Goal: Information Seeking & Learning: Check status

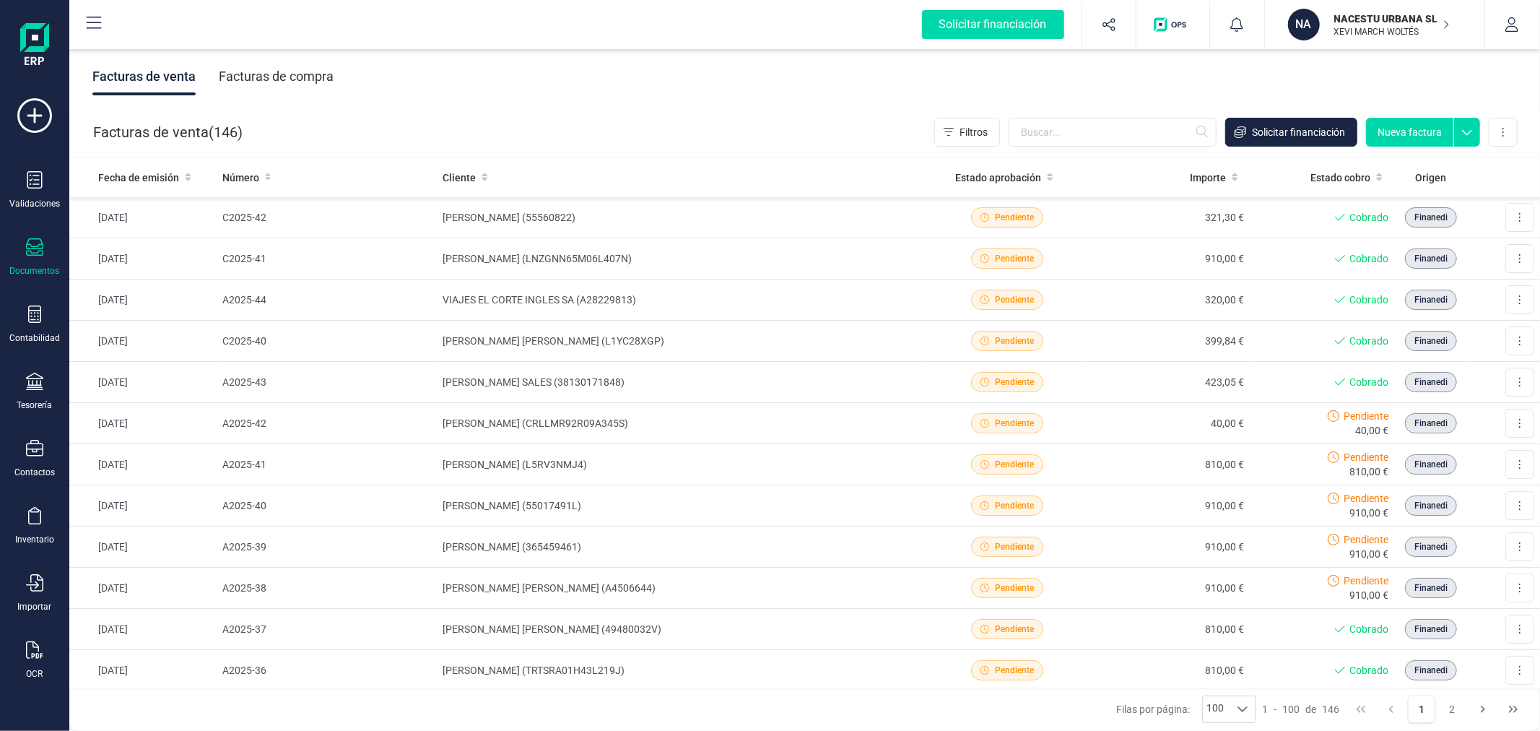
click at [530, 108] on div "Facturas de venta ( 146 ) Filtros Solicitar financiación Nueva factura Importar…" at bounding box center [805, 132] width 1471 height 49
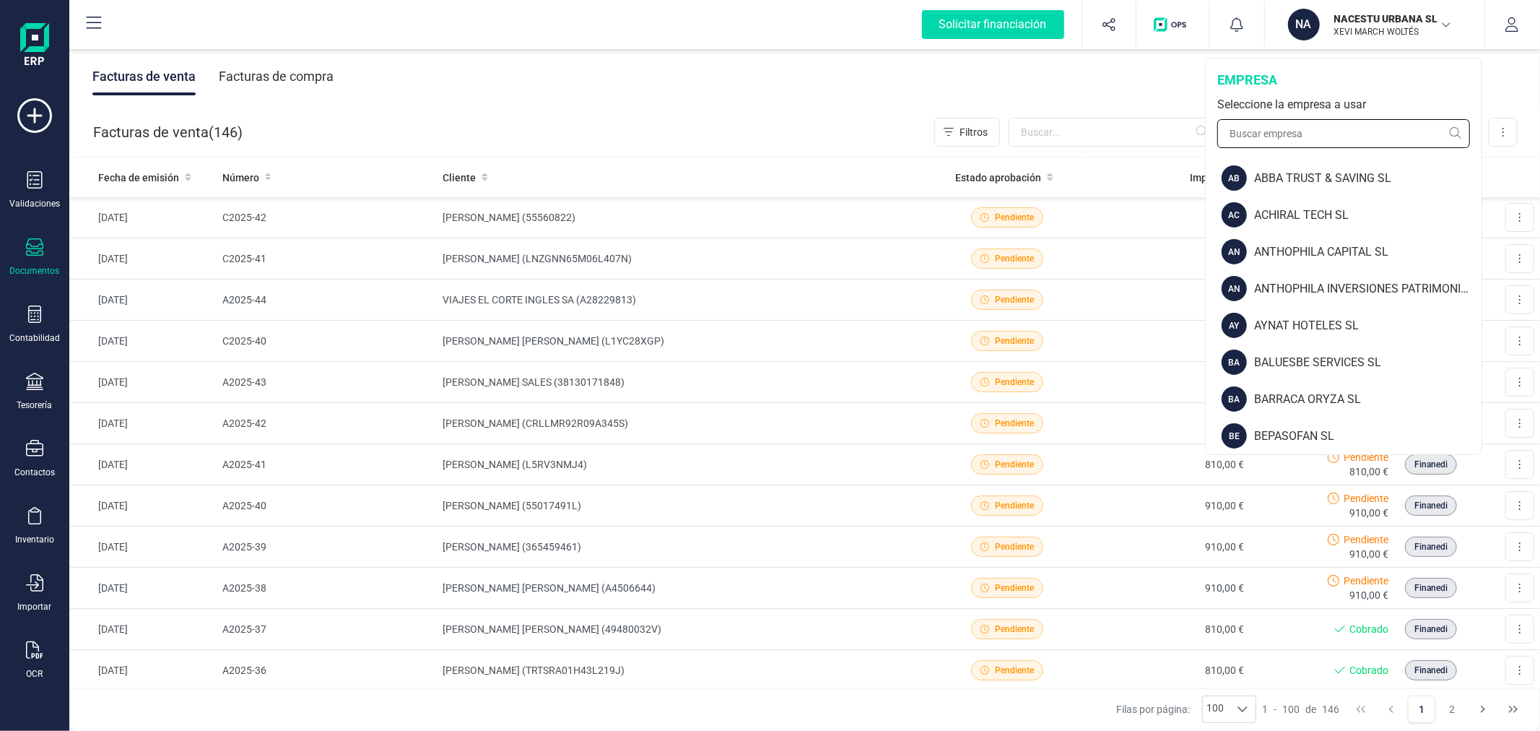
click at [1342, 134] on input "text" at bounding box center [1344, 133] width 253 height 29
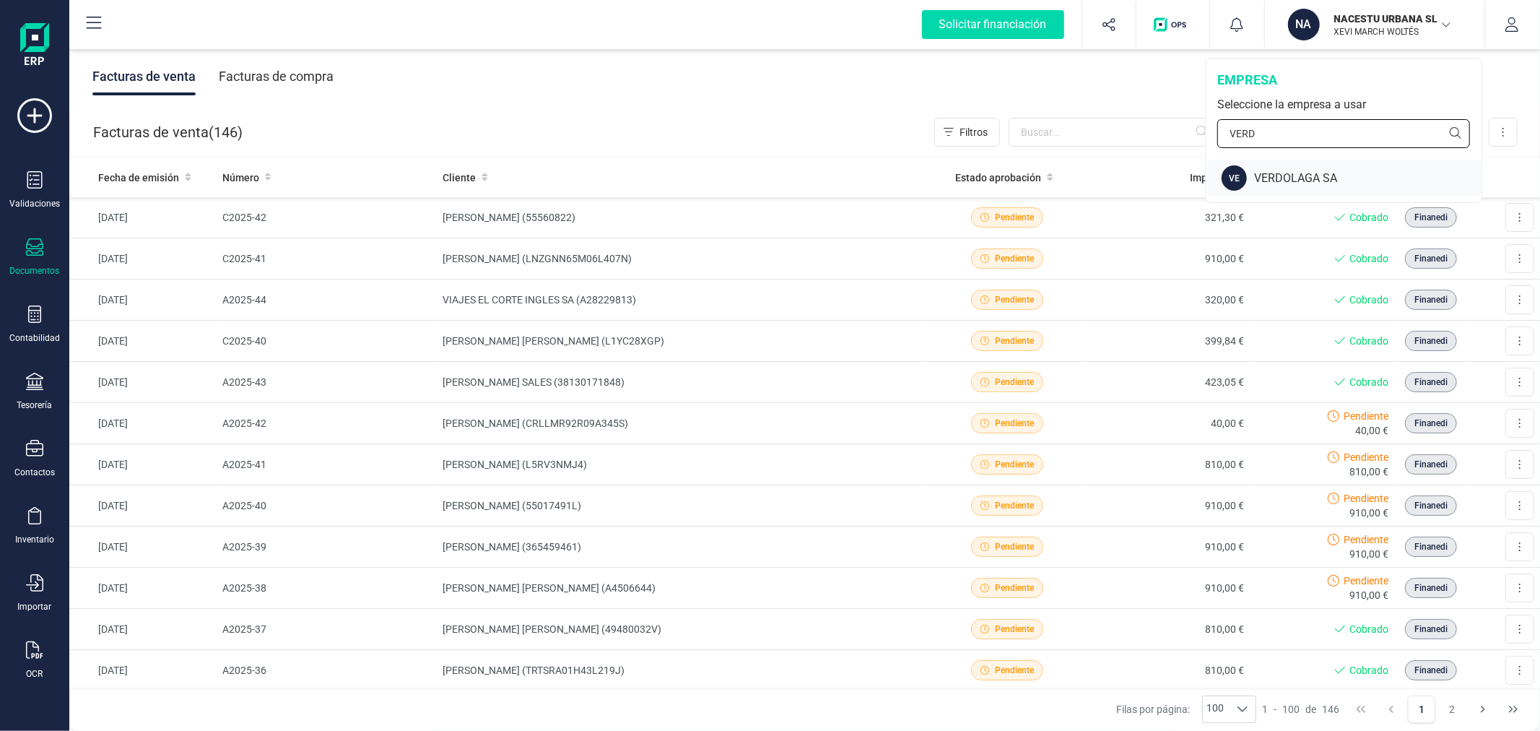
type input "VERD"
click at [1336, 173] on div "VERDOLAGA SA" at bounding box center [1367, 178] width 227 height 17
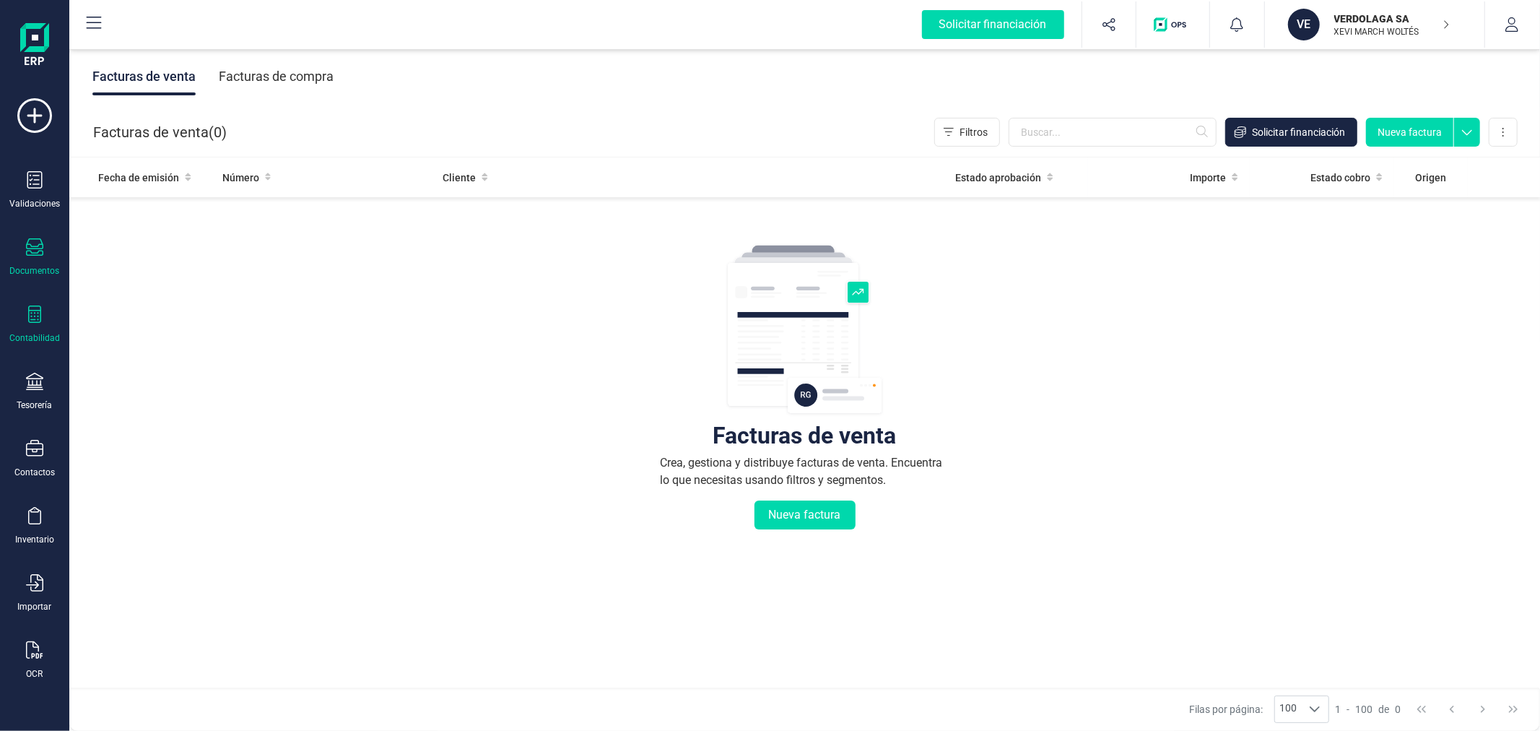
click at [55, 320] on div "Contabilidad" at bounding box center [35, 324] width 58 height 38
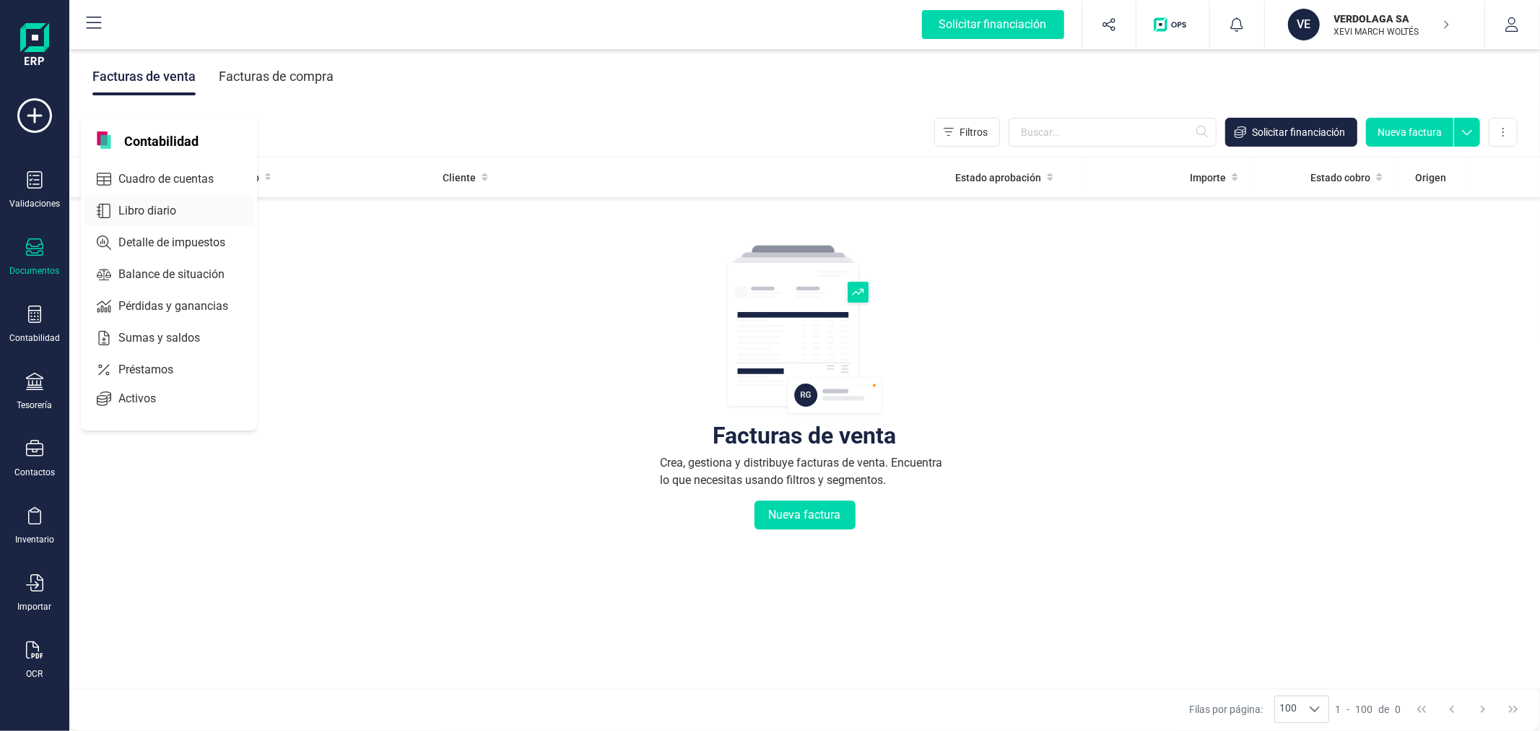
click at [171, 175] on span "Cuadro de cuentas" at bounding box center [176, 178] width 127 height 17
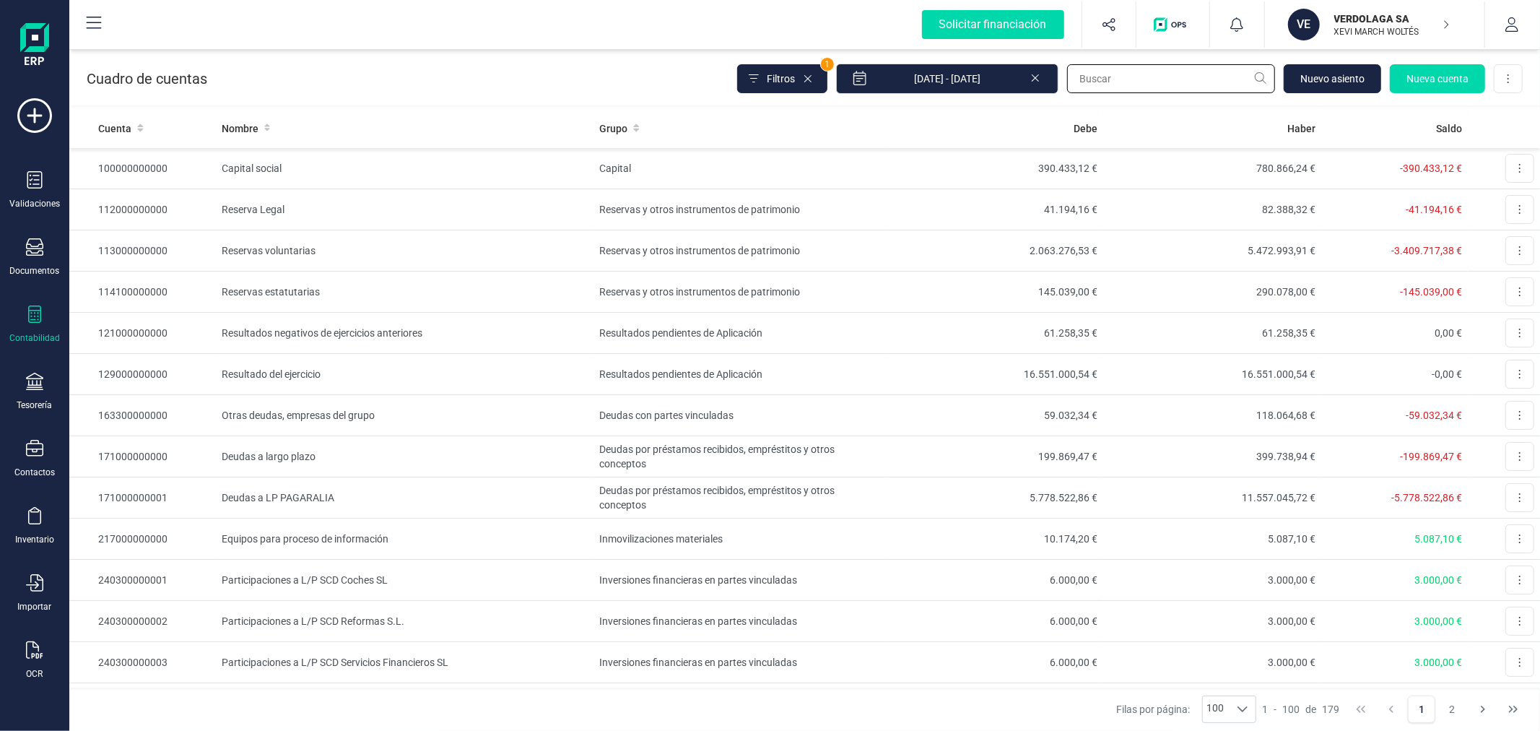
click at [1122, 74] on input "text" at bounding box center [1171, 78] width 208 height 29
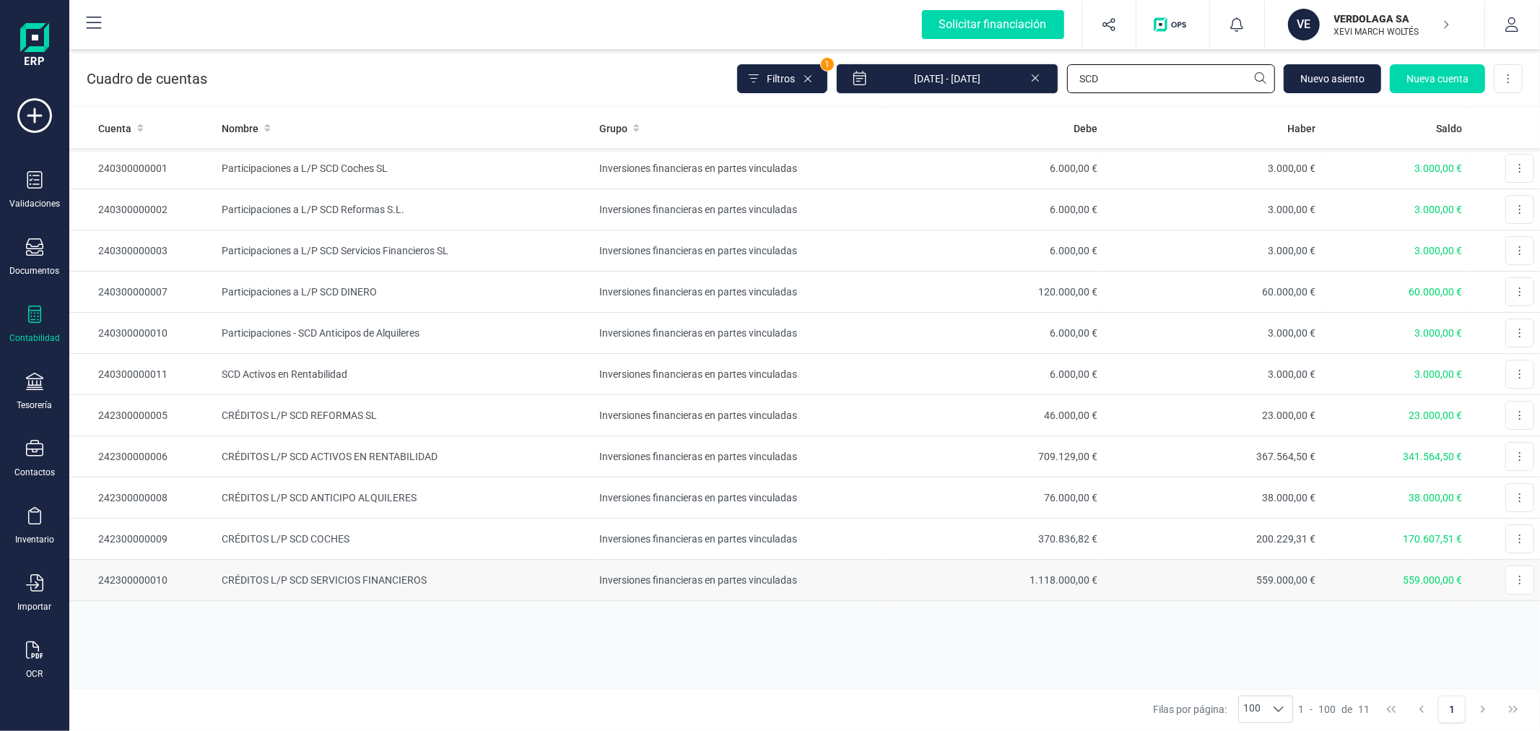
type input "SCD"
drag, startPoint x: 357, startPoint y: 571, endPoint x: 386, endPoint y: 748, distance: 180.0
click at [386, 730] on html "Solicitar financiación Validaciones Documentos Documentos Presupuestos Pedidos …" at bounding box center [770, 365] width 1540 height 731
click at [423, 695] on div "[PERSON_NAME] por página: 100 100 100 1 - 100 de 11 1" at bounding box center [804, 709] width 1471 height 43
click at [1384, 12] on p "VERDOLAGA SA" at bounding box center [1393, 19] width 116 height 14
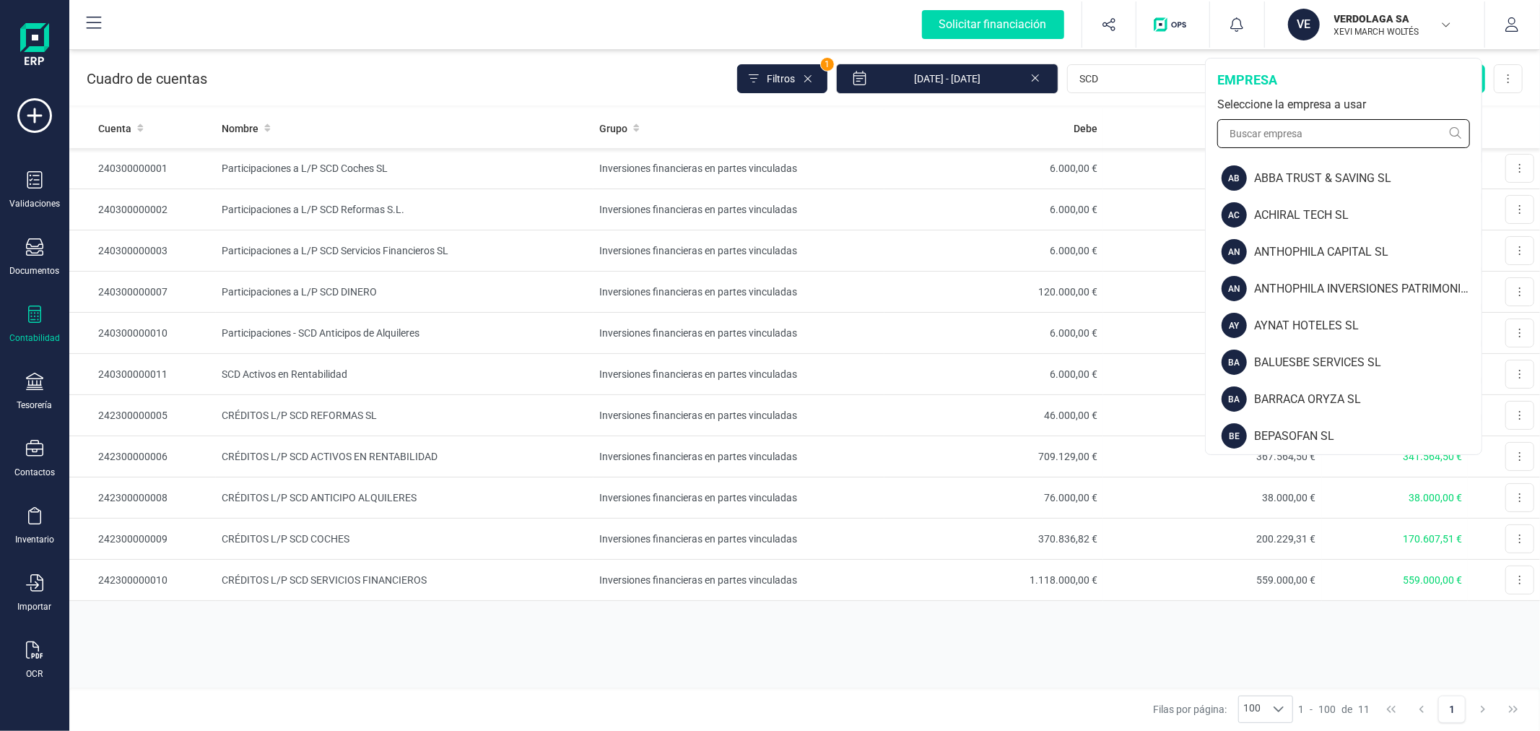
click at [1294, 140] on input "text" at bounding box center [1344, 133] width 253 height 29
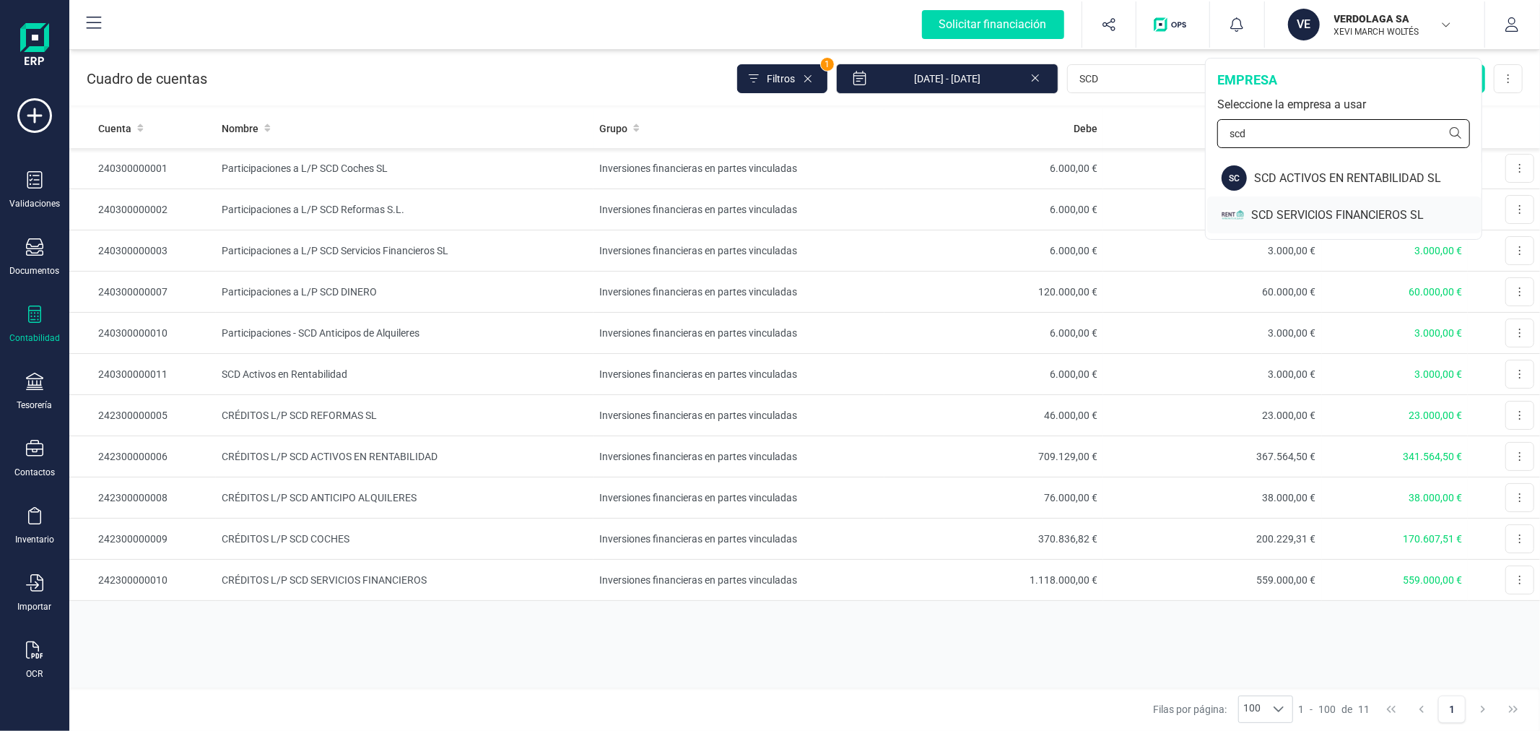
type input "scd"
click at [1305, 217] on div "SCD SERVICIOS FINANCIEROS SL" at bounding box center [1367, 215] width 230 height 17
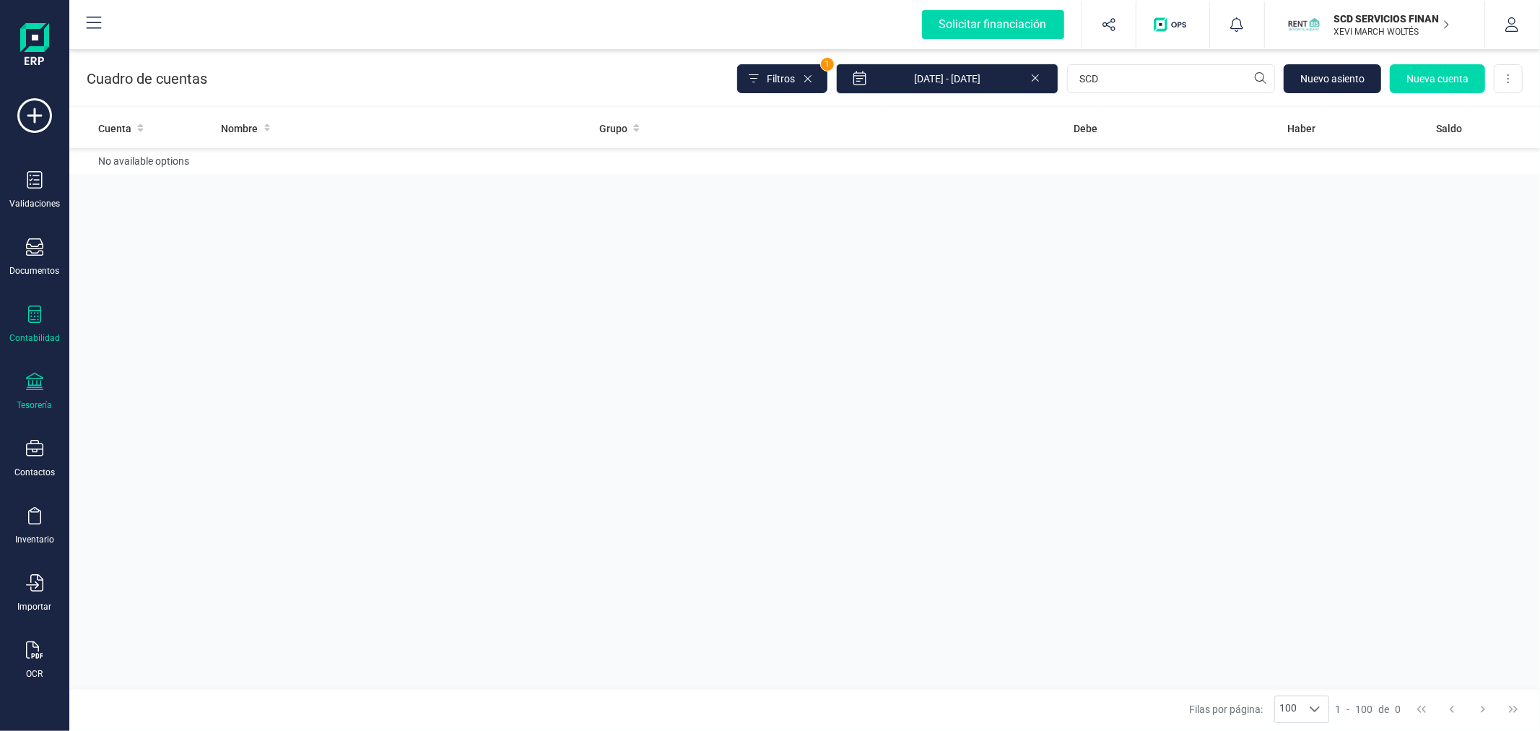
click at [27, 390] on icon at bounding box center [34, 381] width 17 height 17
click at [207, 247] on span "Cuentas bancarias" at bounding box center [176, 246] width 127 height 17
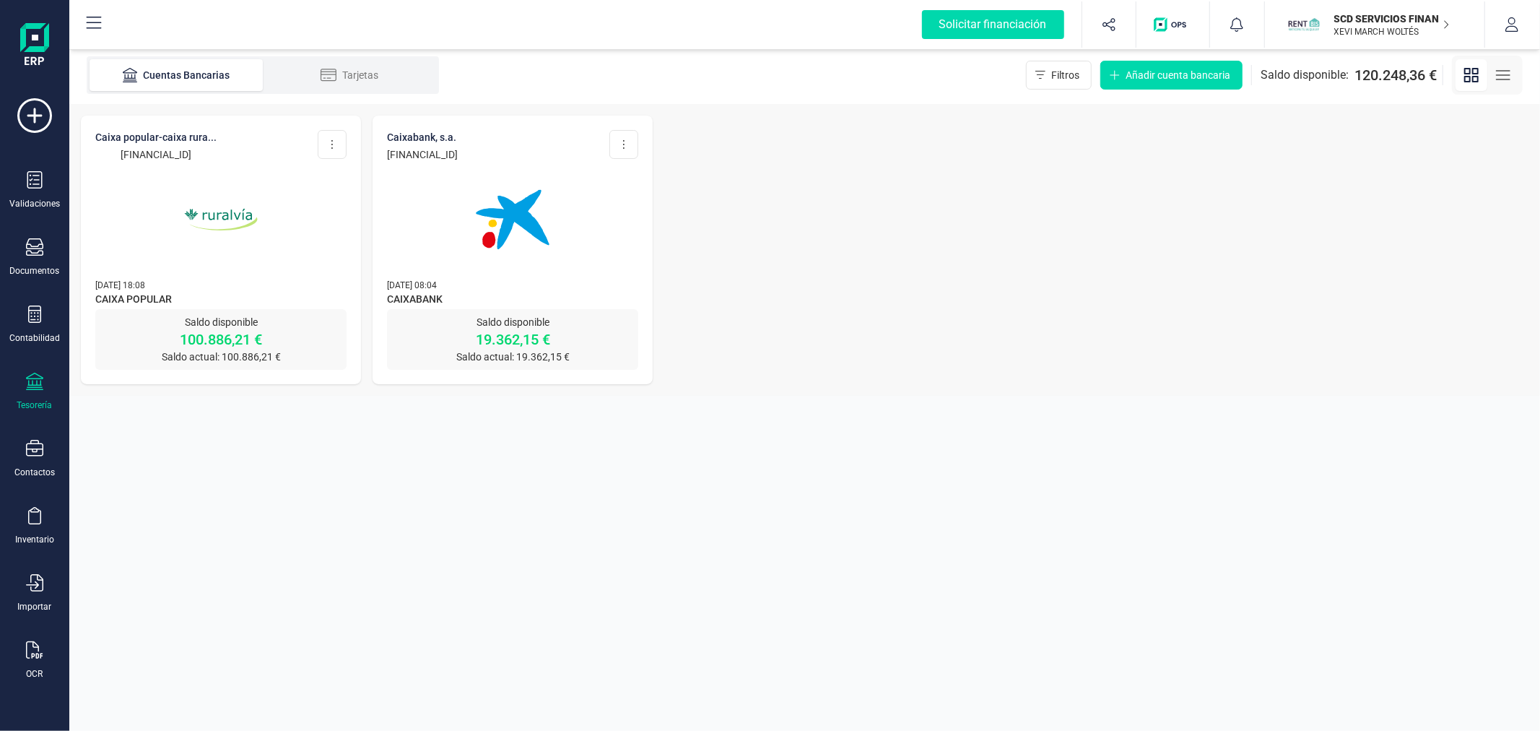
click at [1388, 22] on p "SCD SERVICIOS FINANCIEROS SL" at bounding box center [1393, 19] width 116 height 14
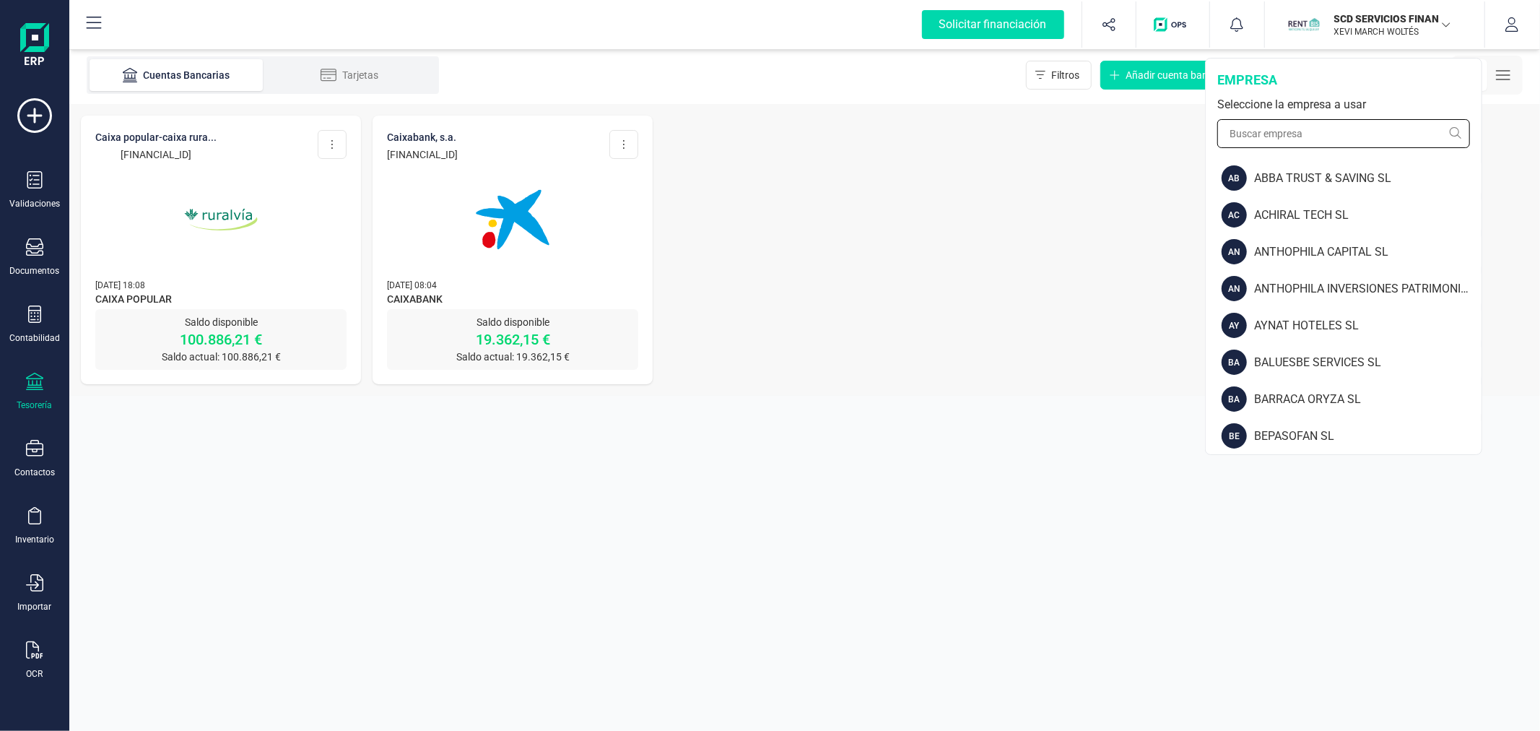
click at [1329, 119] on input "text" at bounding box center [1344, 133] width 253 height 29
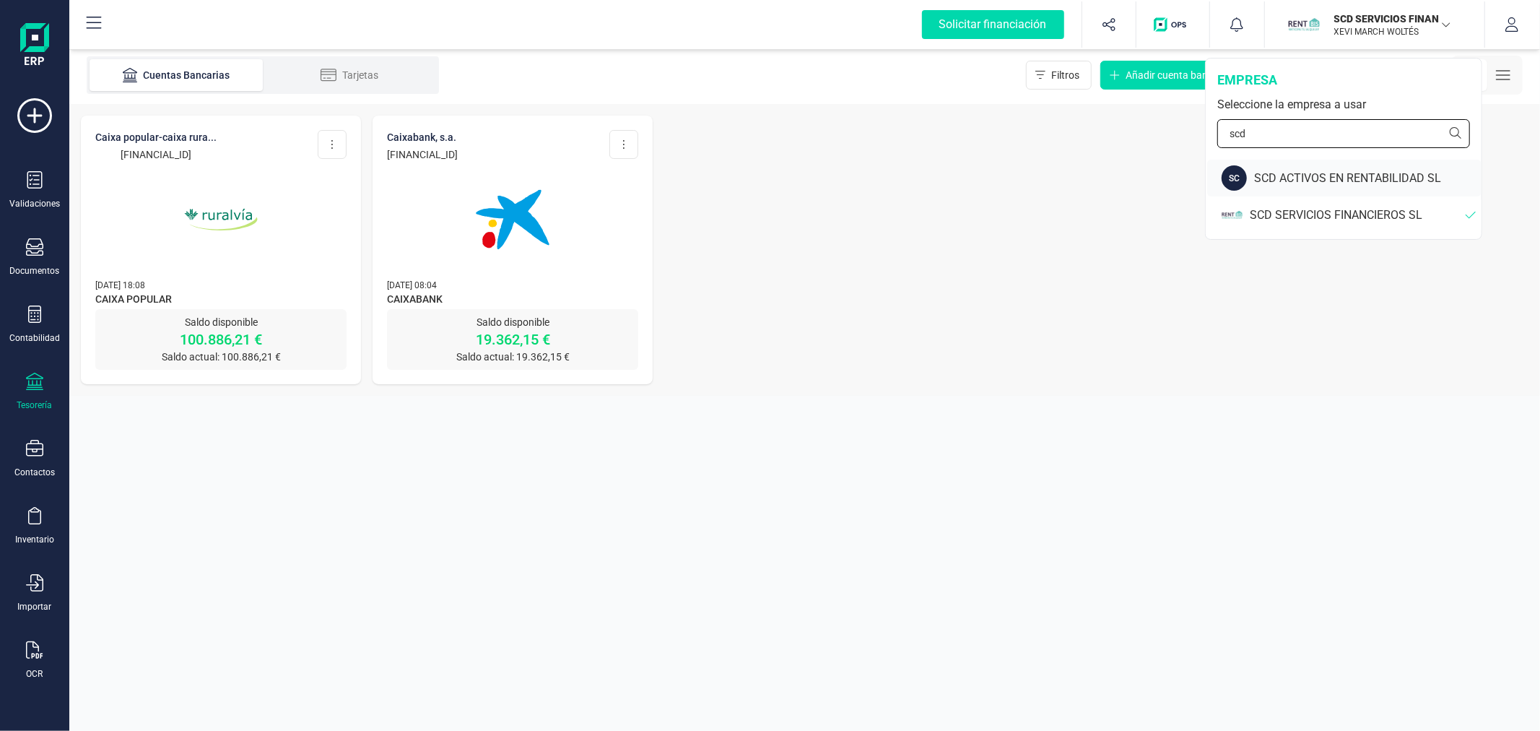
type input "scd"
click at [1335, 164] on div "SC SCD ACTIVOS EN RENTABILIDAD SL" at bounding box center [1344, 178] width 274 height 37
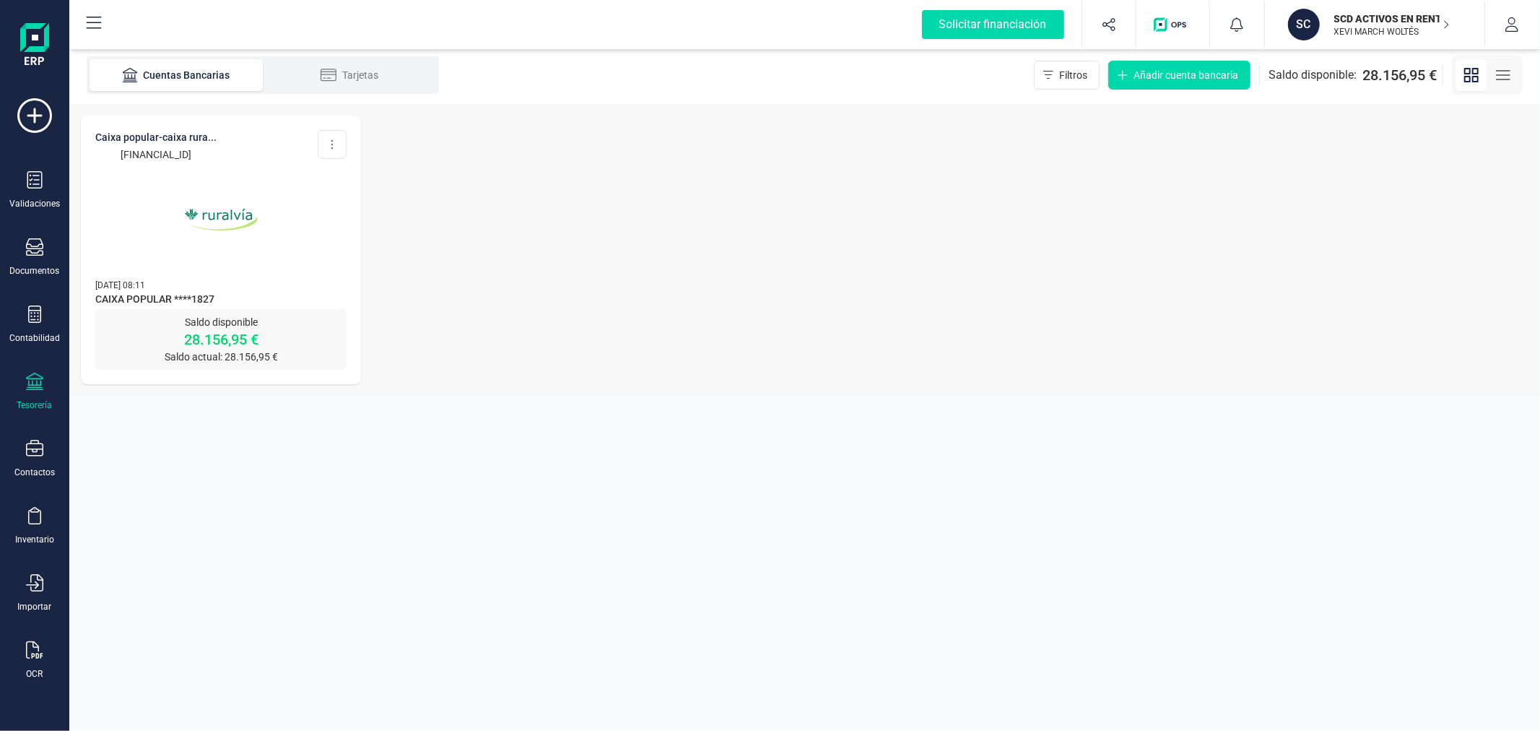
click at [235, 238] on img at bounding box center [220, 219] width 121 height 121
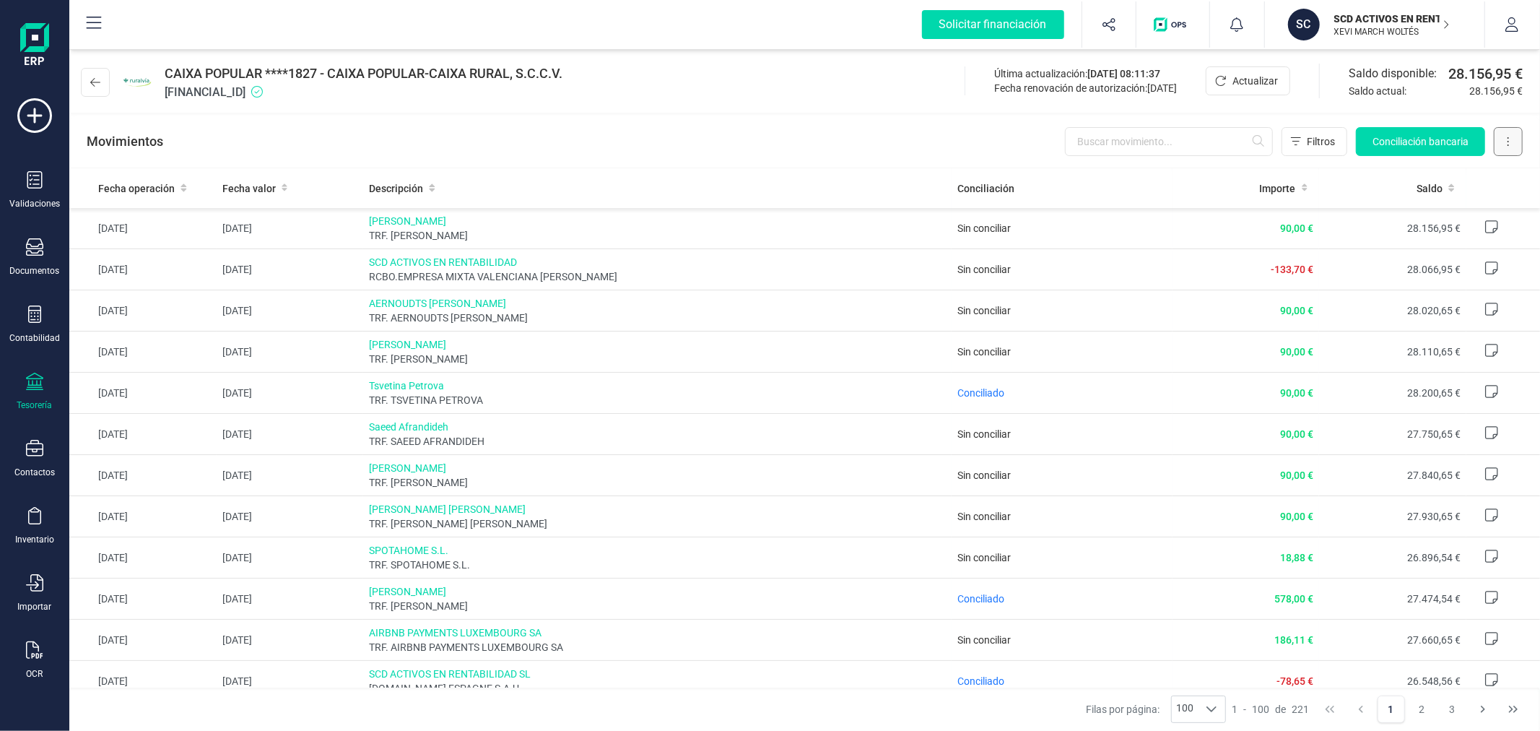
click at [1509, 141] on icon at bounding box center [1508, 142] width 3 height 12
click at [1472, 181] on span "Descargar Excel" at bounding box center [1474, 177] width 71 height 14
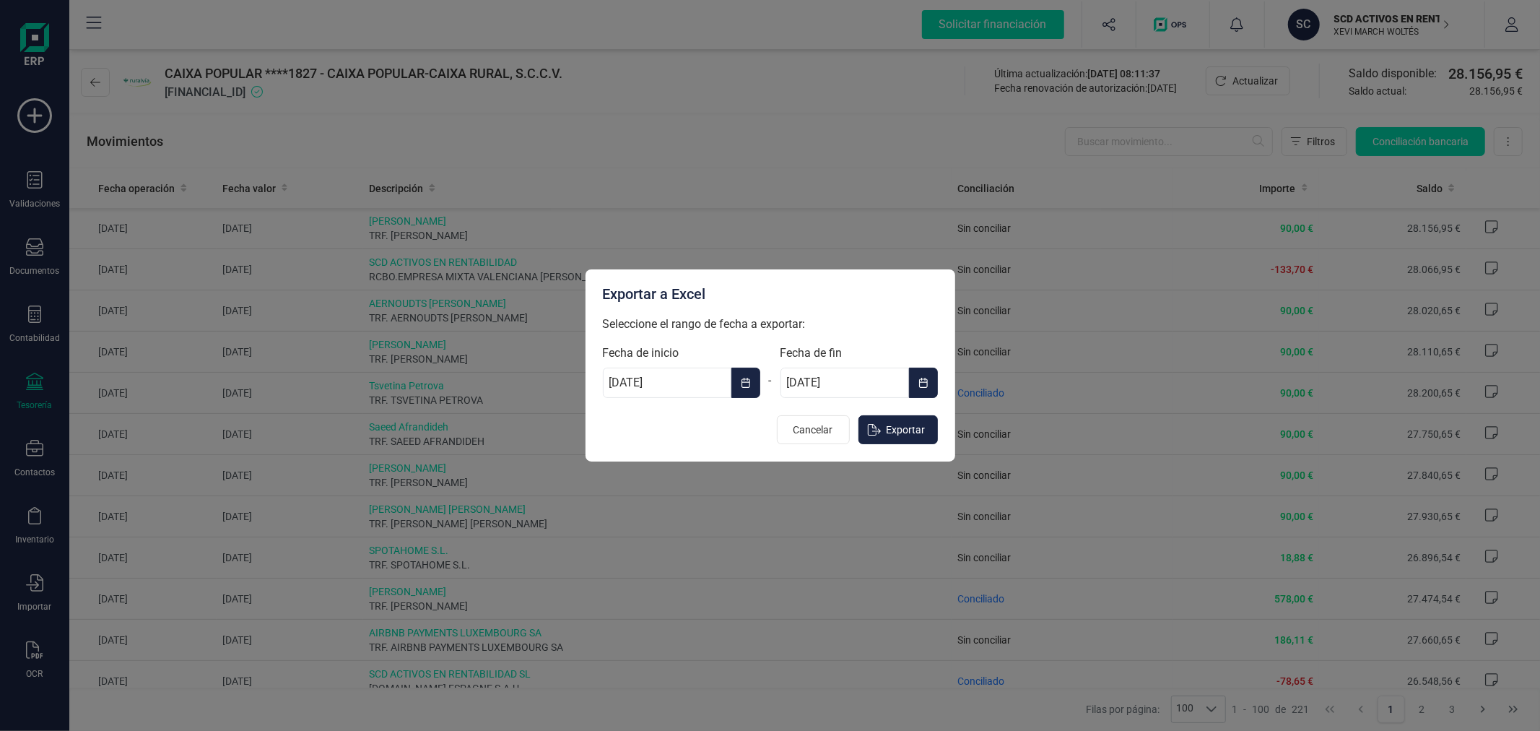
click at [752, 379] on span "Choose Date" at bounding box center [752, 382] width 3 height 17
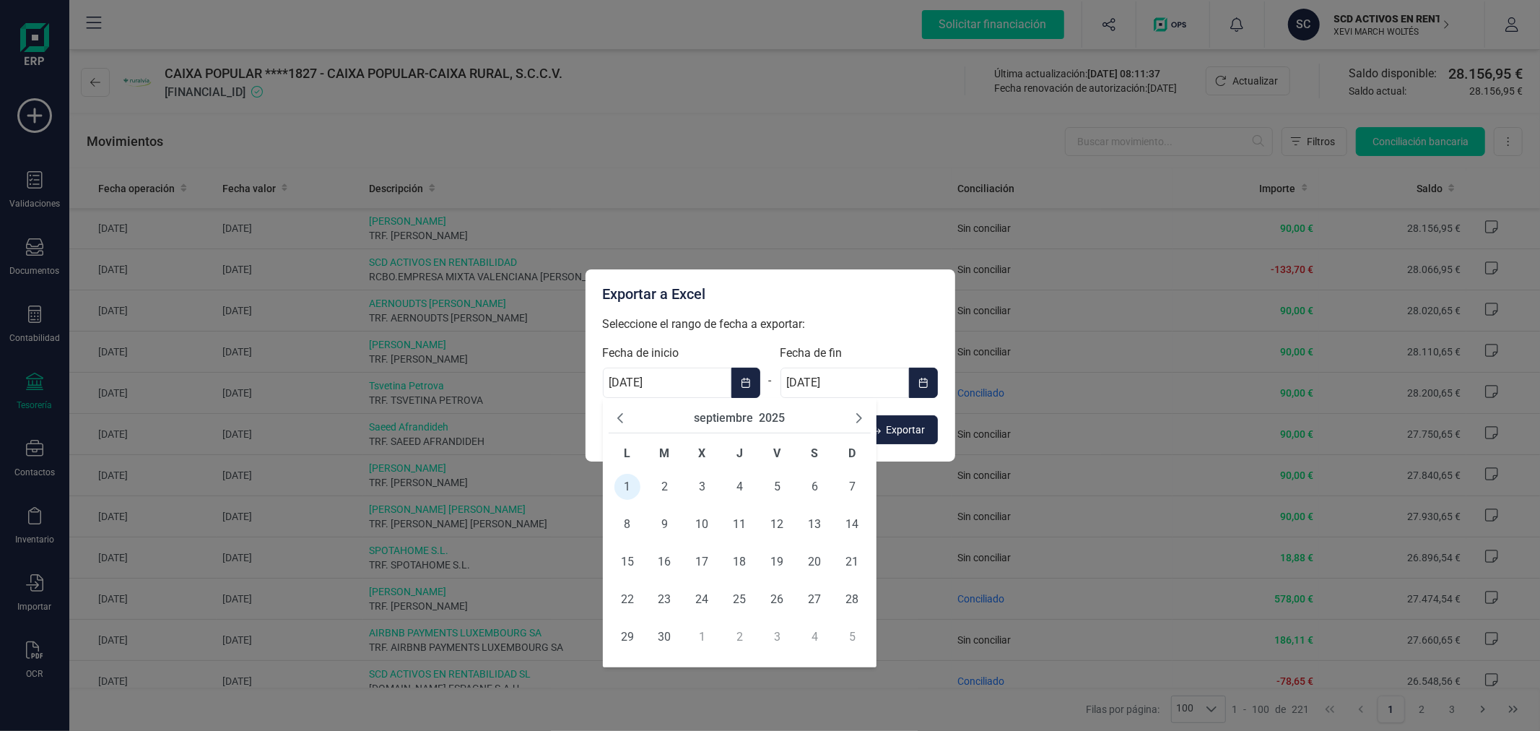
click at [768, 415] on button "2025" at bounding box center [772, 417] width 26 height 17
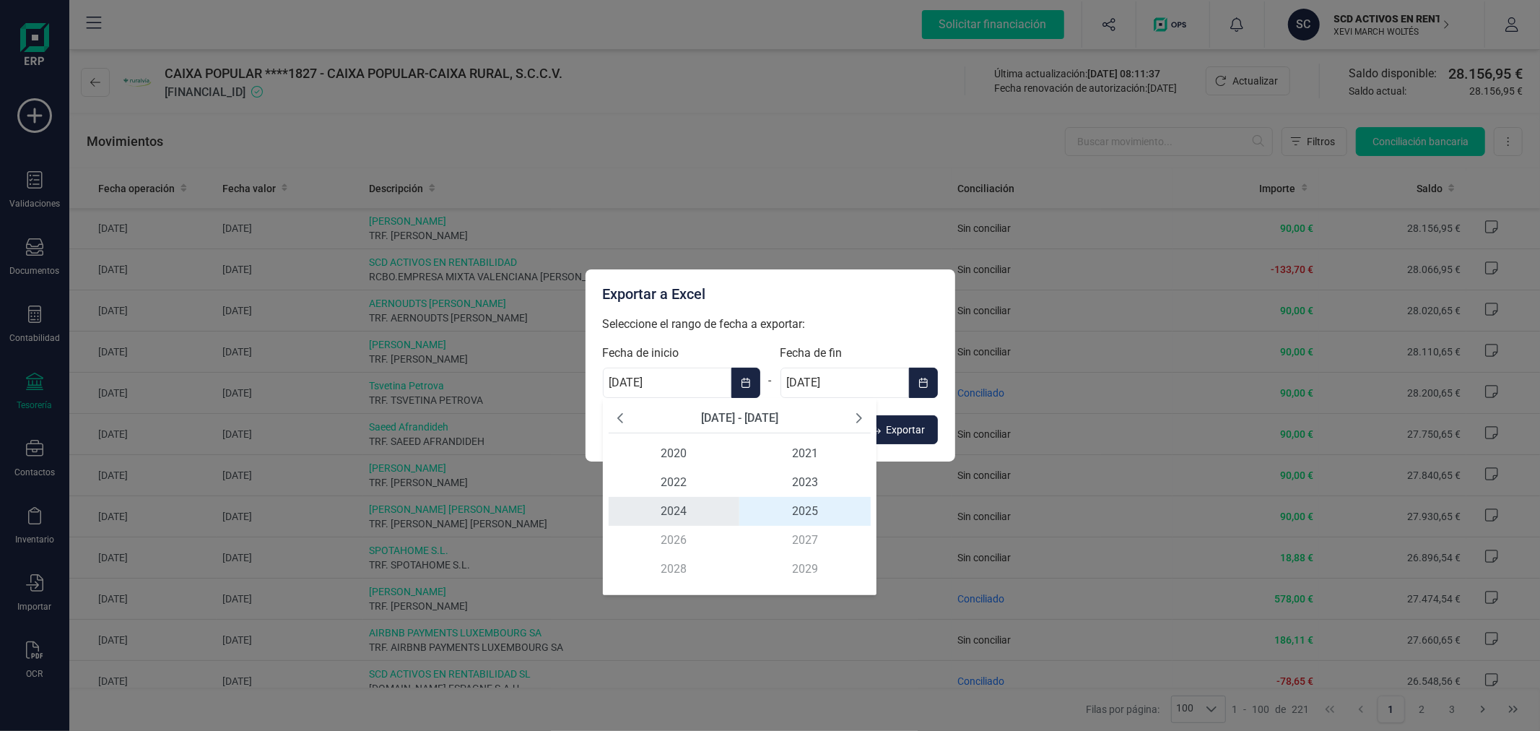
click at [688, 513] on span "2024" at bounding box center [674, 511] width 131 height 29
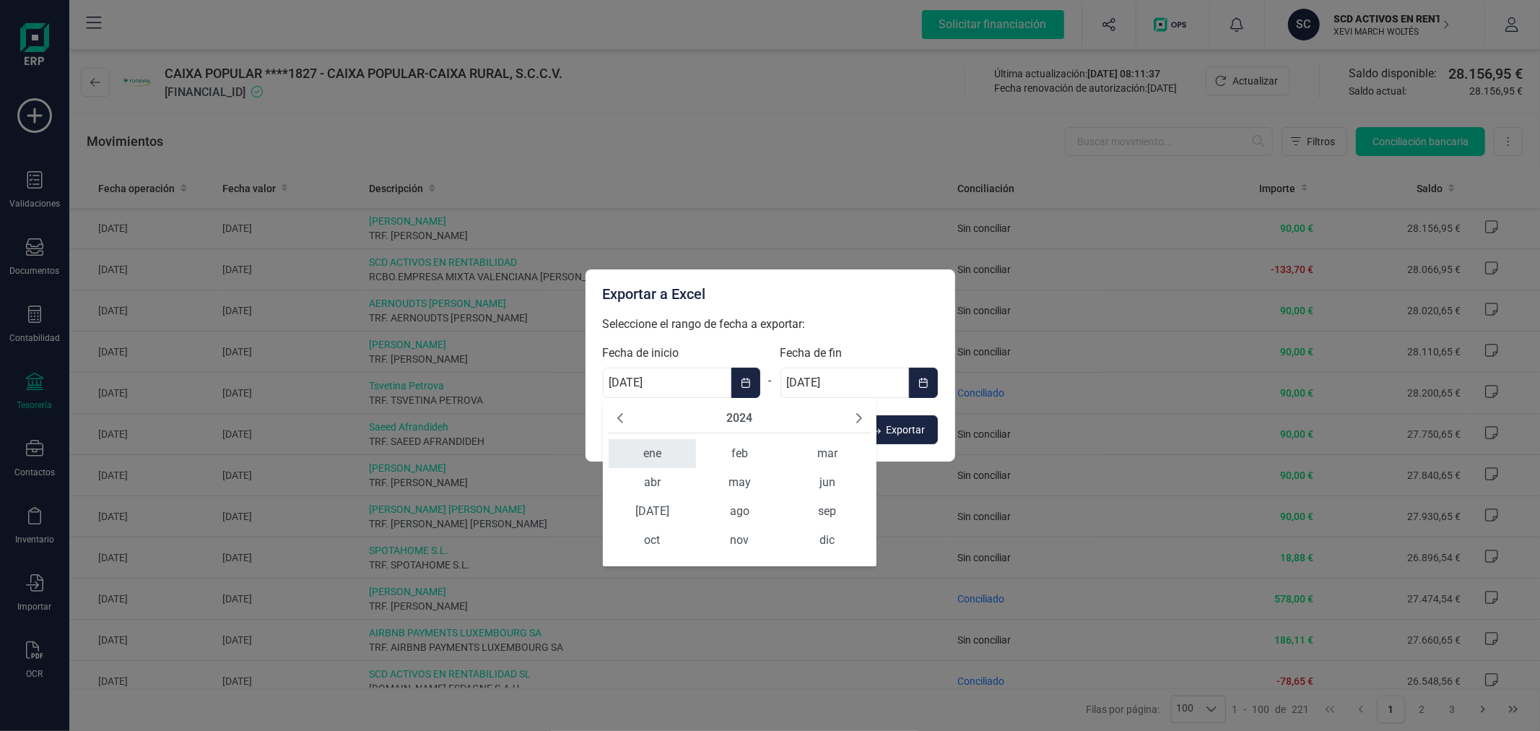
click at [673, 446] on span "ene" at bounding box center [652, 453] width 87 height 29
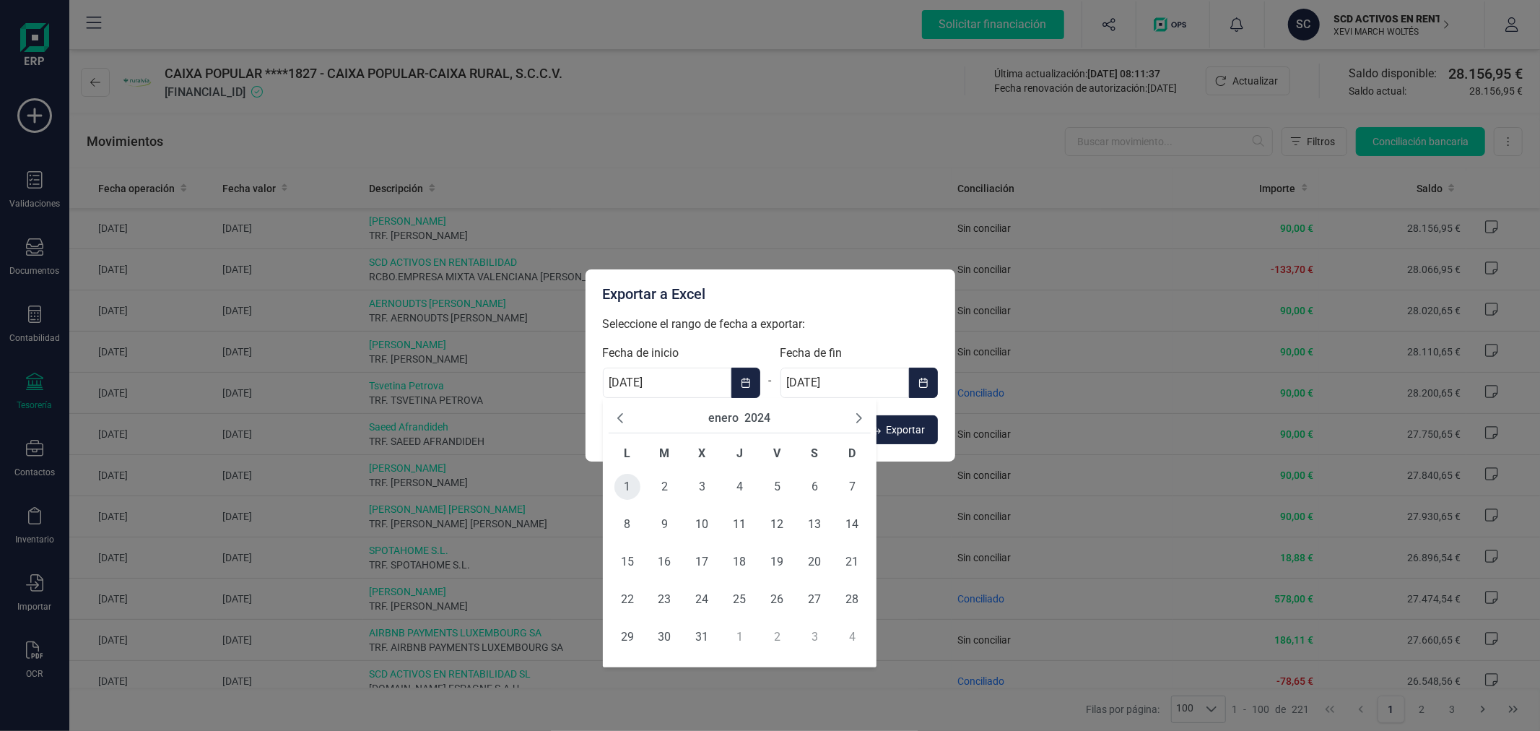
click at [636, 481] on span "1" at bounding box center [628, 487] width 26 height 26
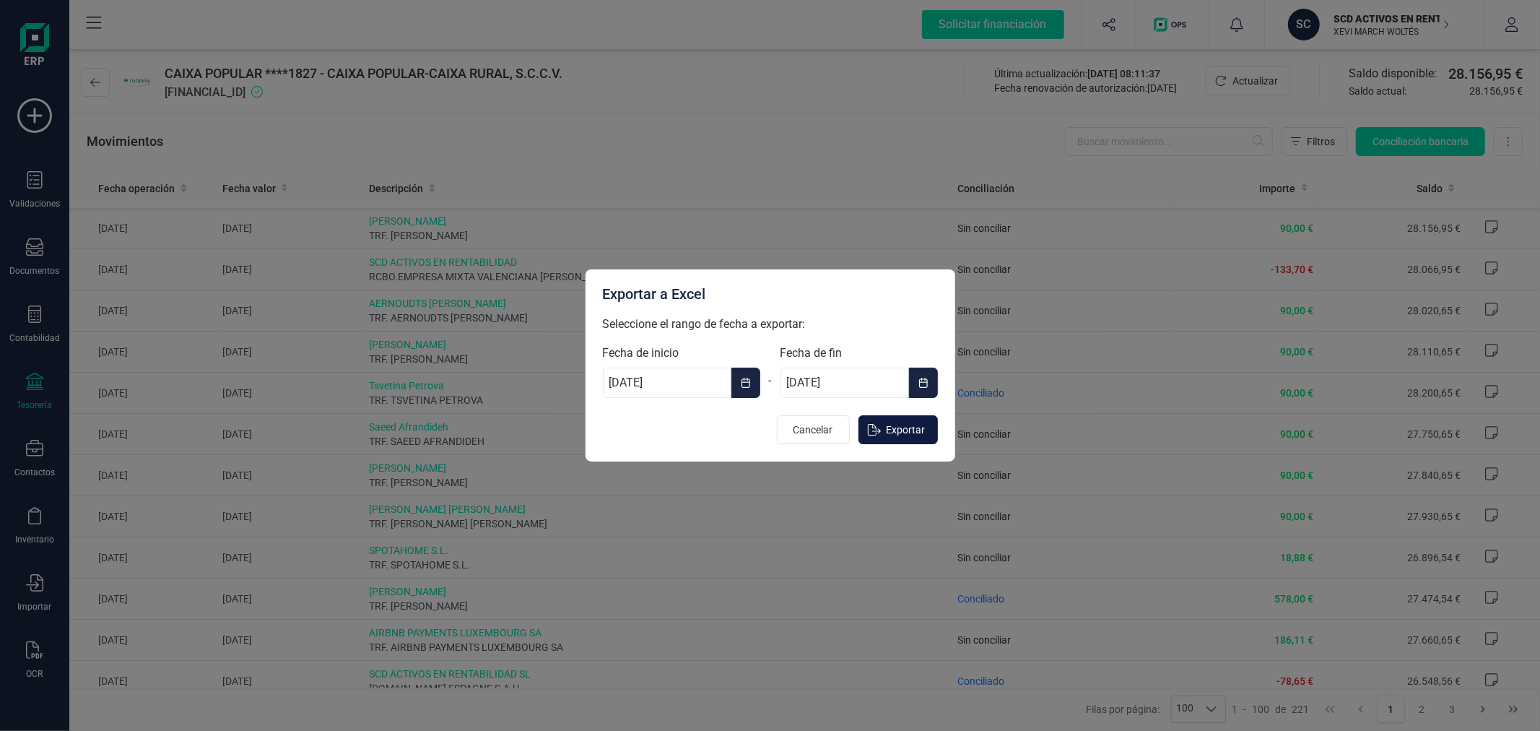
click at [929, 424] on button "Exportar" at bounding box center [898, 429] width 79 height 29
type input "[DATE]"
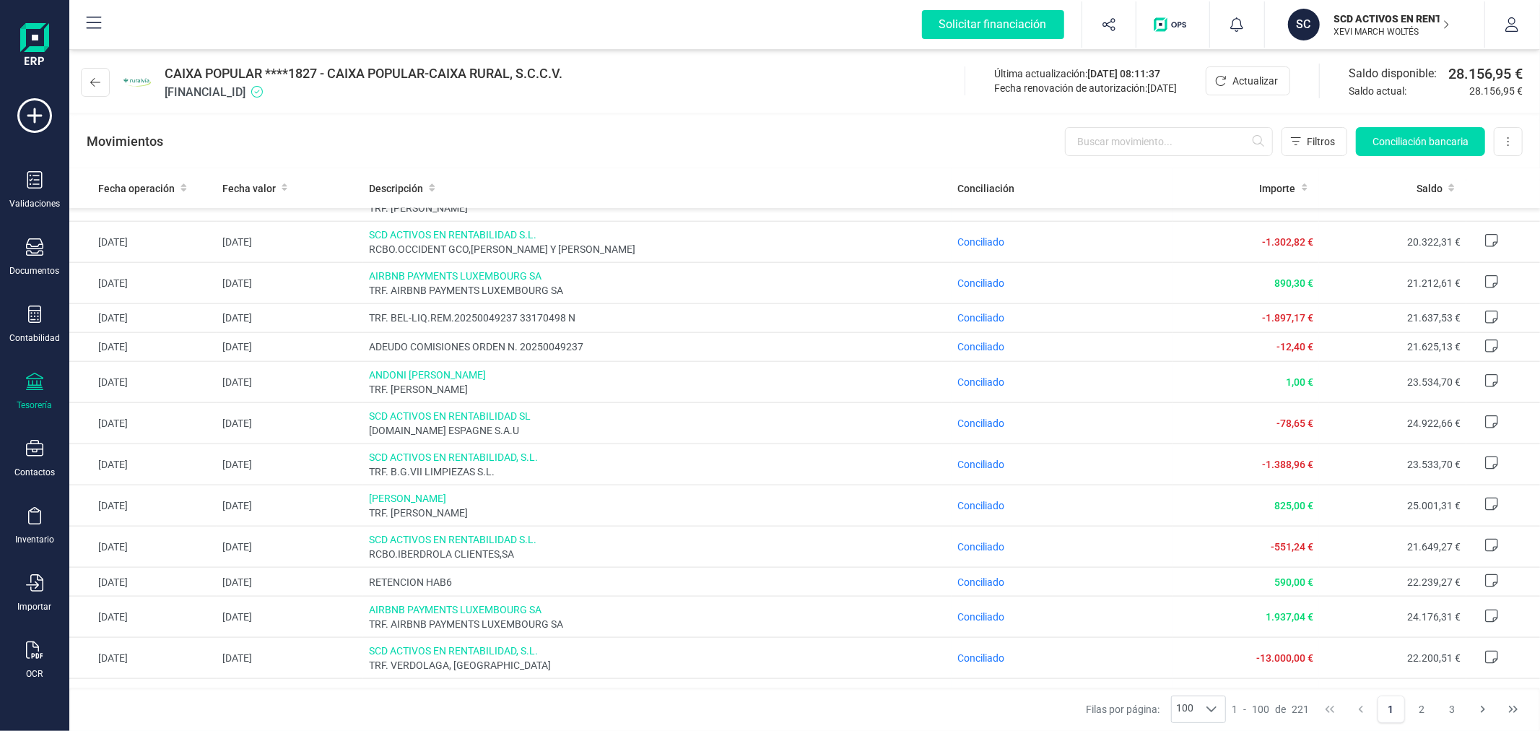
scroll to position [2327, 0]
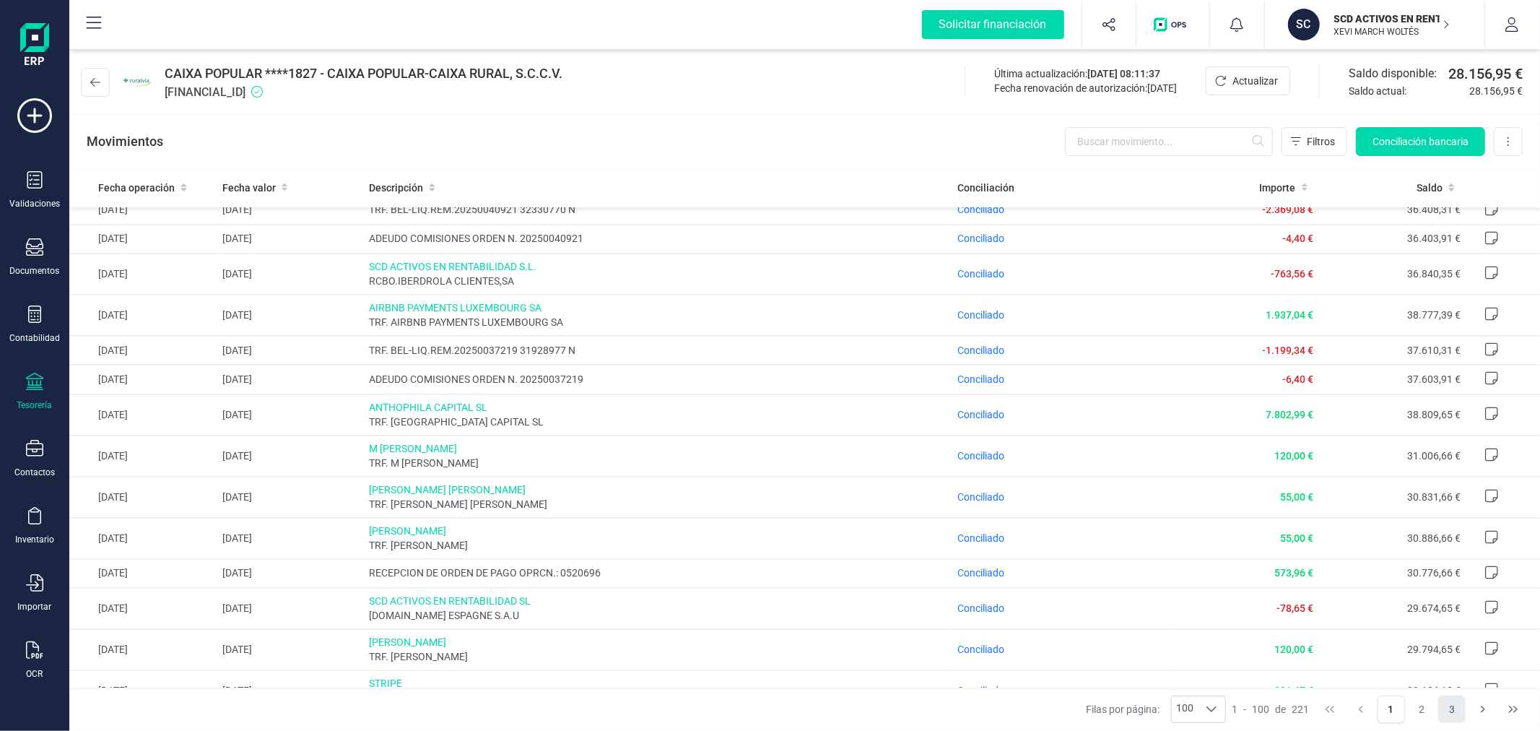
click at [1453, 711] on button "3" at bounding box center [1452, 708] width 27 height 27
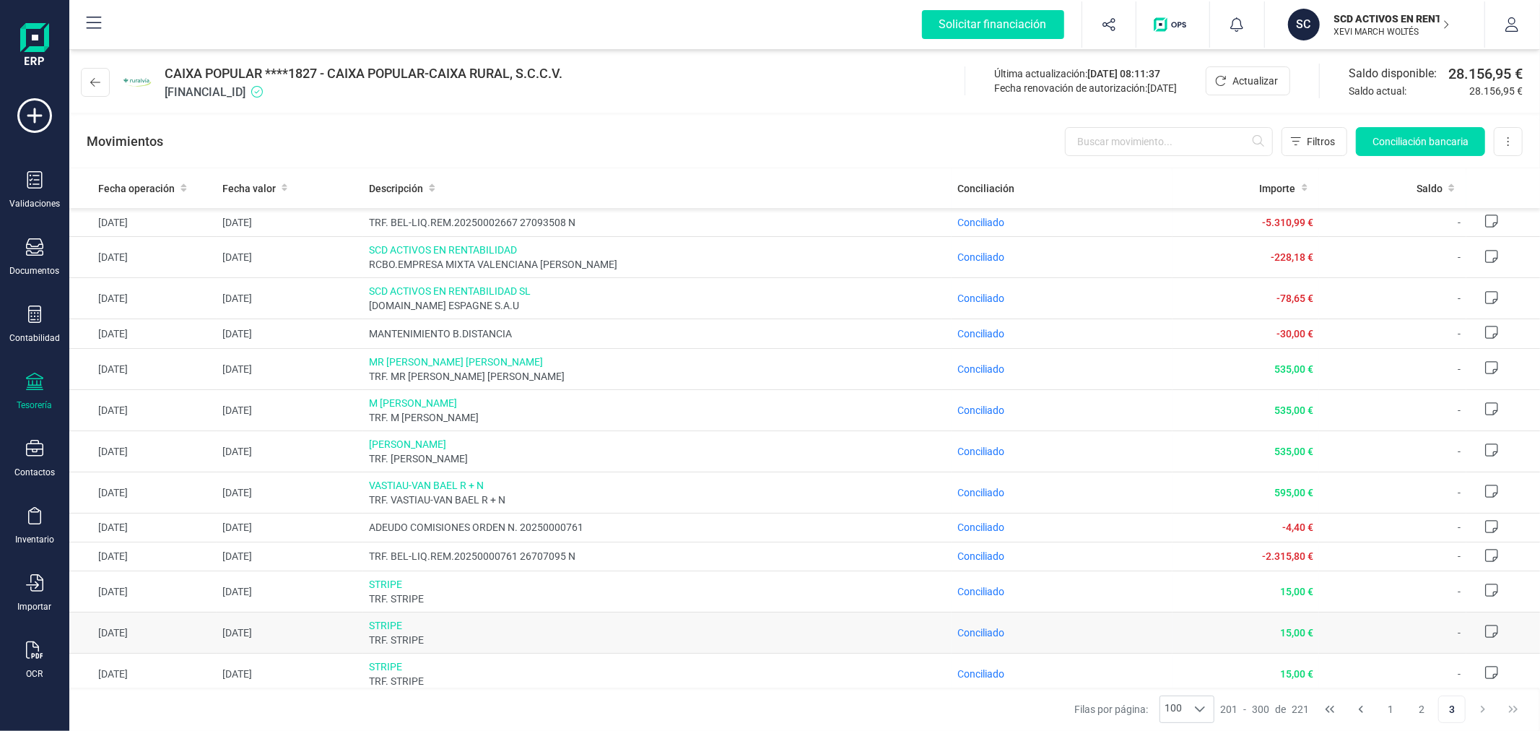
scroll to position [335, 0]
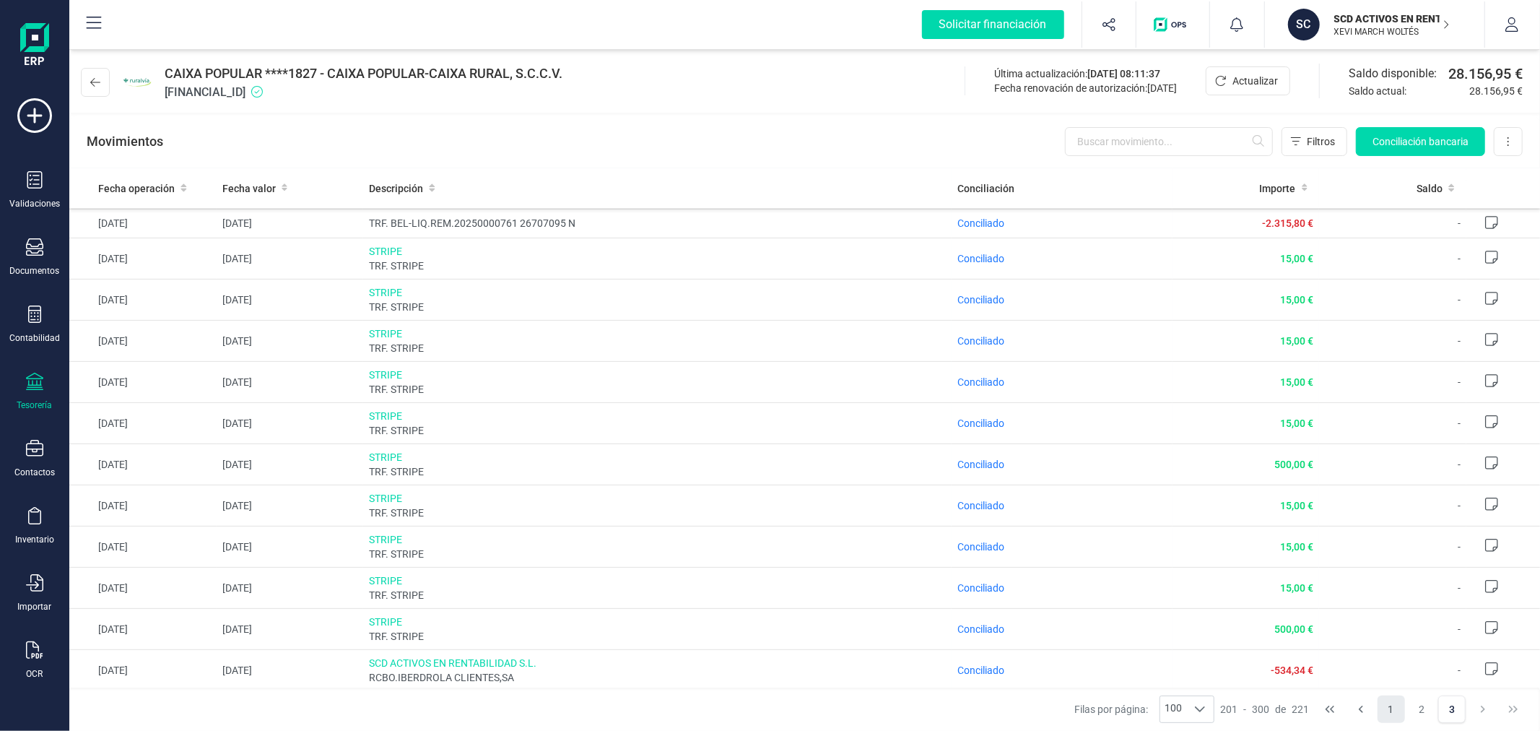
click at [1378, 706] on button "1" at bounding box center [1391, 708] width 27 height 27
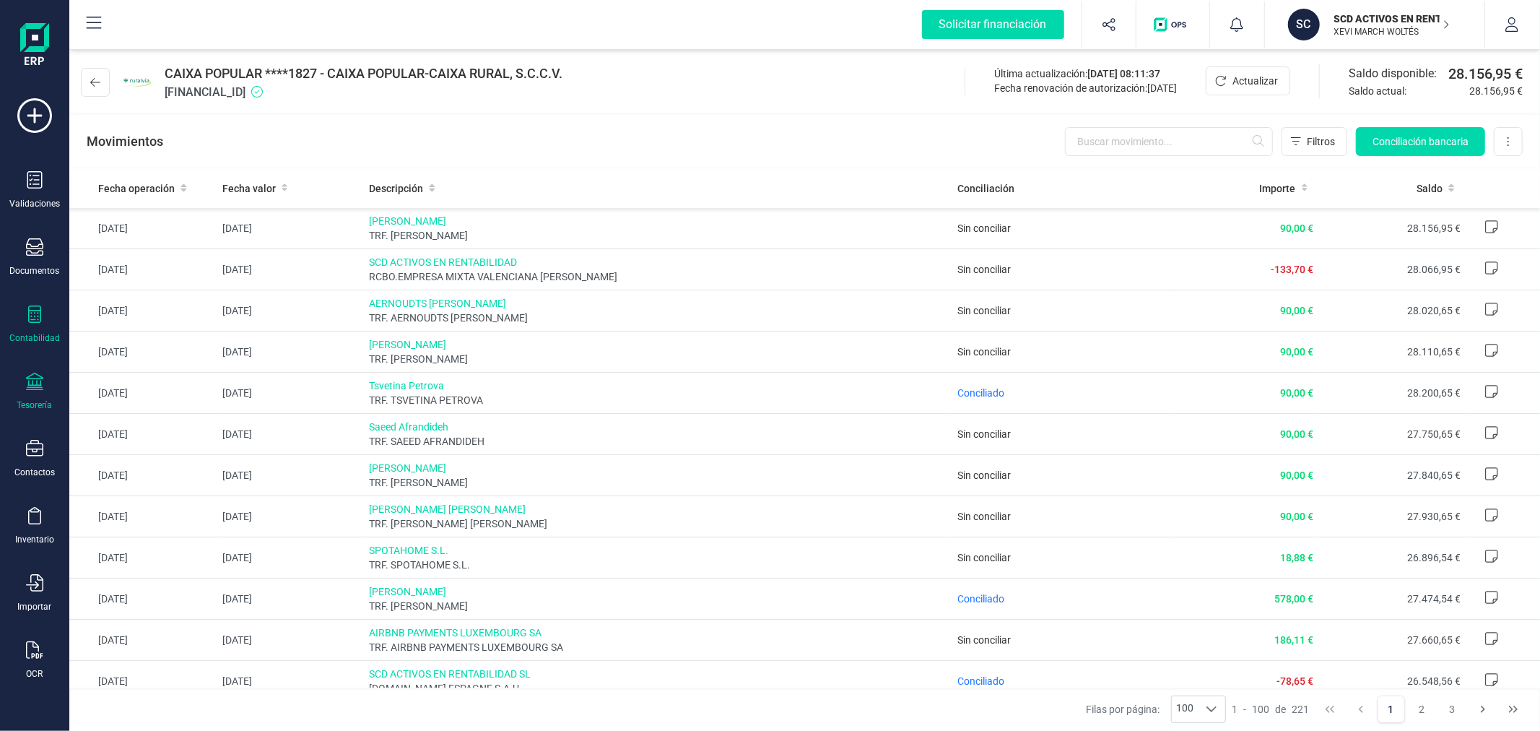
click at [30, 321] on icon at bounding box center [34, 313] width 17 height 17
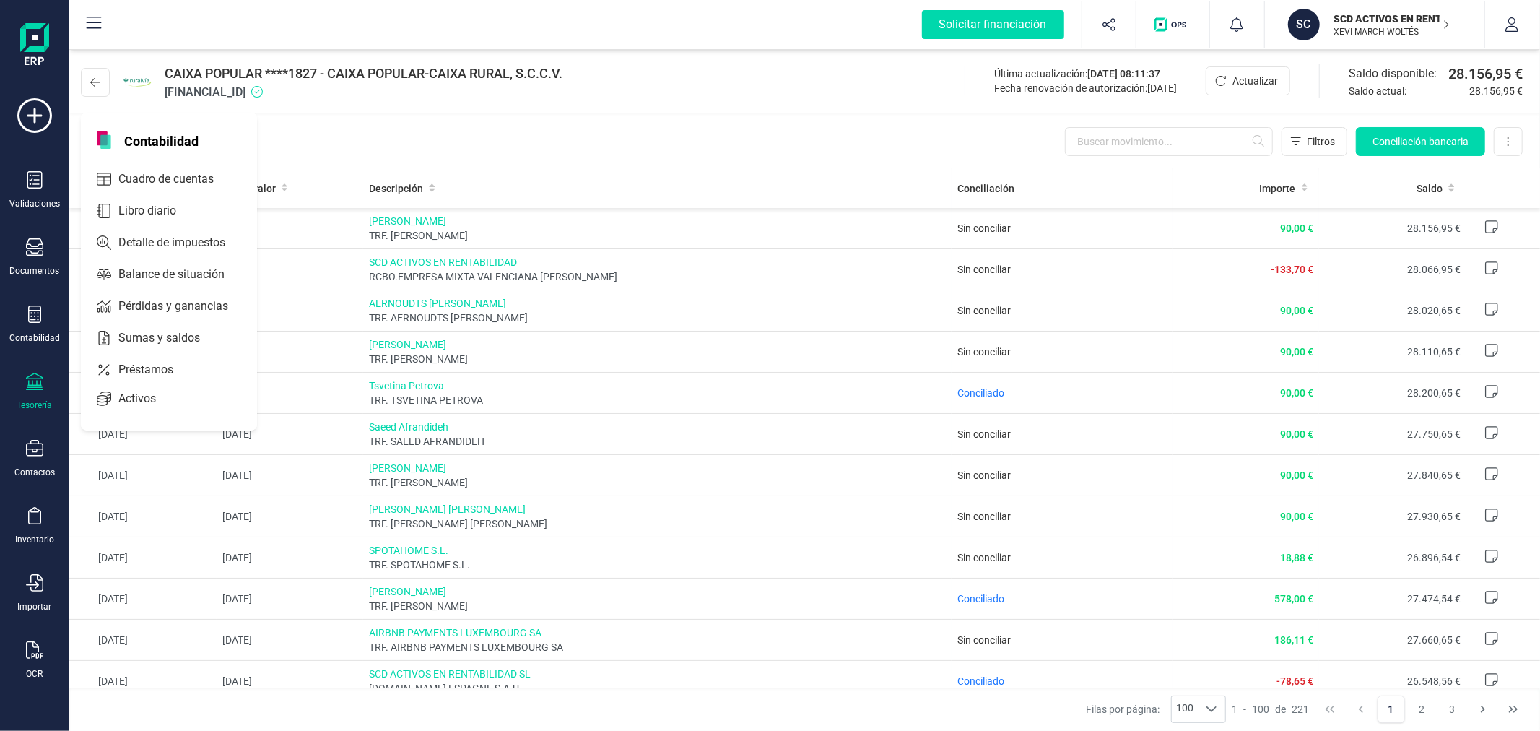
click at [154, 178] on span "Cuadro de cuentas" at bounding box center [176, 178] width 127 height 17
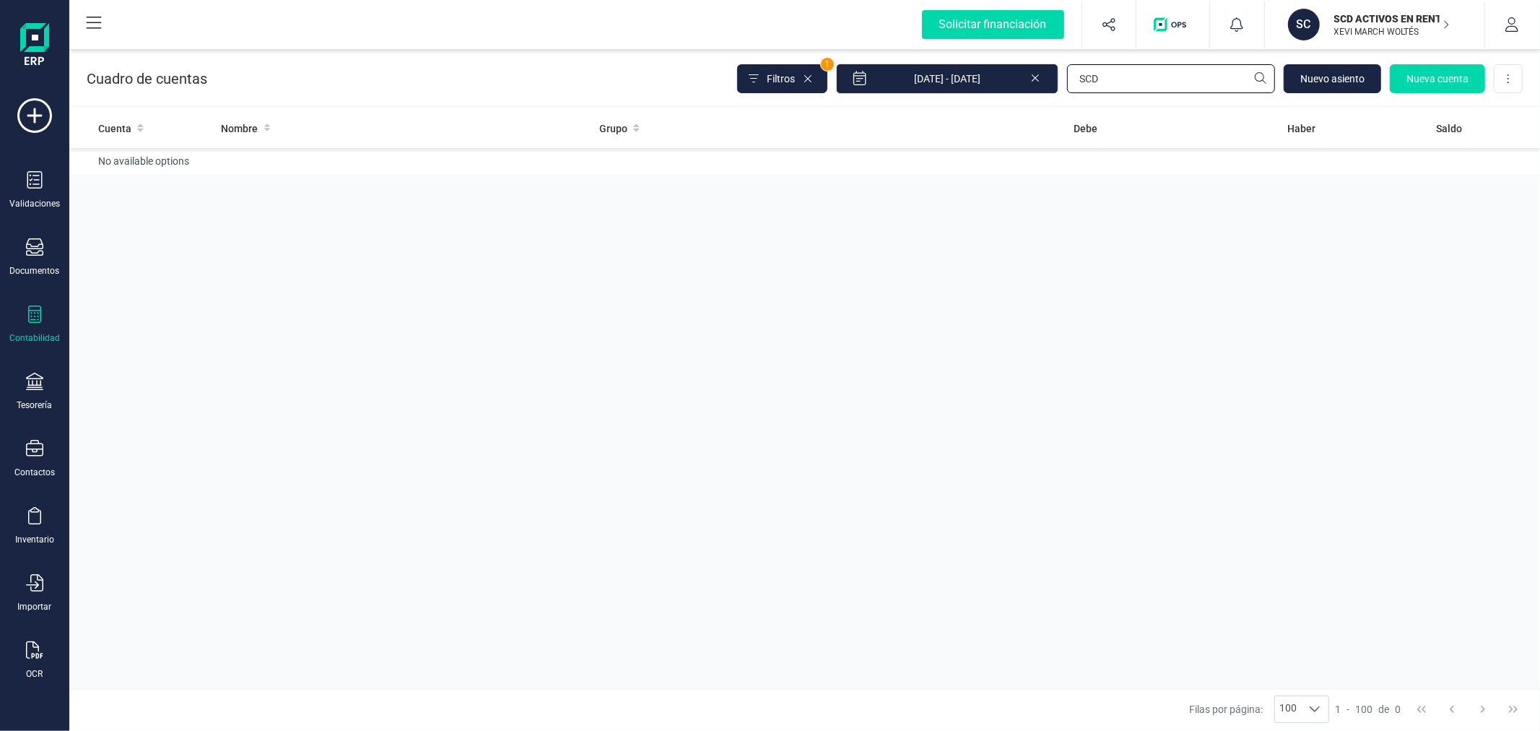
click at [1171, 83] on input "SCD" at bounding box center [1171, 78] width 208 height 29
type input "572"
click at [1069, 171] on td "101.258,27 €" at bounding box center [994, 168] width 219 height 41
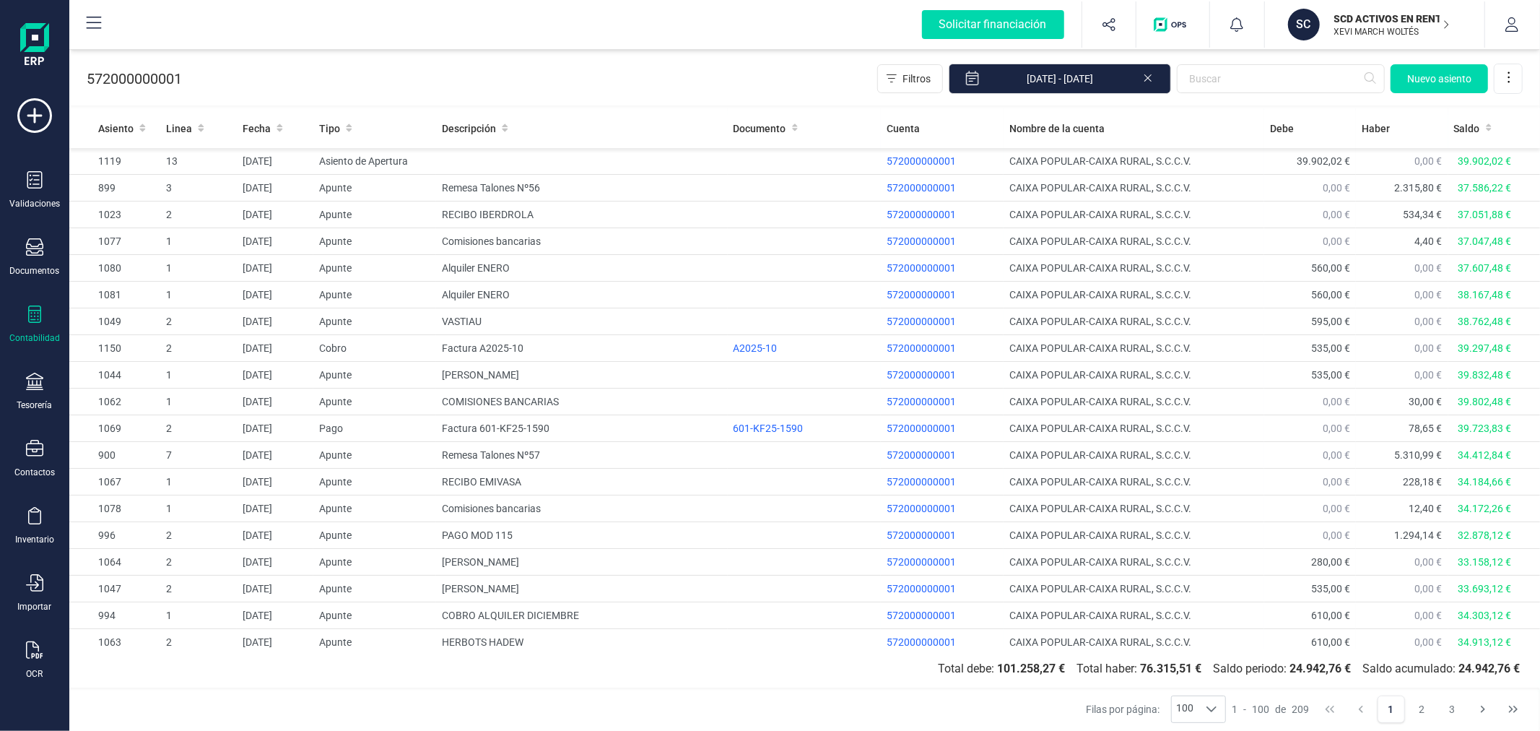
click at [1148, 77] on icon at bounding box center [1148, 76] width 12 height 14
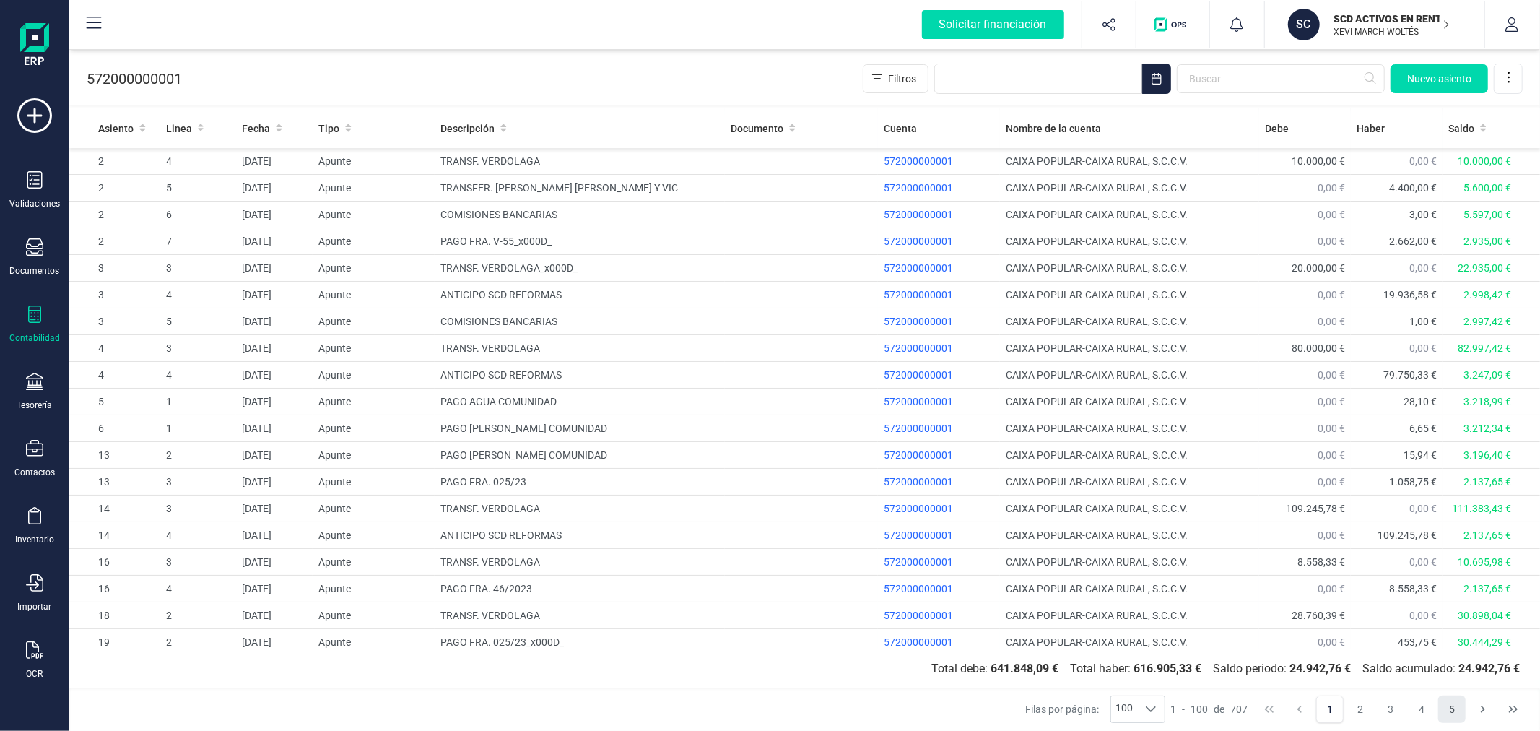
click at [1454, 704] on button "5" at bounding box center [1452, 708] width 27 height 27
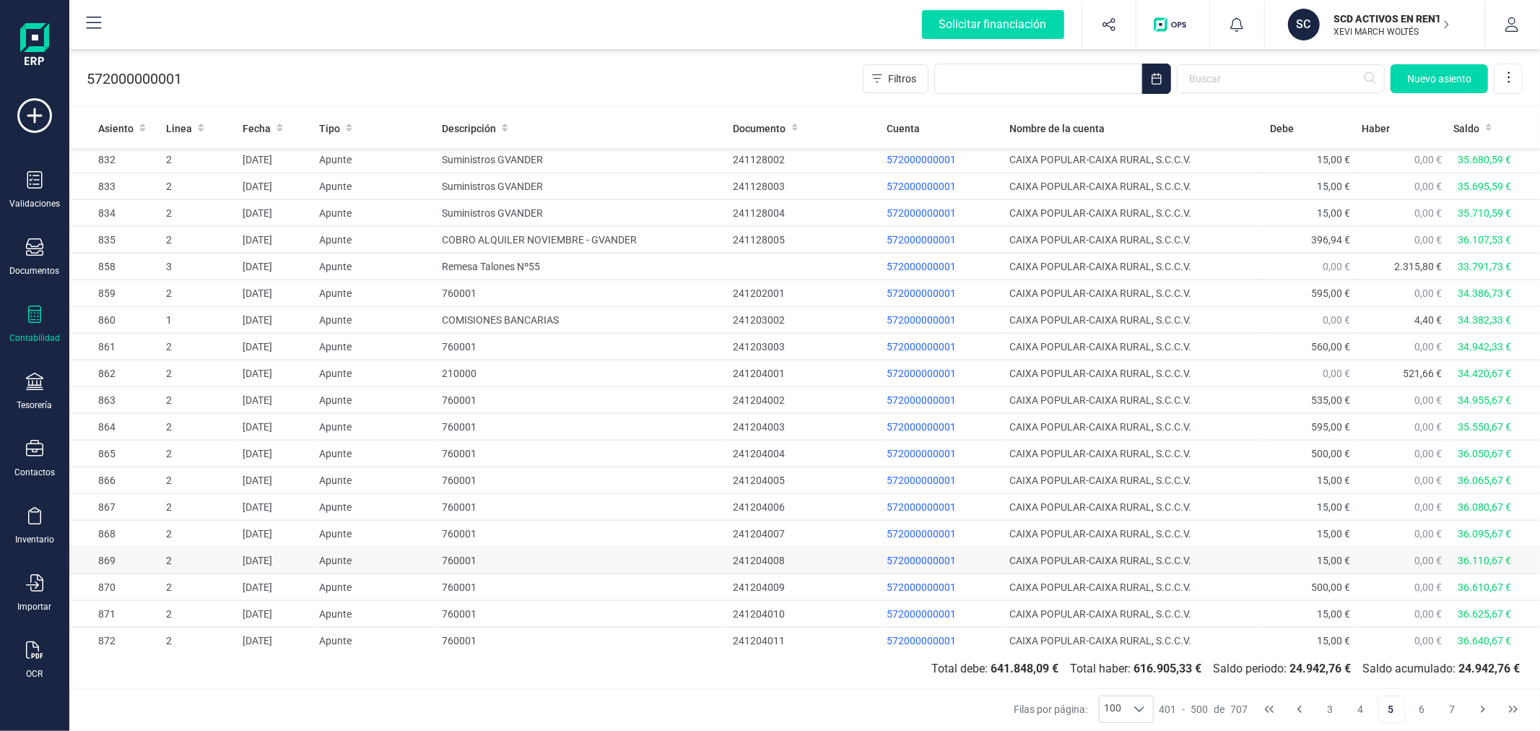
scroll to position [1605, 0]
click at [1515, 711] on icon "Last Page" at bounding box center [1513, 709] width 9 height 7
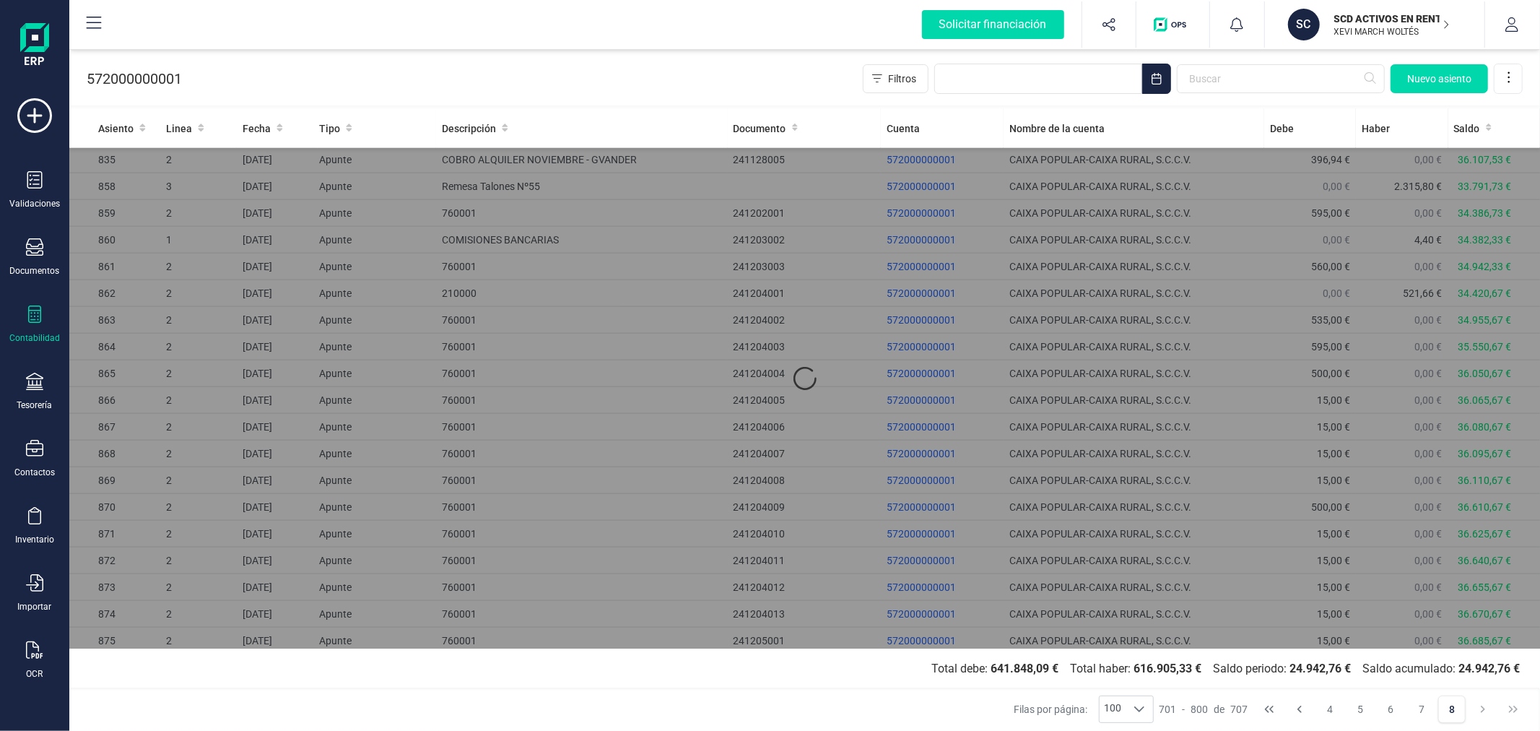
scroll to position [0, 0]
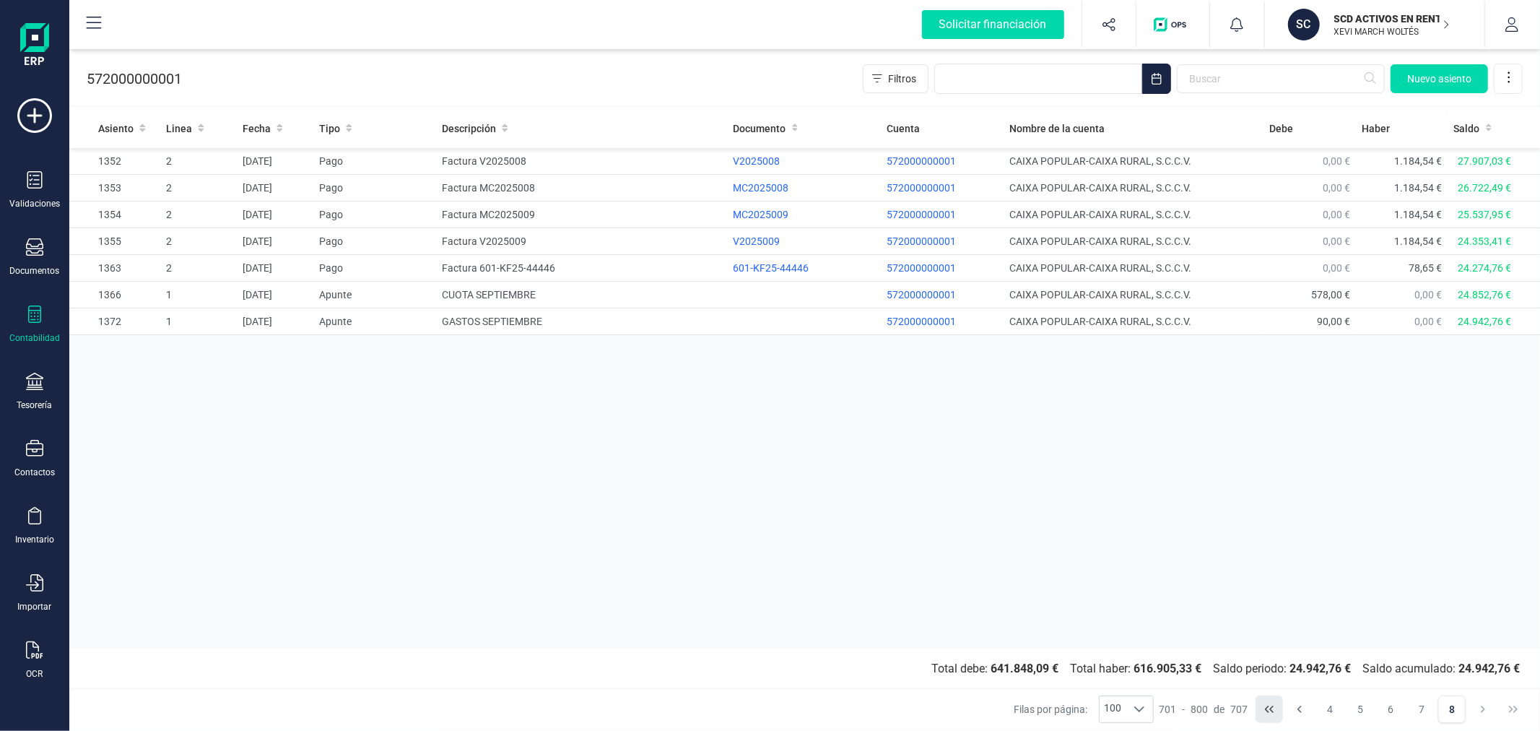
click at [1264, 709] on icon "First Page" at bounding box center [1270, 709] width 12 height 12
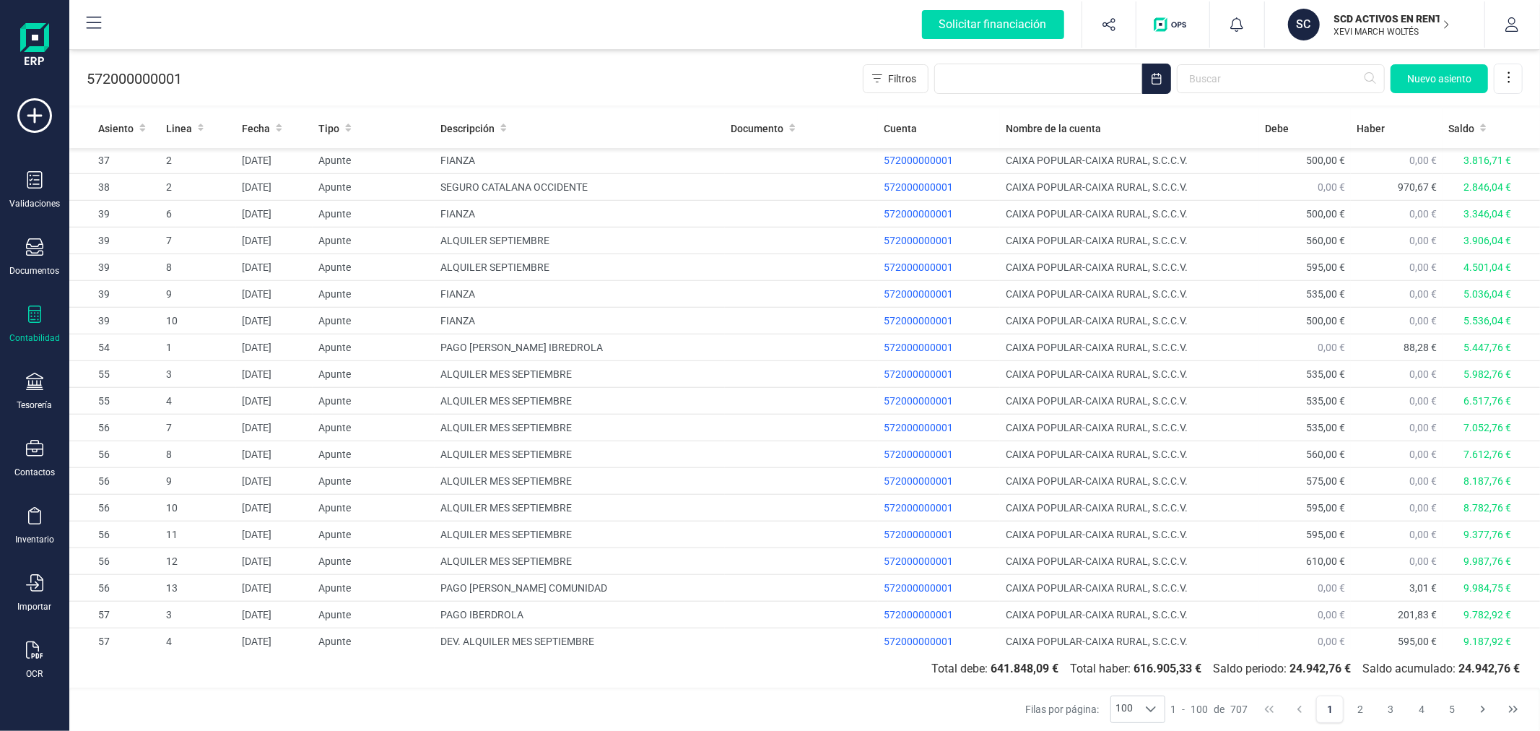
scroll to position [2177, 0]
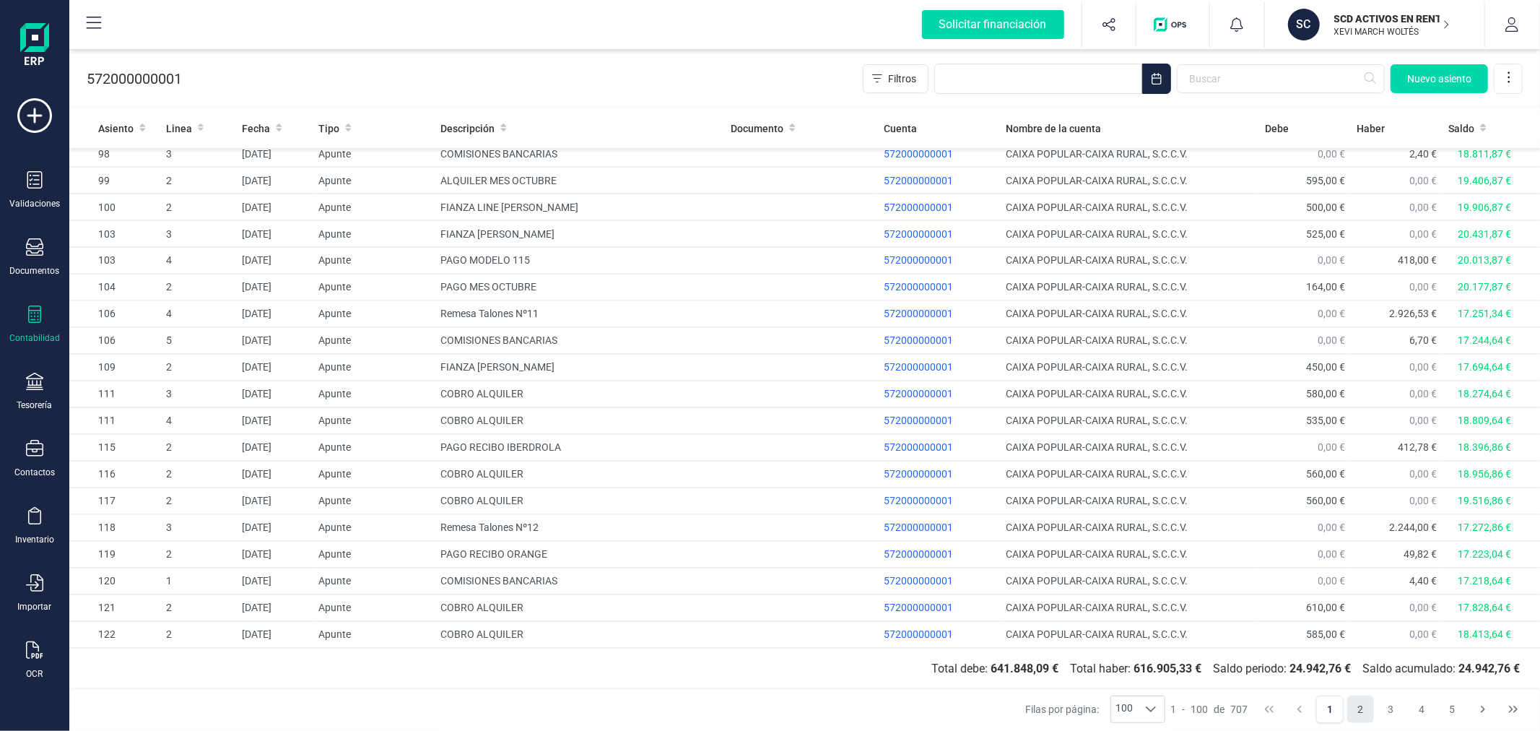
click at [1367, 708] on button "2" at bounding box center [1361, 708] width 27 height 27
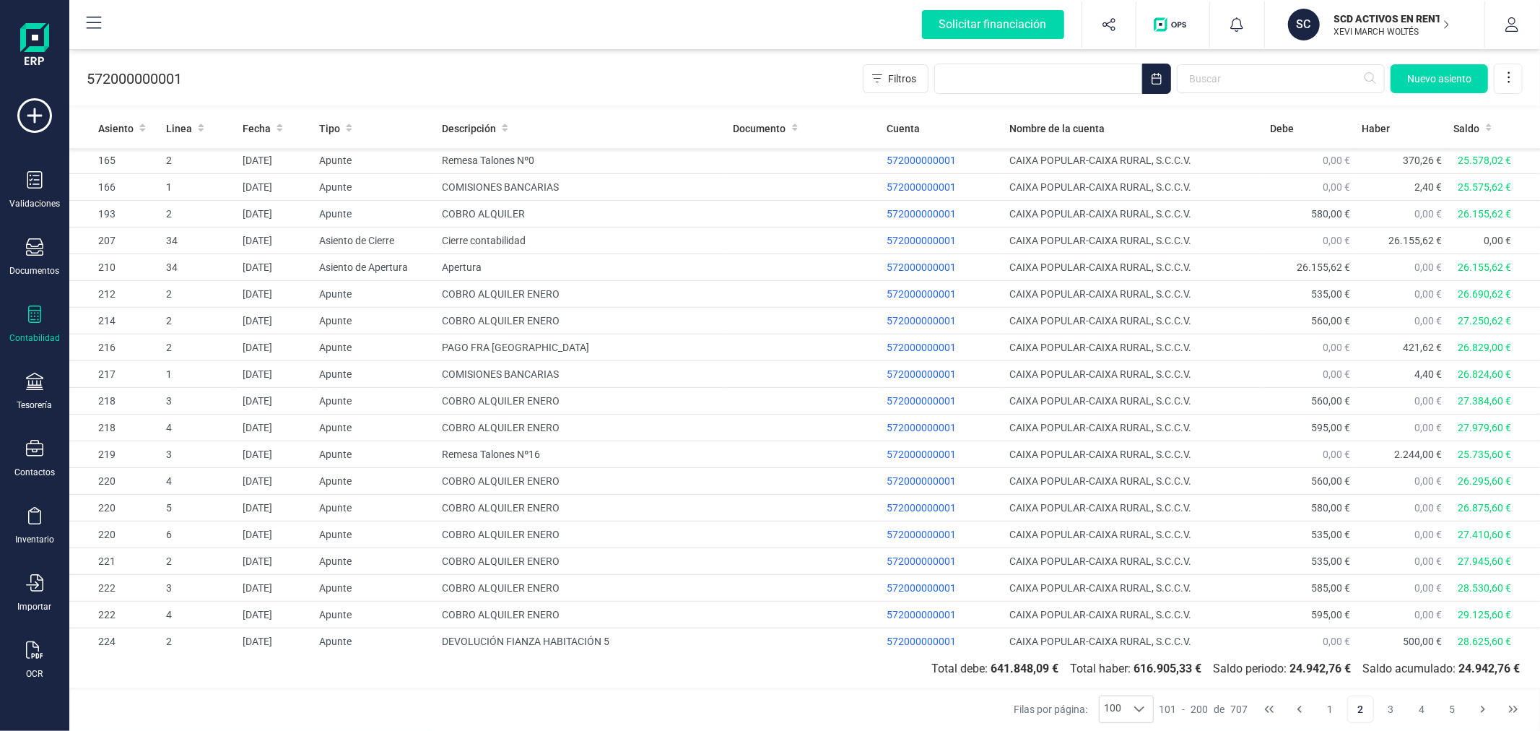
scroll to position [641, 0]
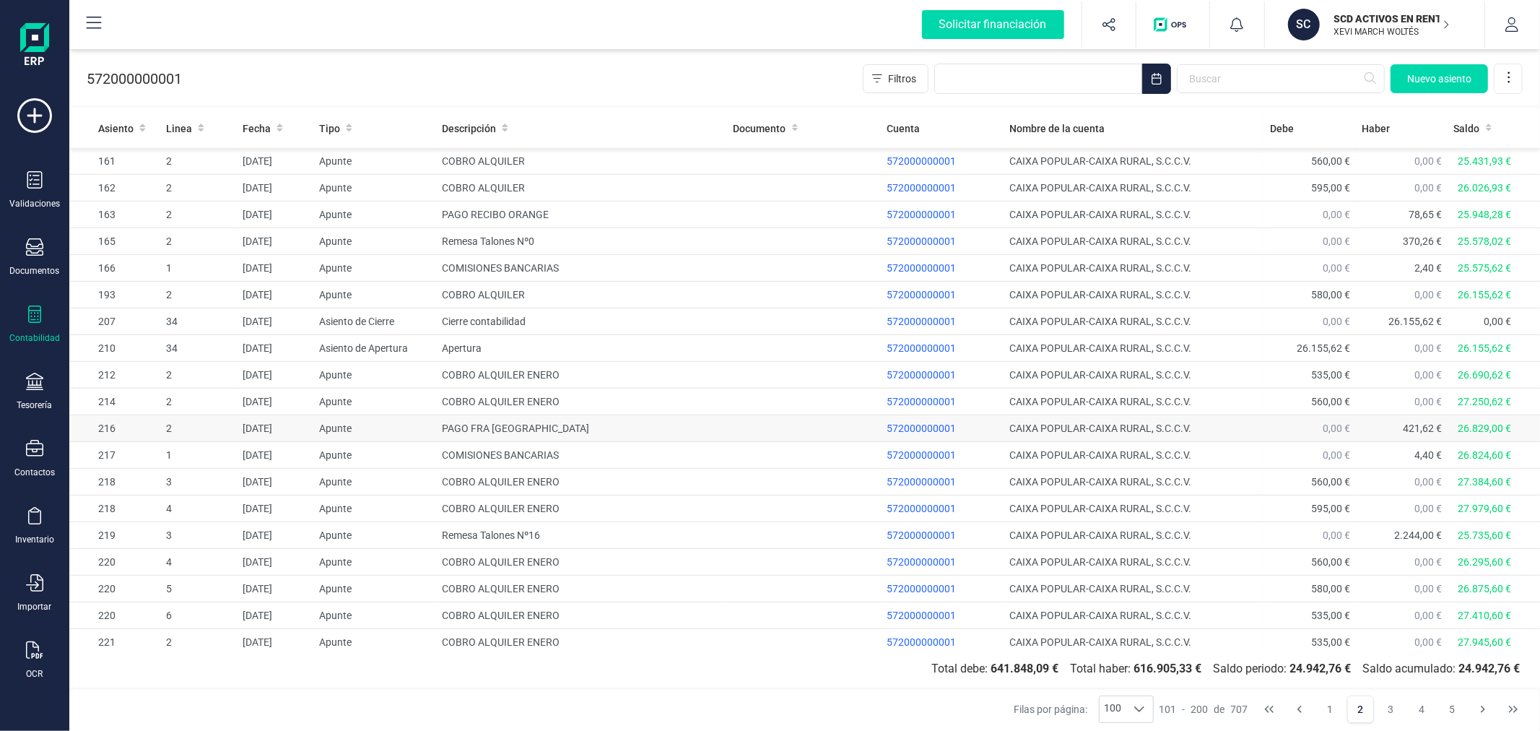
click at [612, 437] on td "PAGO FRA [GEOGRAPHIC_DATA]" at bounding box center [581, 428] width 291 height 27
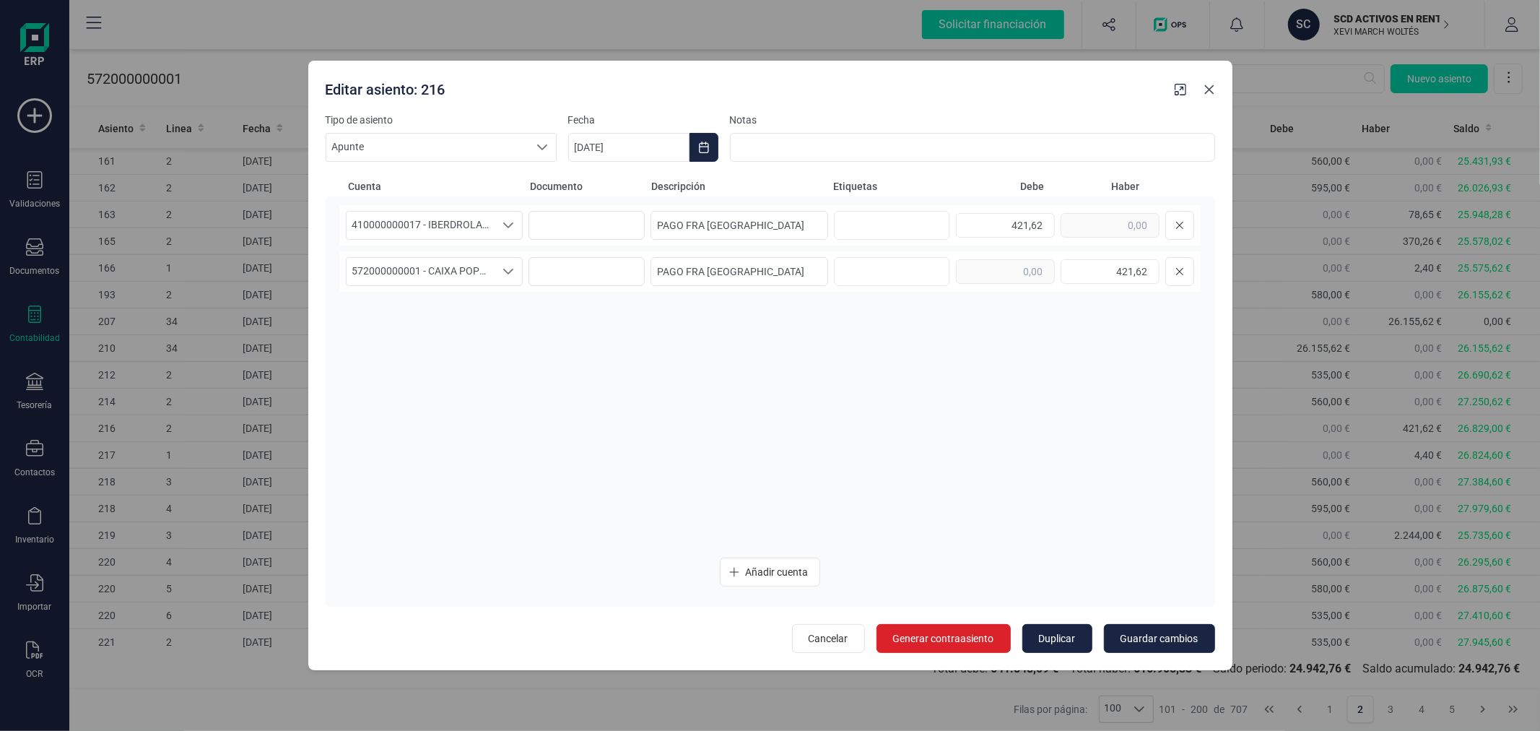
click at [1210, 90] on icon "Close" at bounding box center [1209, 89] width 9 height 9
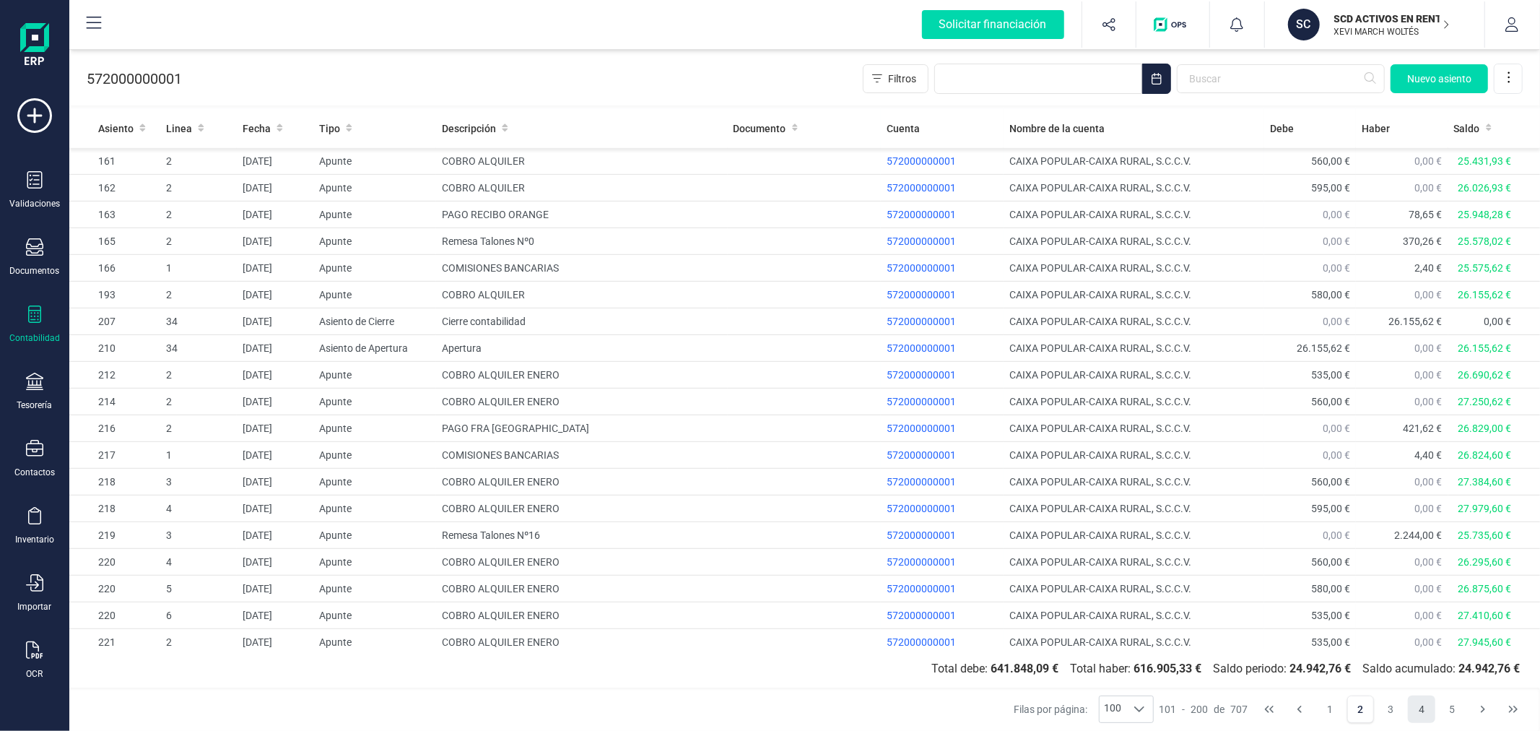
click at [1425, 709] on button "4" at bounding box center [1421, 708] width 27 height 27
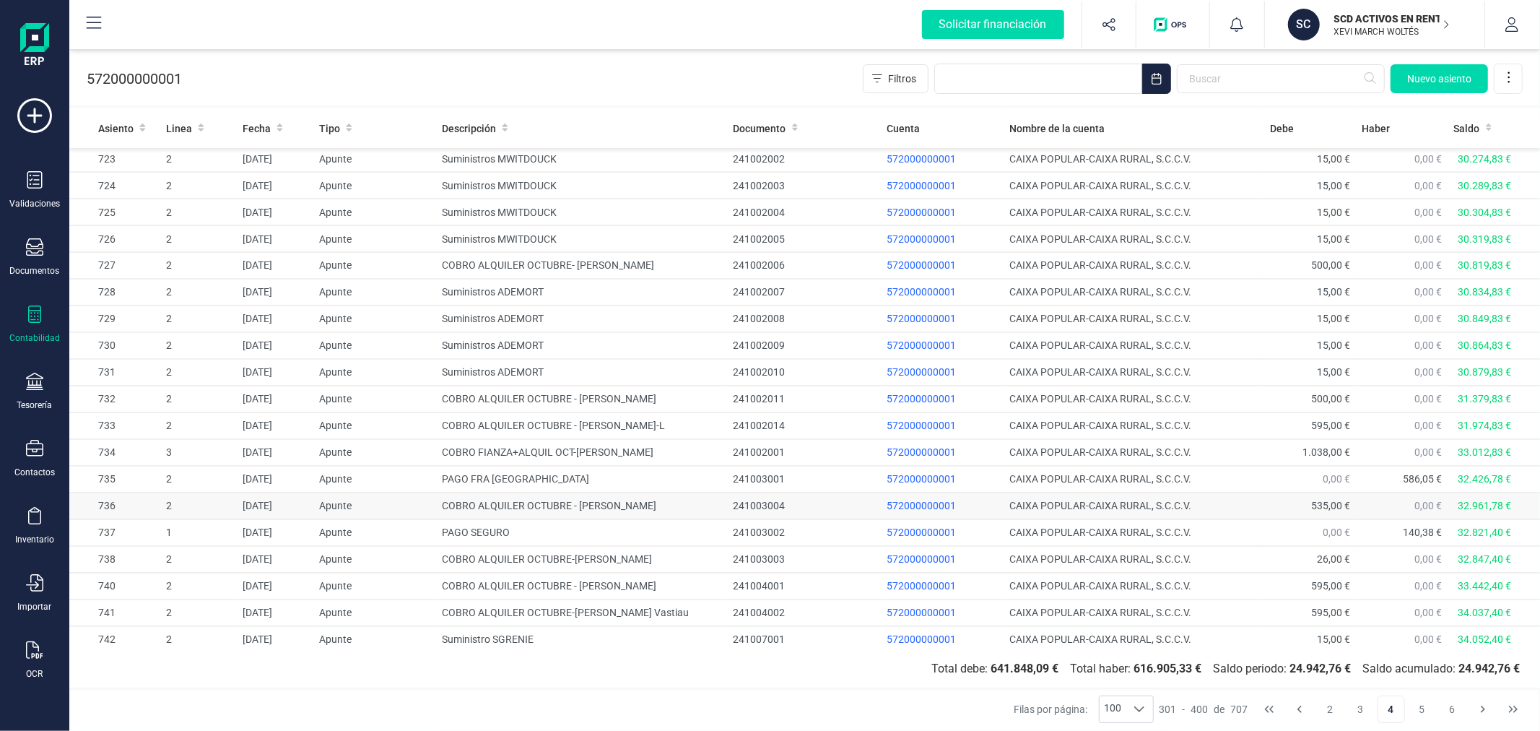
scroll to position [2177, 0]
click at [1462, 705] on button "6" at bounding box center [1452, 708] width 27 height 27
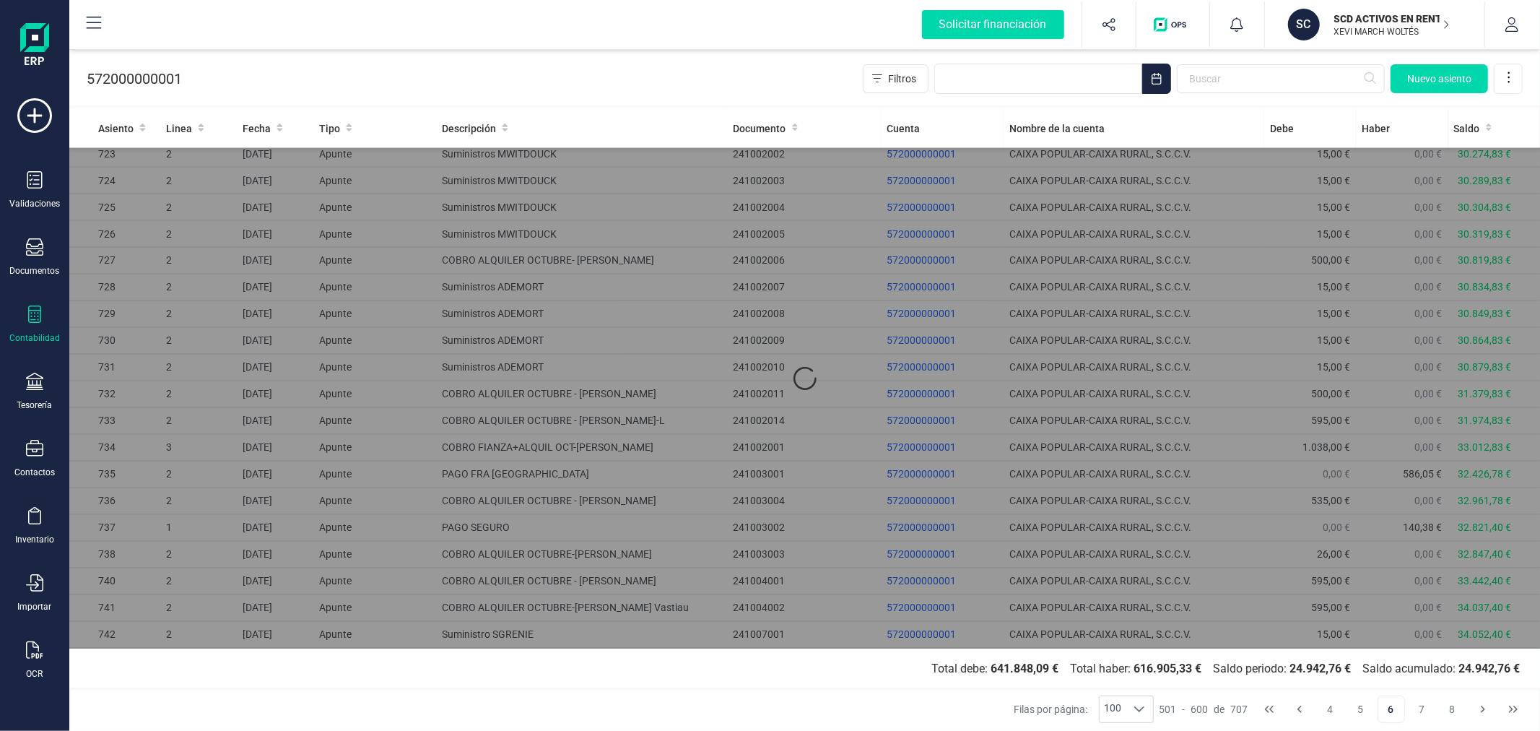
scroll to position [0, 0]
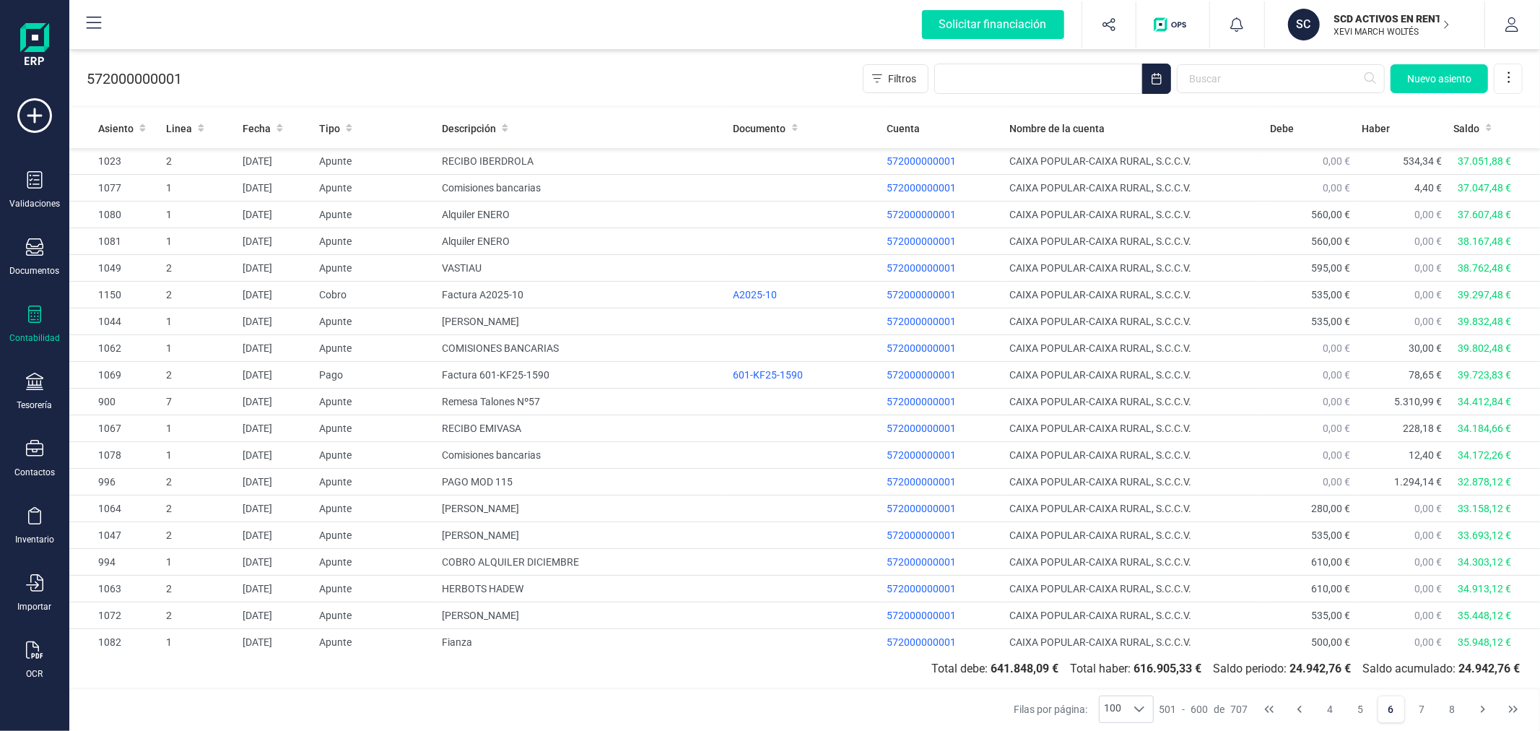
click at [30, 328] on div "Contabilidad" at bounding box center [35, 324] width 58 height 38
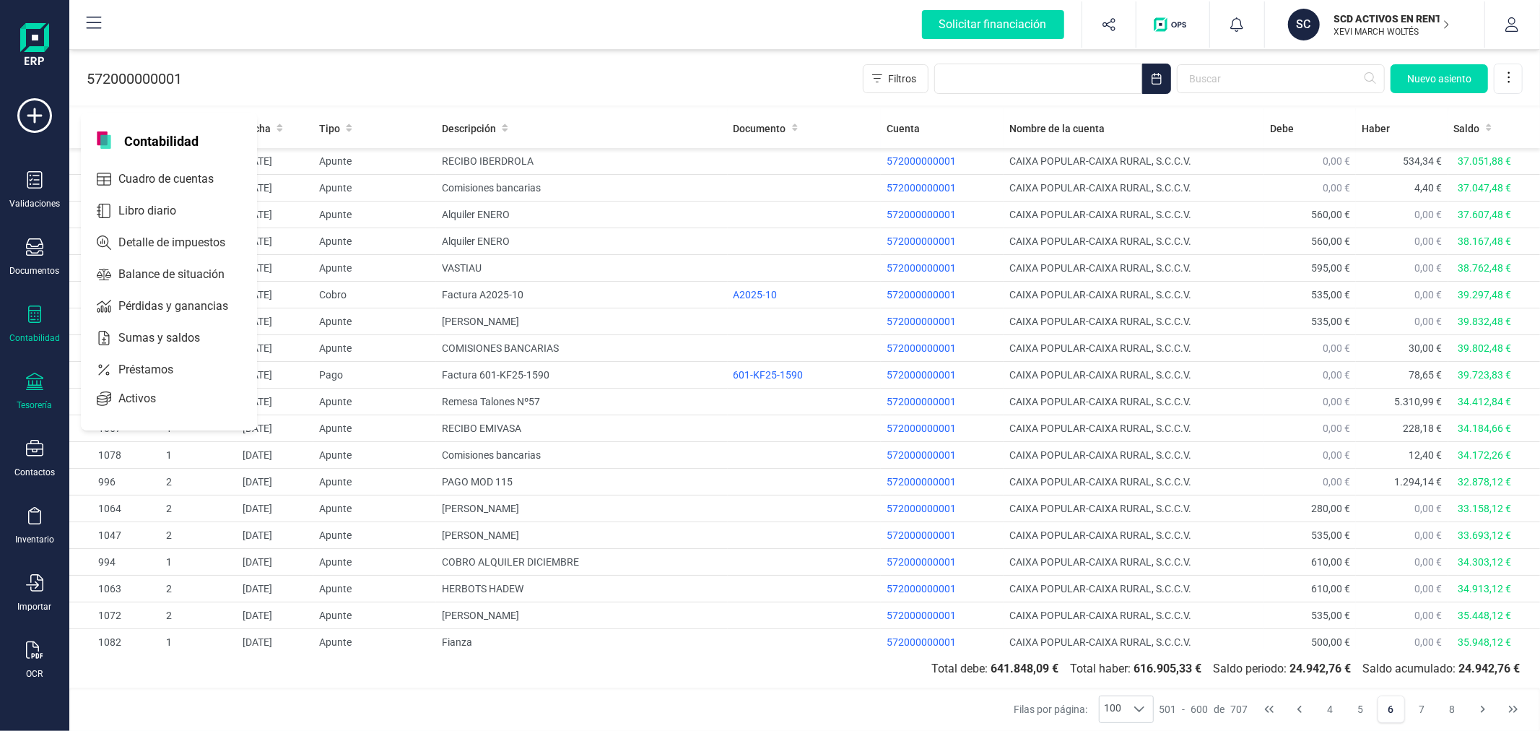
click at [32, 387] on icon at bounding box center [34, 381] width 17 height 17
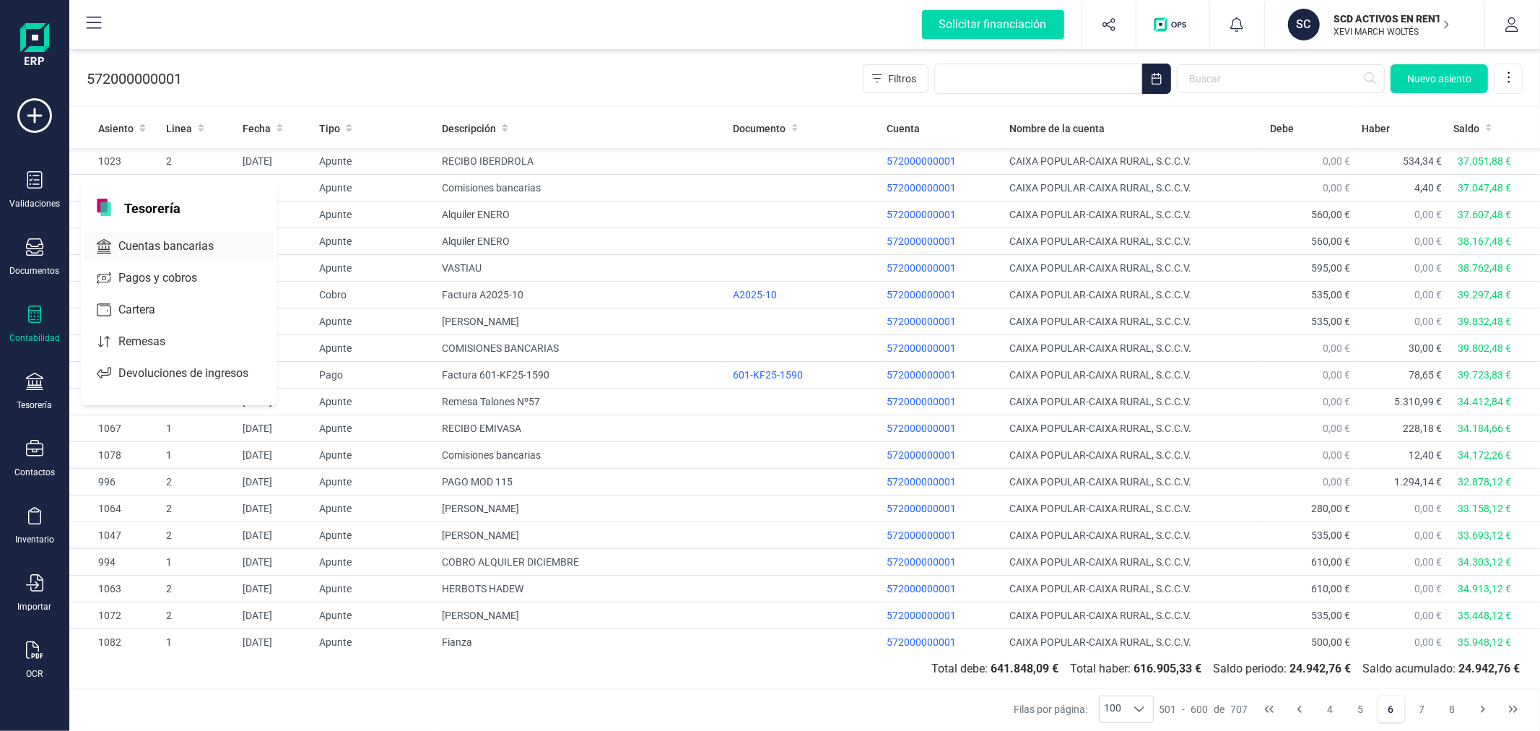
click at [186, 243] on span "Cuentas bancarias" at bounding box center [176, 246] width 127 height 17
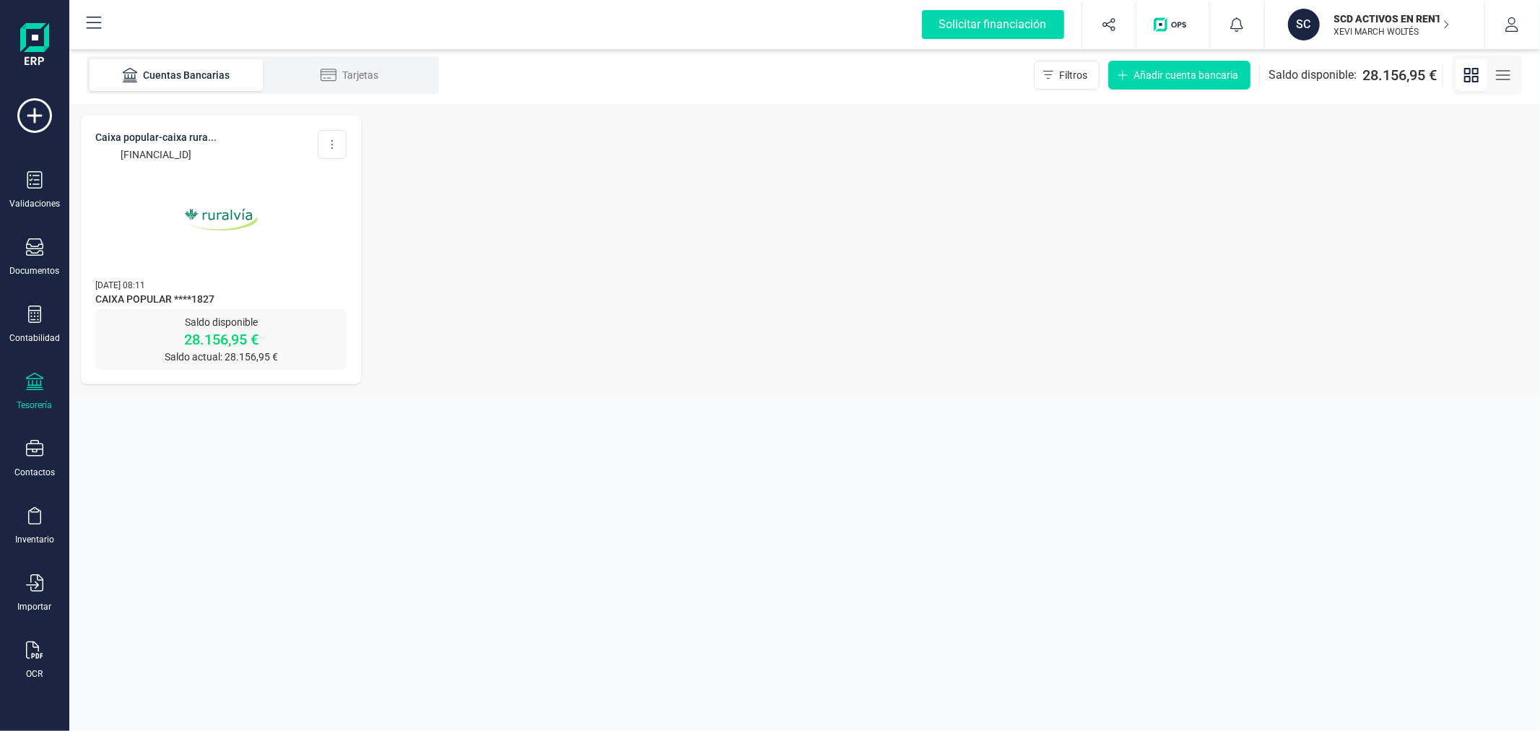
click at [24, 389] on div "Tesorería" at bounding box center [35, 392] width 58 height 38
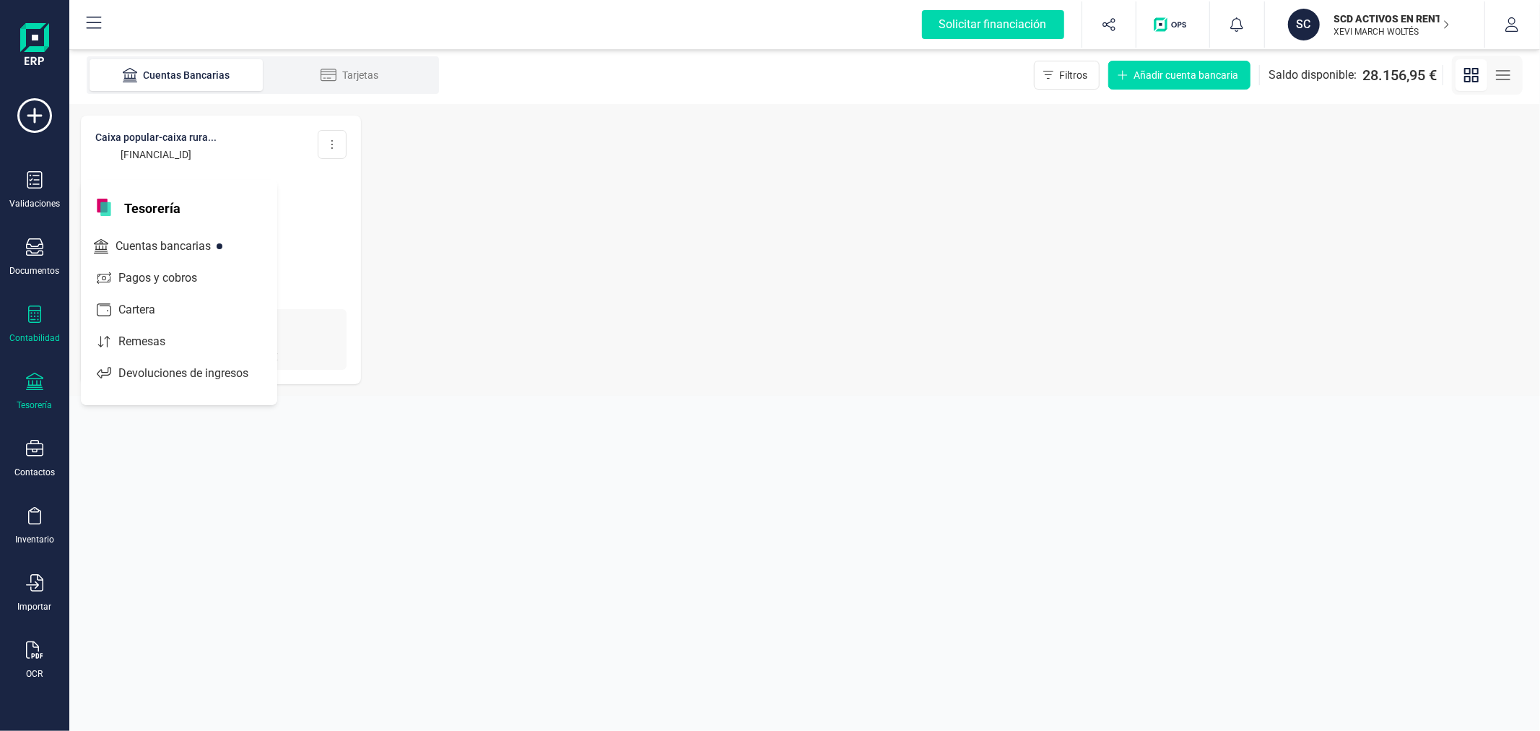
click at [18, 324] on div "Contabilidad" at bounding box center [35, 324] width 58 height 38
click at [181, 181] on span "Cuadro de cuentas" at bounding box center [176, 178] width 127 height 17
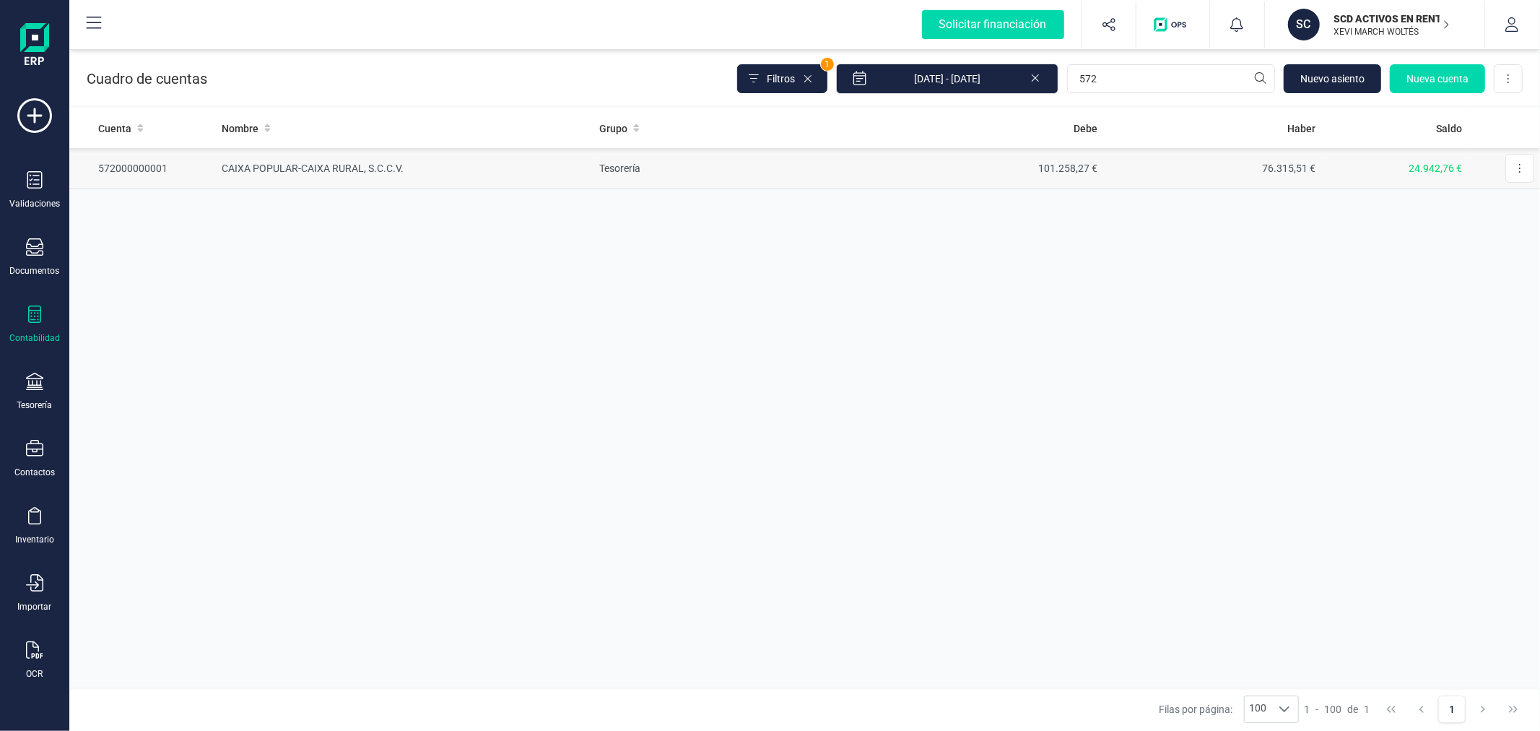
click at [443, 156] on td "CAIXA POPULAR-CAIXA RURAL, S.C.C.V." at bounding box center [405, 168] width 378 height 41
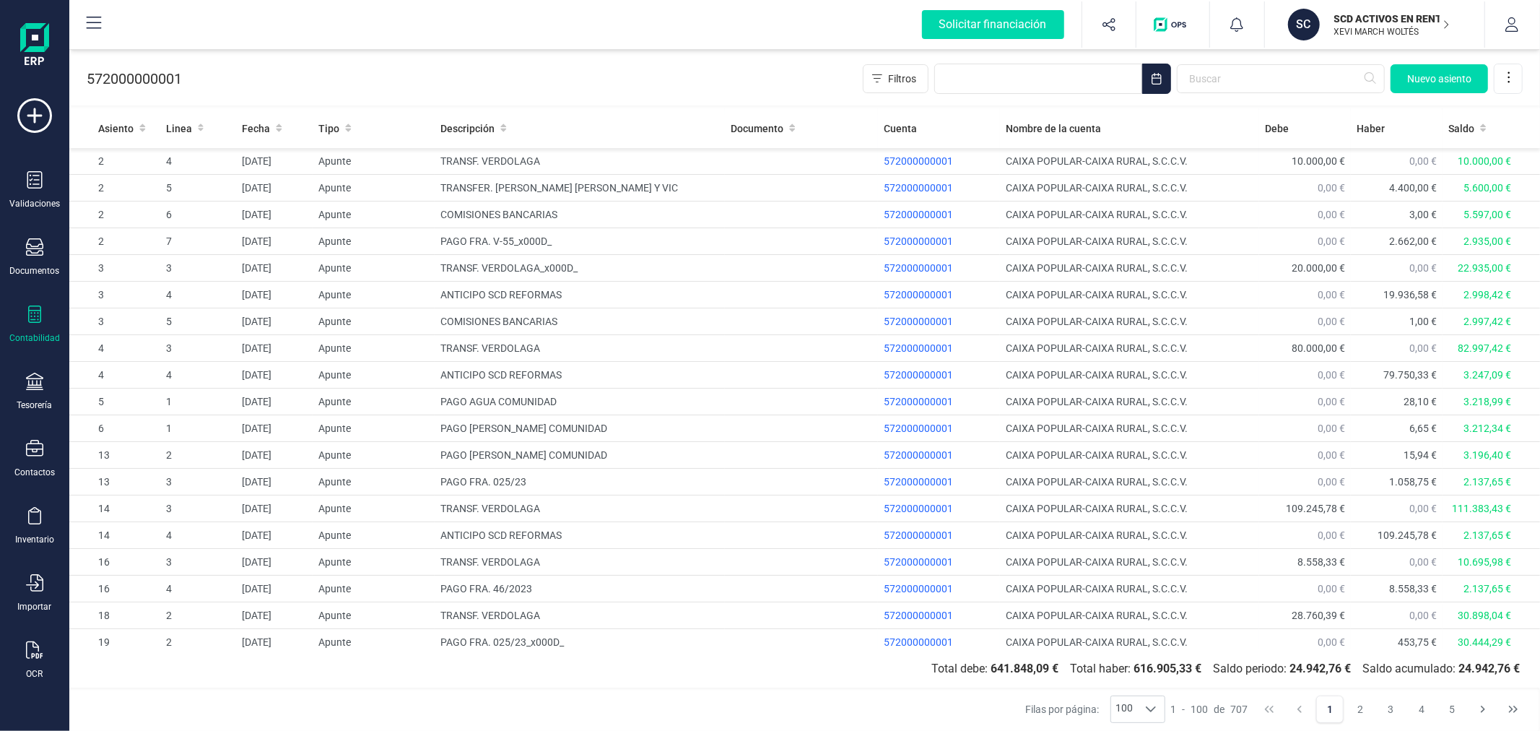
scroll to position [882, 0]
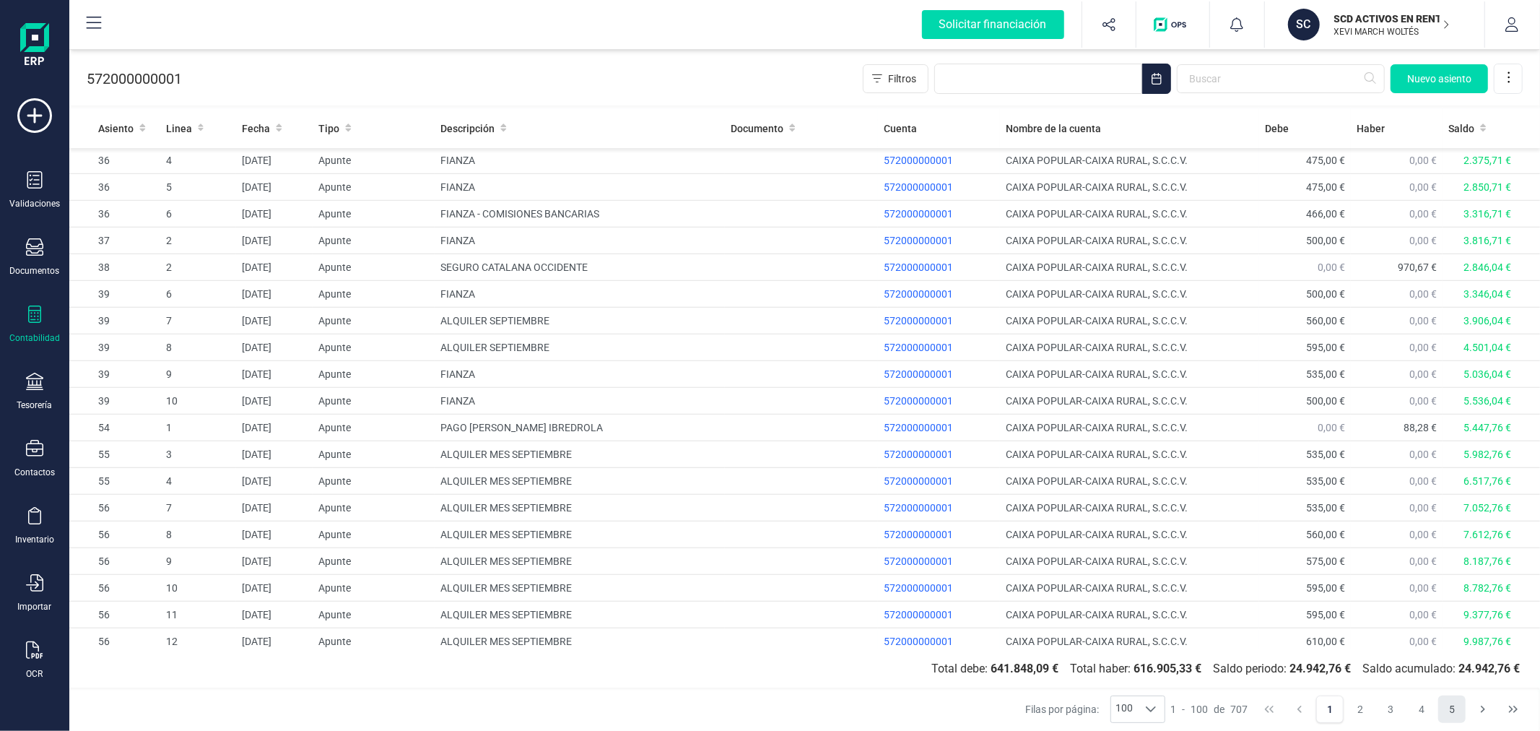
click at [1457, 711] on button "5" at bounding box center [1452, 708] width 27 height 27
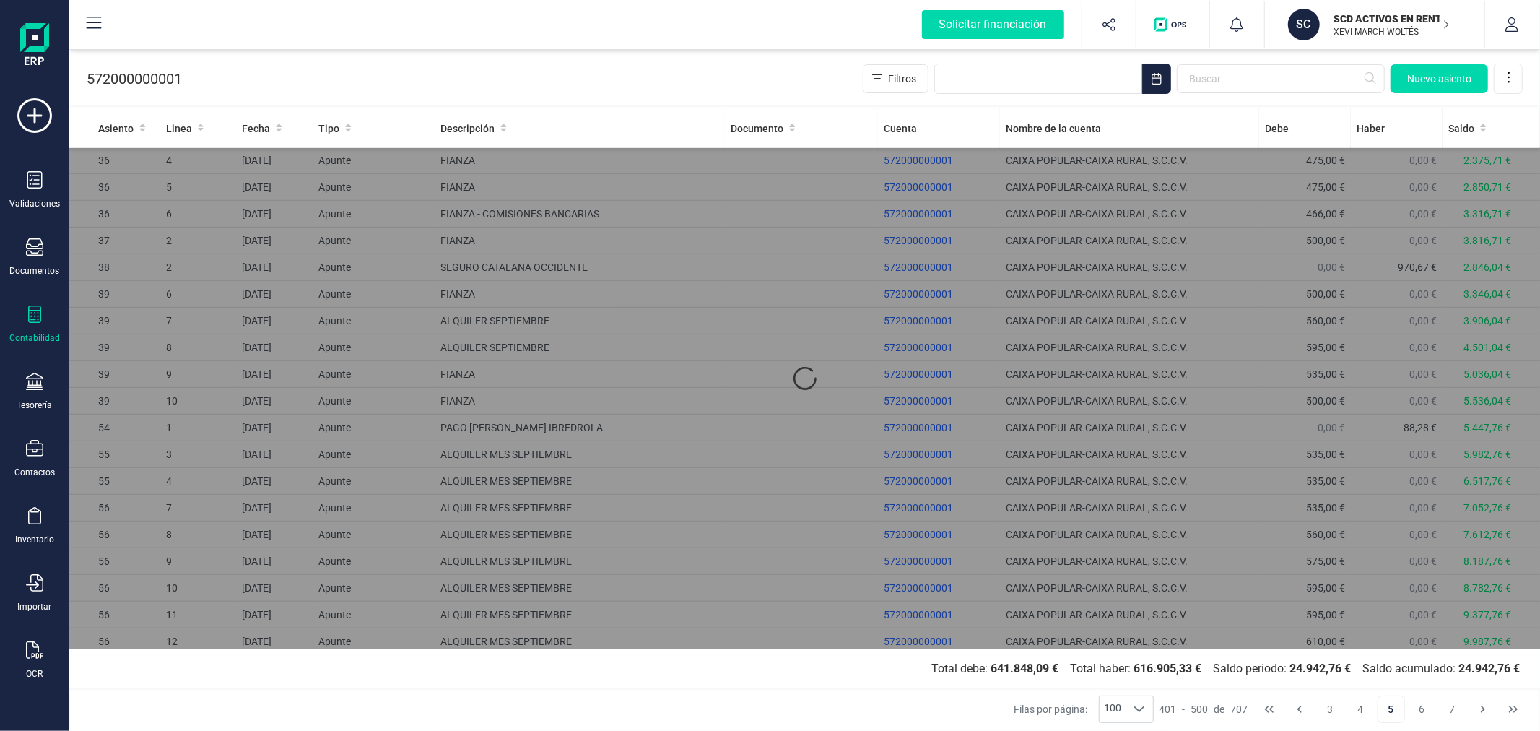
scroll to position [0, 0]
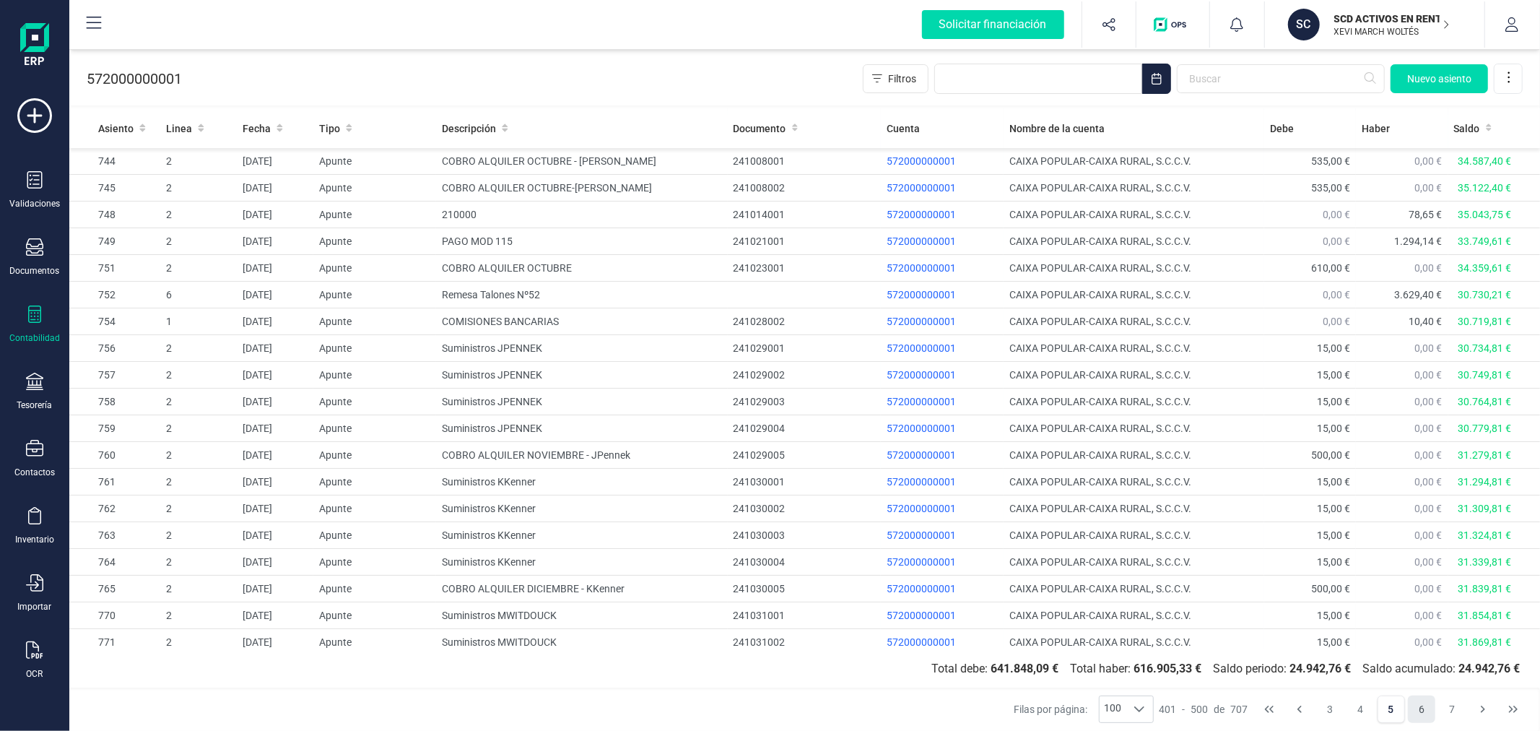
click at [1423, 713] on button "6" at bounding box center [1421, 708] width 27 height 27
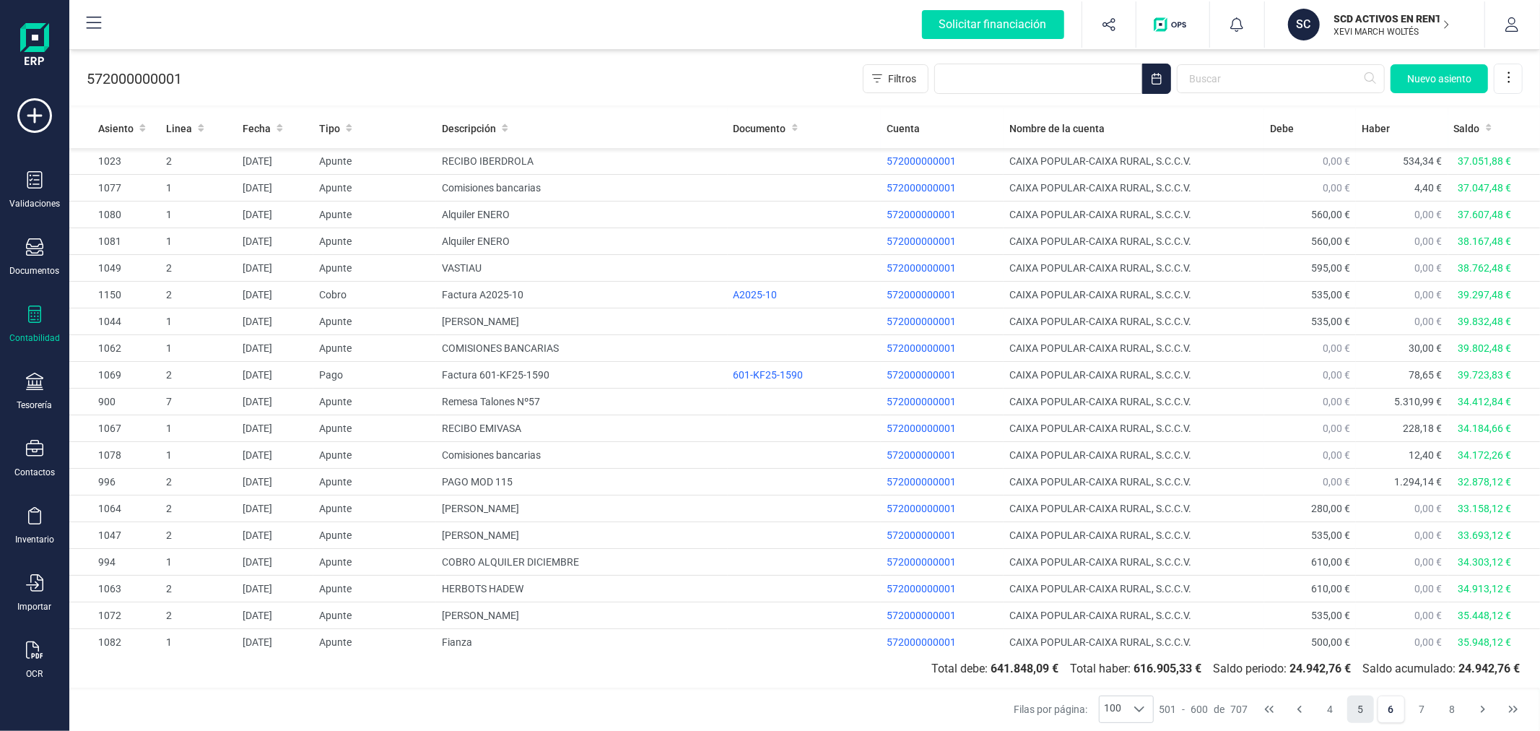
click at [1356, 711] on button "5" at bounding box center [1361, 708] width 27 height 27
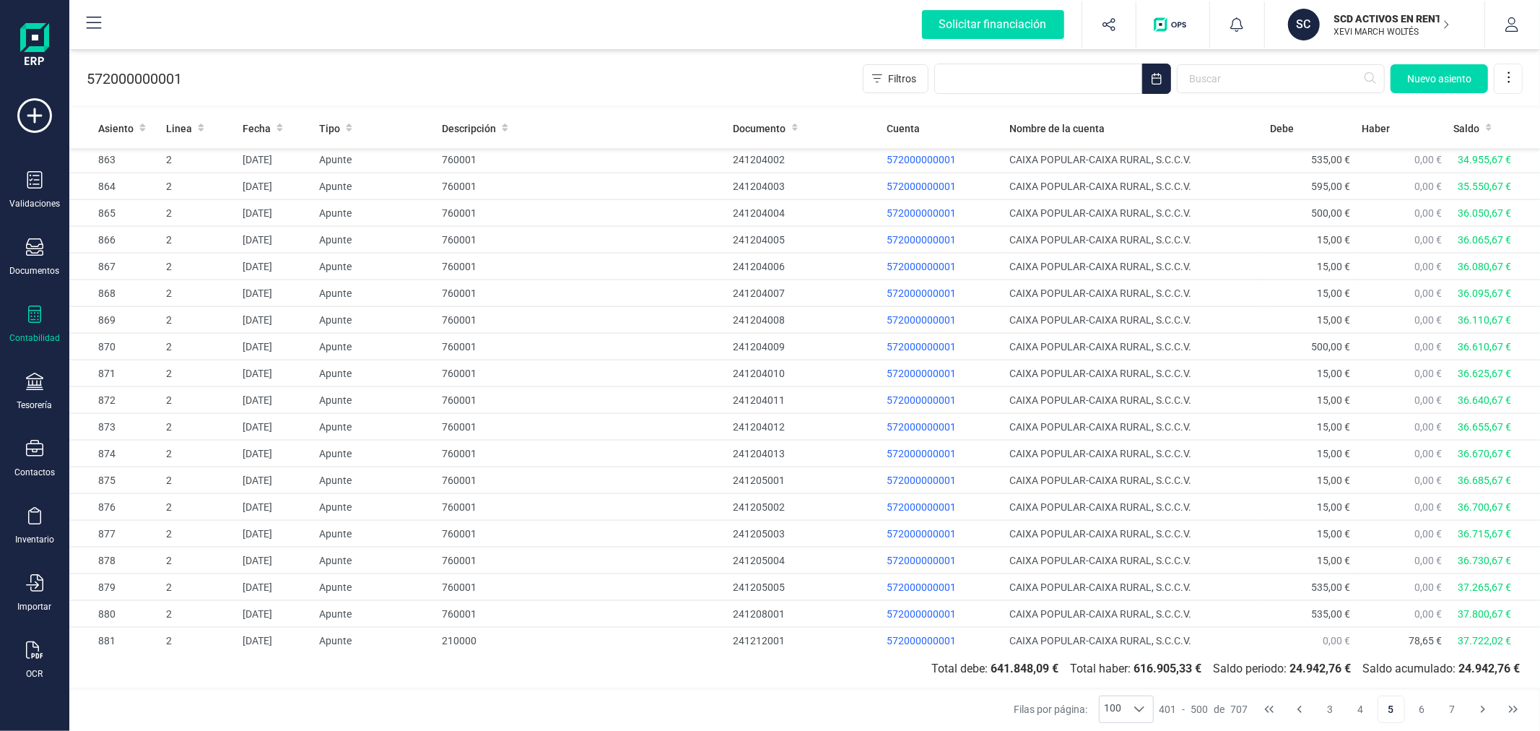
scroll to position [2177, 0]
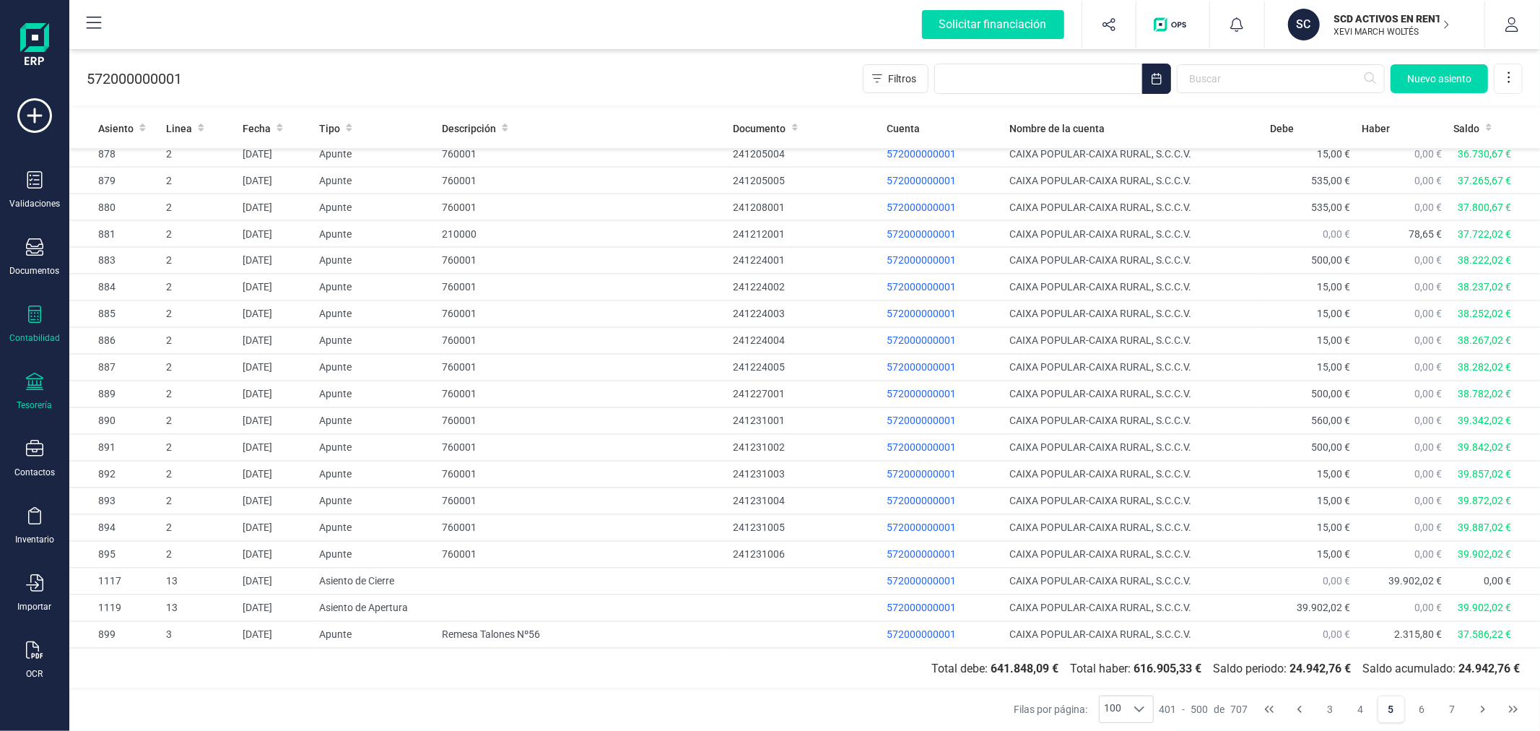
click at [40, 392] on div at bounding box center [34, 383] width 17 height 21
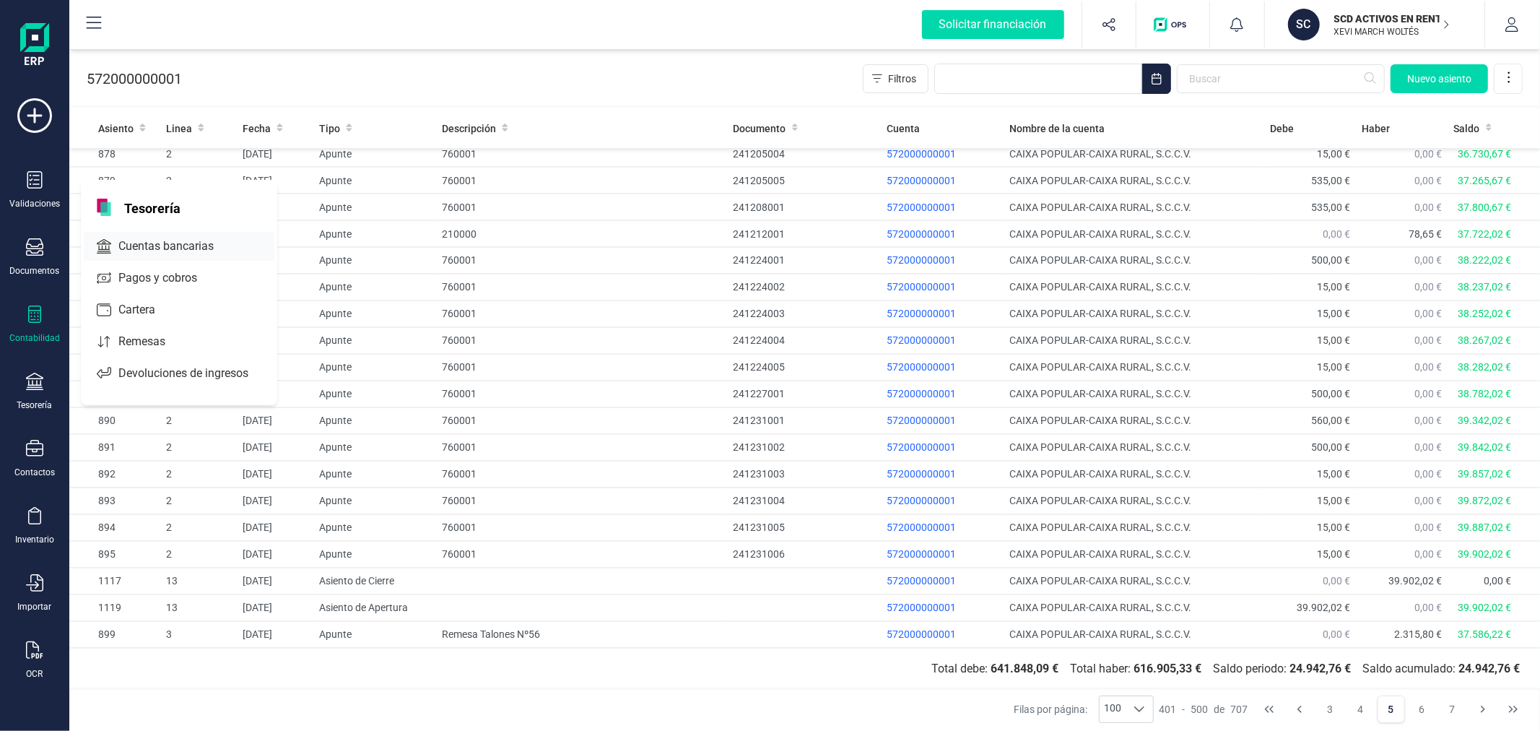
click at [194, 251] on span "Cuentas bancarias" at bounding box center [176, 246] width 127 height 17
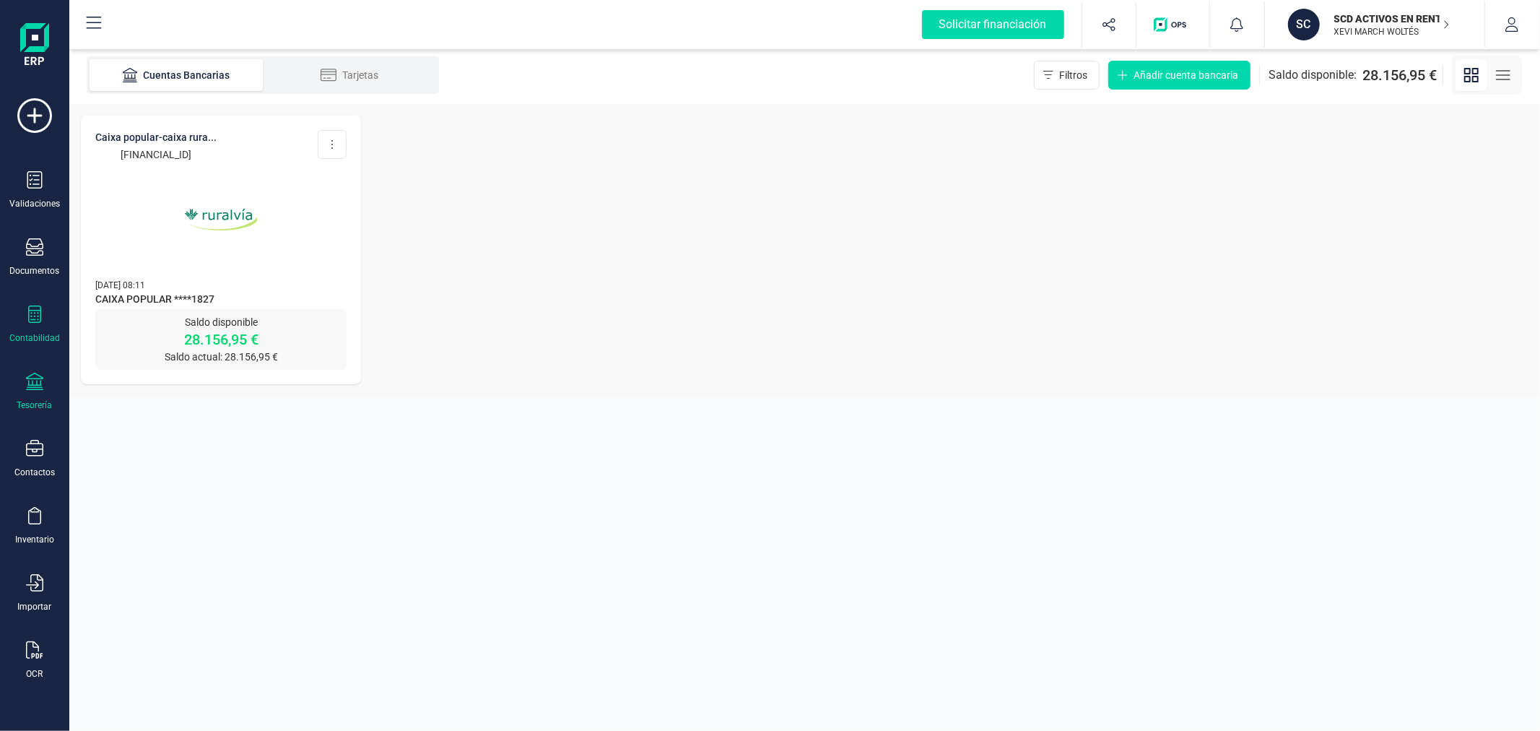
click at [41, 313] on icon at bounding box center [34, 313] width 17 height 17
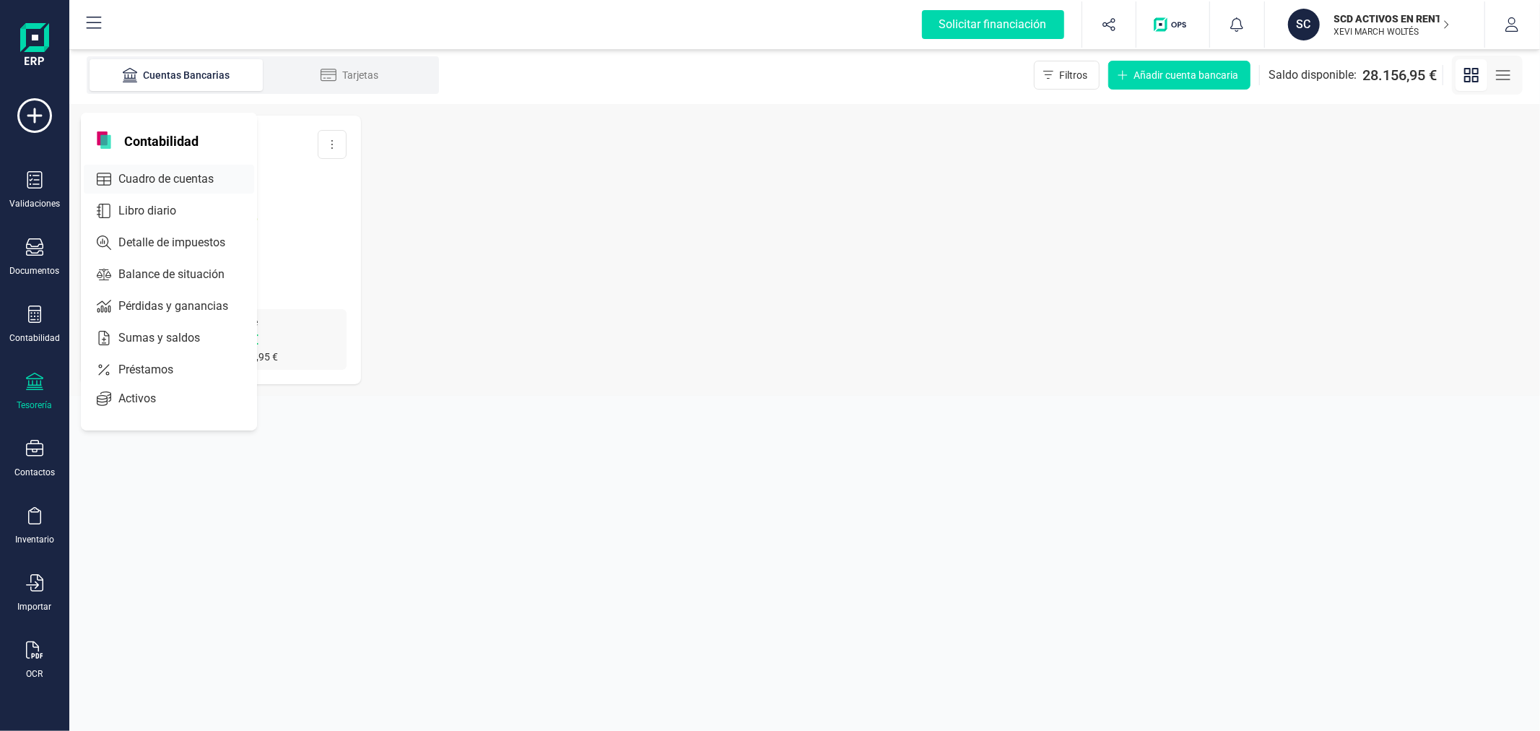
click at [168, 176] on span "Cuadro de cuentas" at bounding box center [176, 178] width 127 height 17
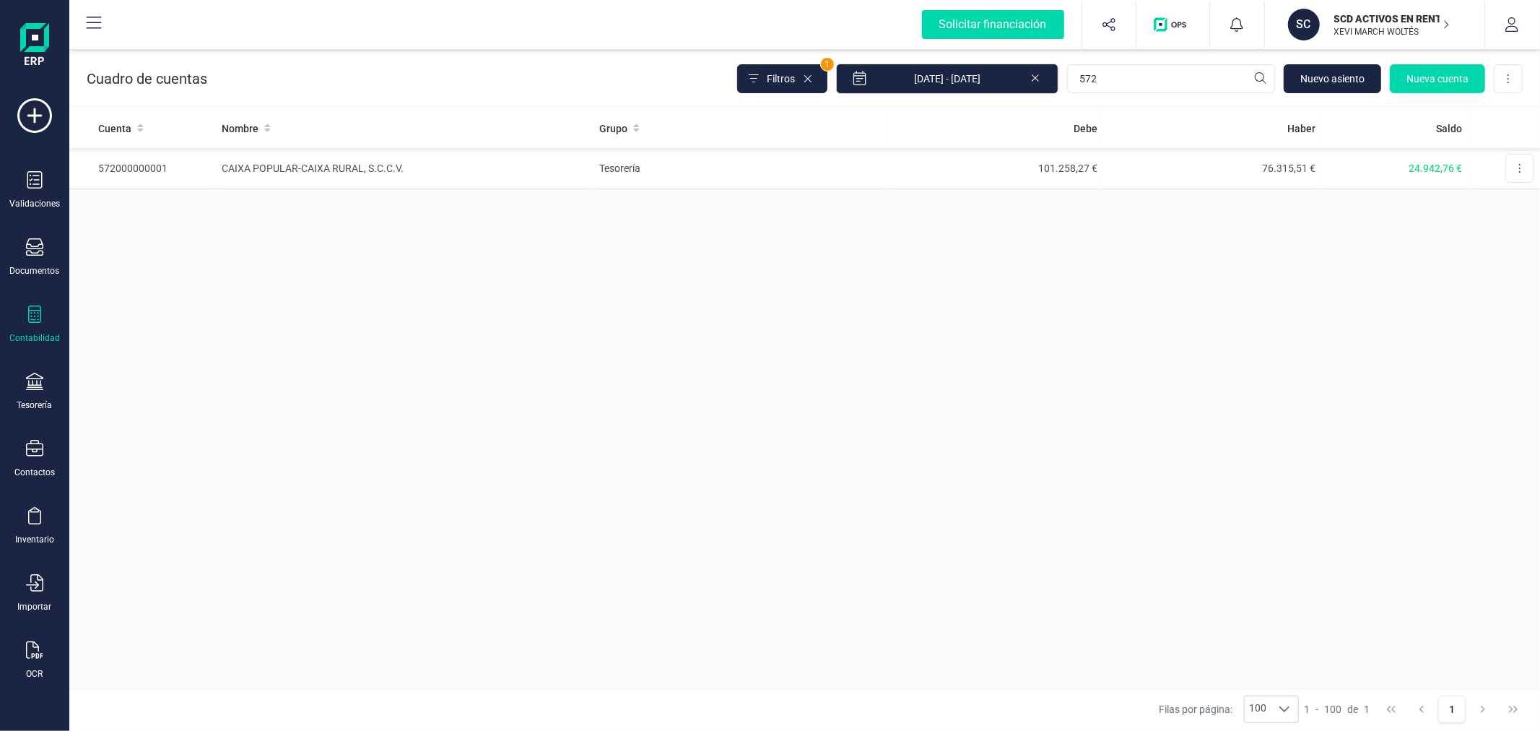
click at [605, 251] on div "Cuenta Nombre Grupo [PERSON_NAME] Saldo 572000000001 CAIXA POPULAR-CAIXA RURAL,…" at bounding box center [804, 397] width 1471 height 579
click at [1319, 22] on div "SC" at bounding box center [1304, 25] width 32 height 32
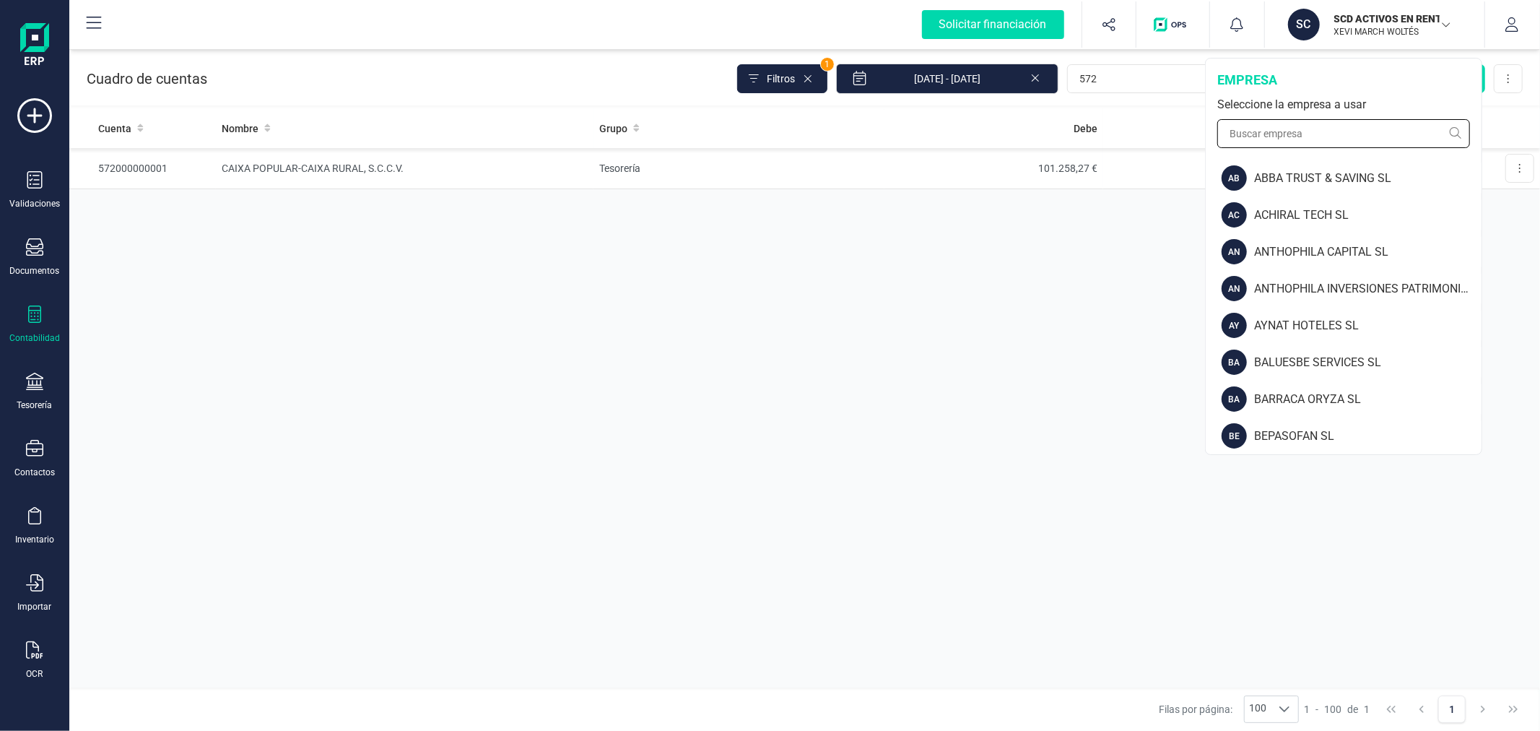
click at [1298, 126] on input "text" at bounding box center [1344, 133] width 253 height 29
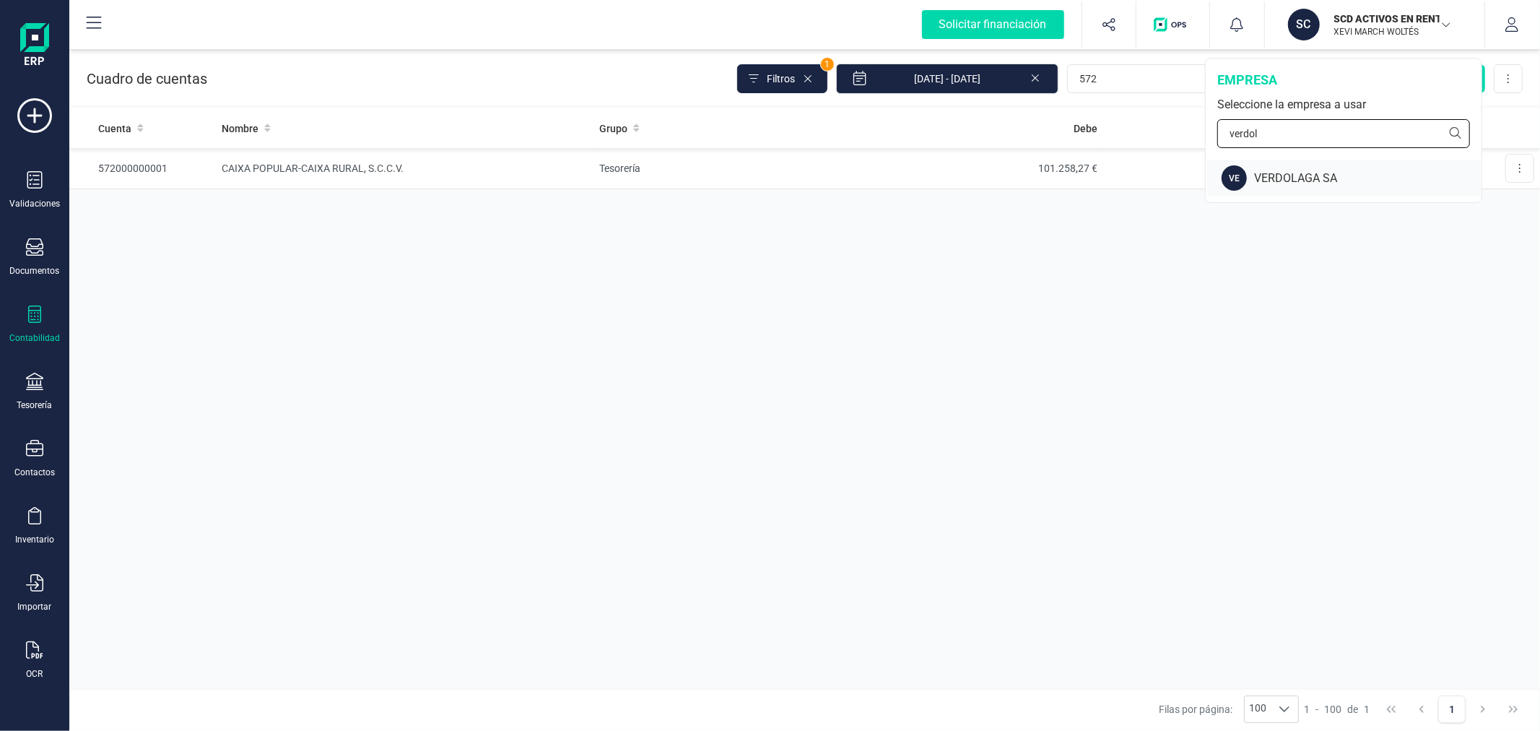
type input "verdol"
click at [1310, 170] on div "VERDOLAGA SA" at bounding box center [1367, 178] width 227 height 17
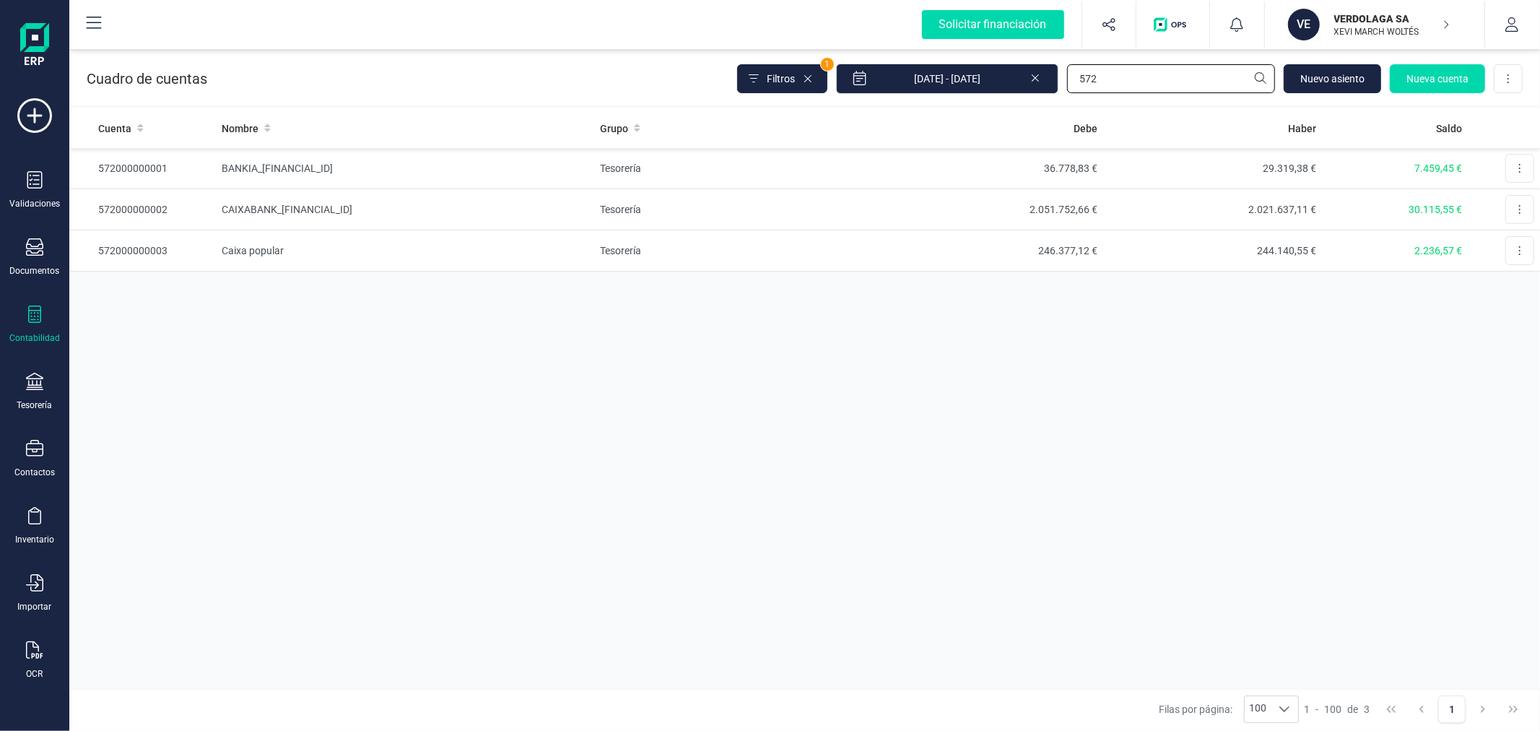
click at [1150, 82] on input "572" at bounding box center [1171, 78] width 208 height 29
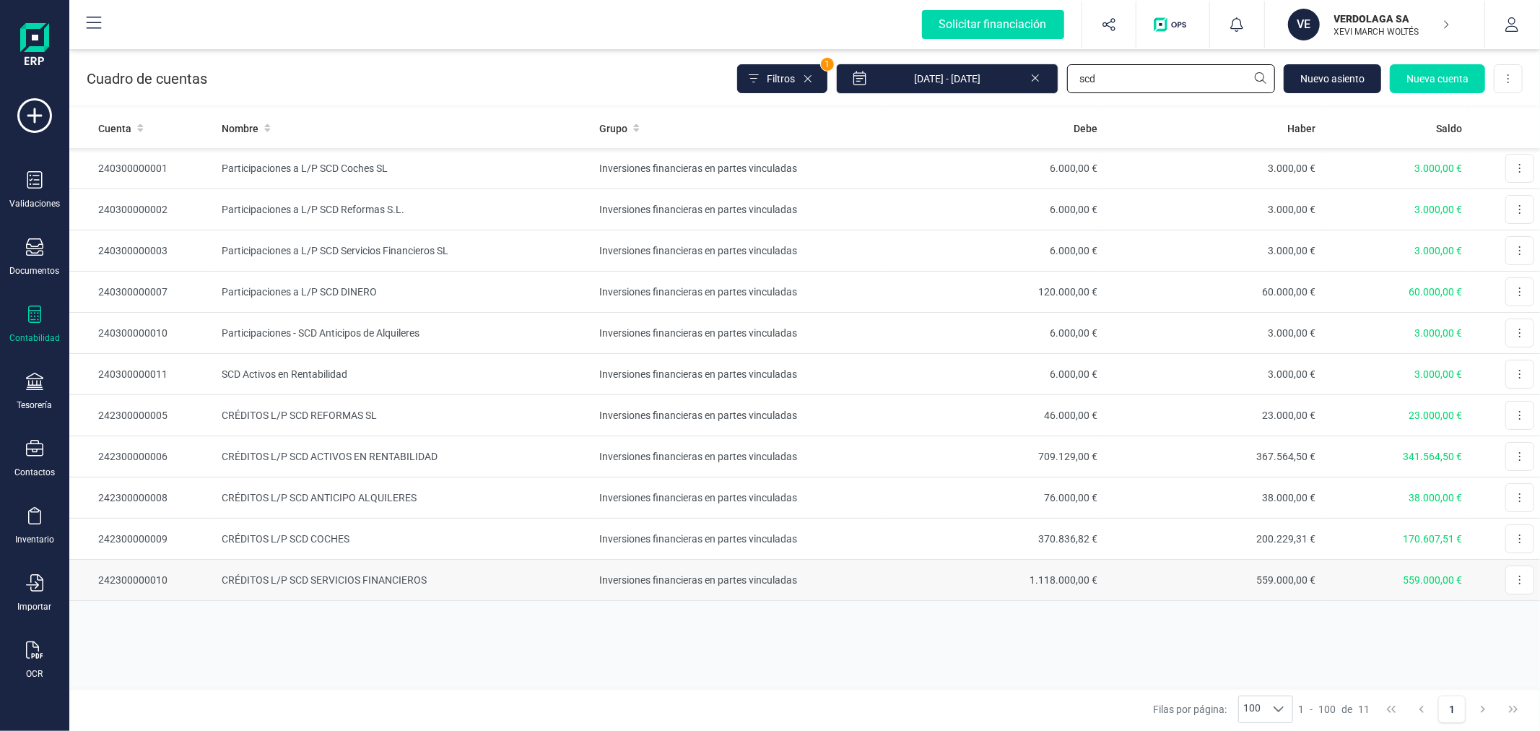
type input "scd"
click at [305, 588] on td "CRÉDITOS L/P SCD SERVICIOS FINANCIEROS" at bounding box center [405, 580] width 378 height 41
click at [472, 654] on div "Cuenta Nombre Grupo [PERSON_NAME] Saldo 240300000001 Participaciones a L/P SCD …" at bounding box center [804, 397] width 1471 height 579
click at [638, 71] on div "Cuadro de cuentas Filtros 1 [DATE] - [DATE] scd [GEOGRAPHIC_DATA] Nueva cuenta …" at bounding box center [804, 75] width 1471 height 59
click at [38, 399] on div "Tesorería" at bounding box center [35, 392] width 58 height 38
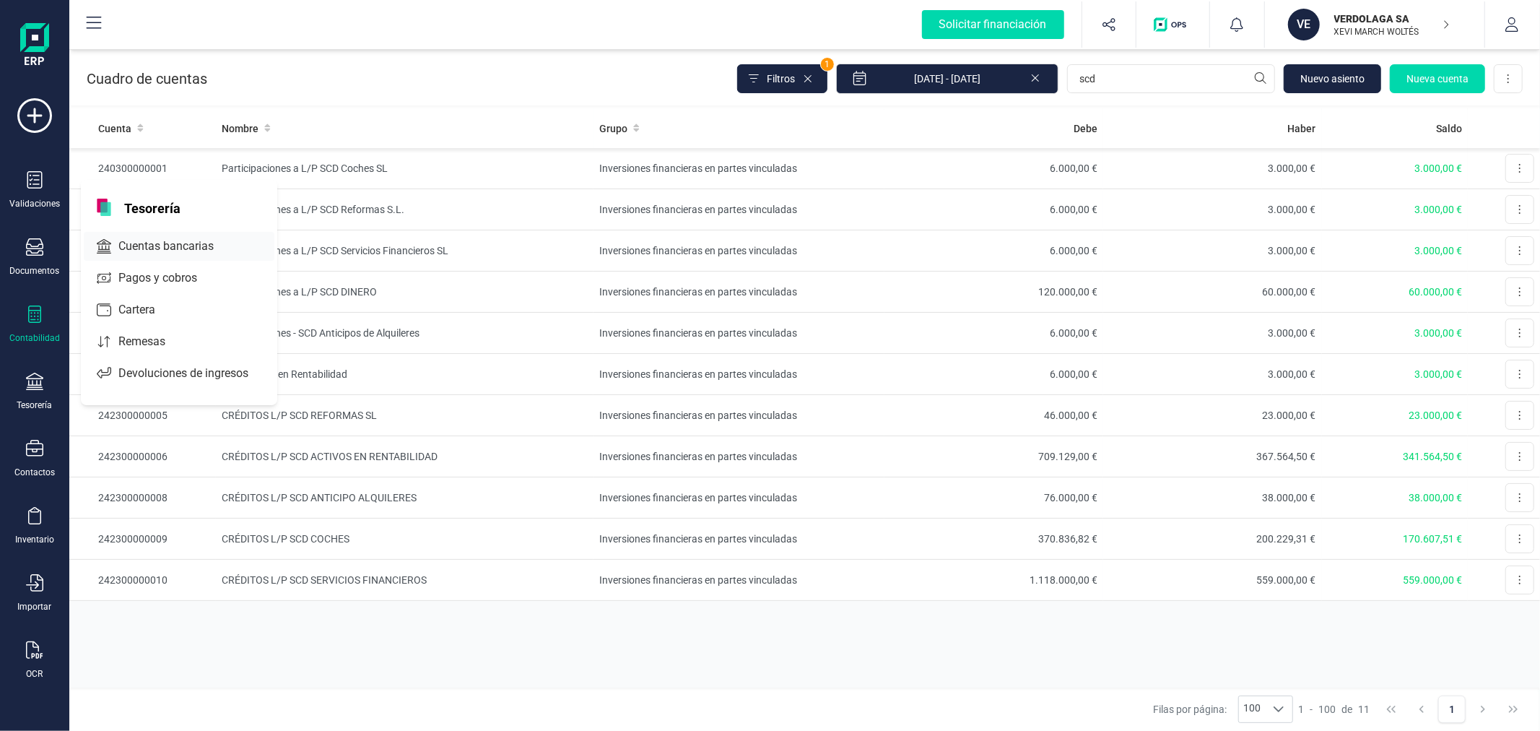
click at [179, 243] on span "Cuentas bancarias" at bounding box center [176, 246] width 127 height 17
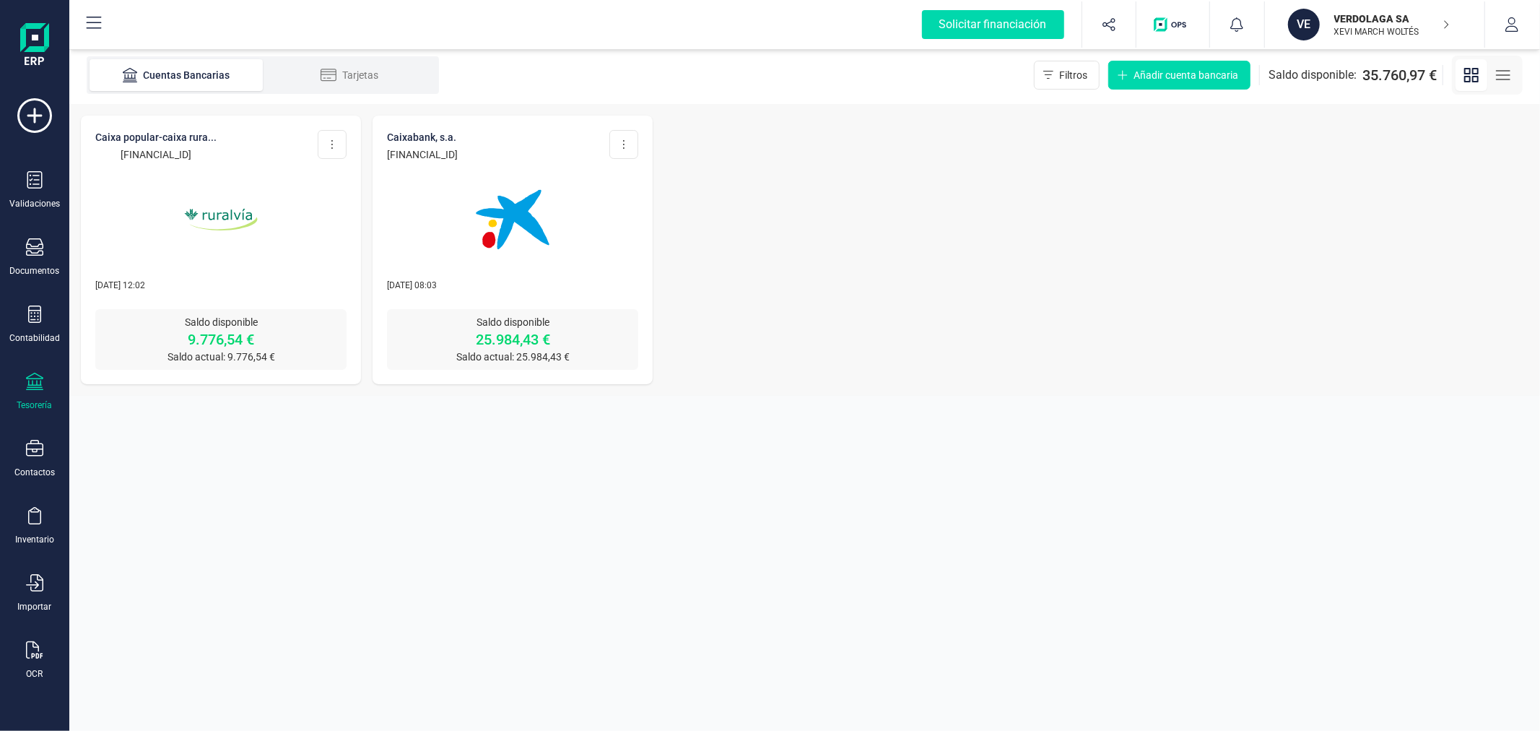
click at [556, 267] on img at bounding box center [512, 219] width 121 height 121
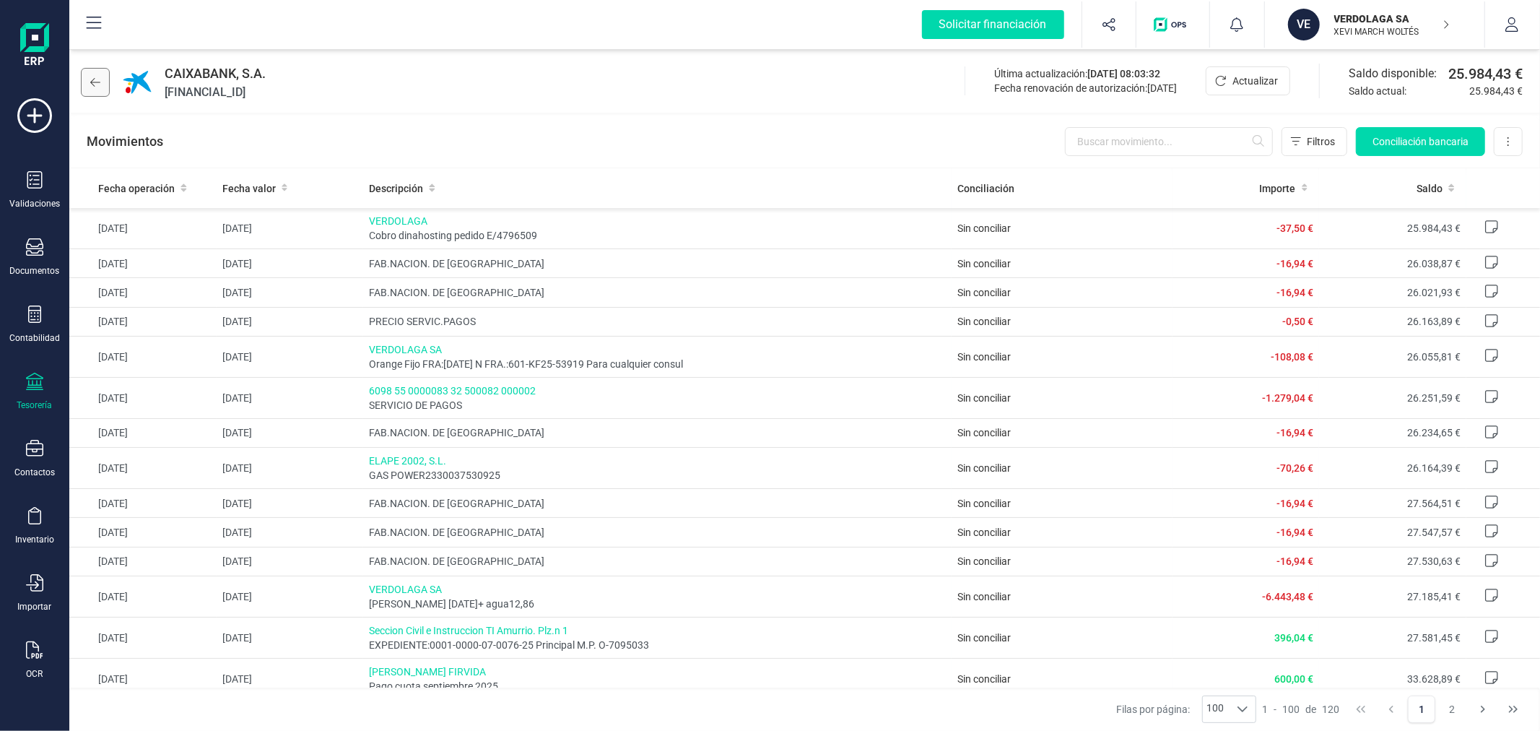
click at [98, 77] on icon at bounding box center [95, 83] width 10 height 12
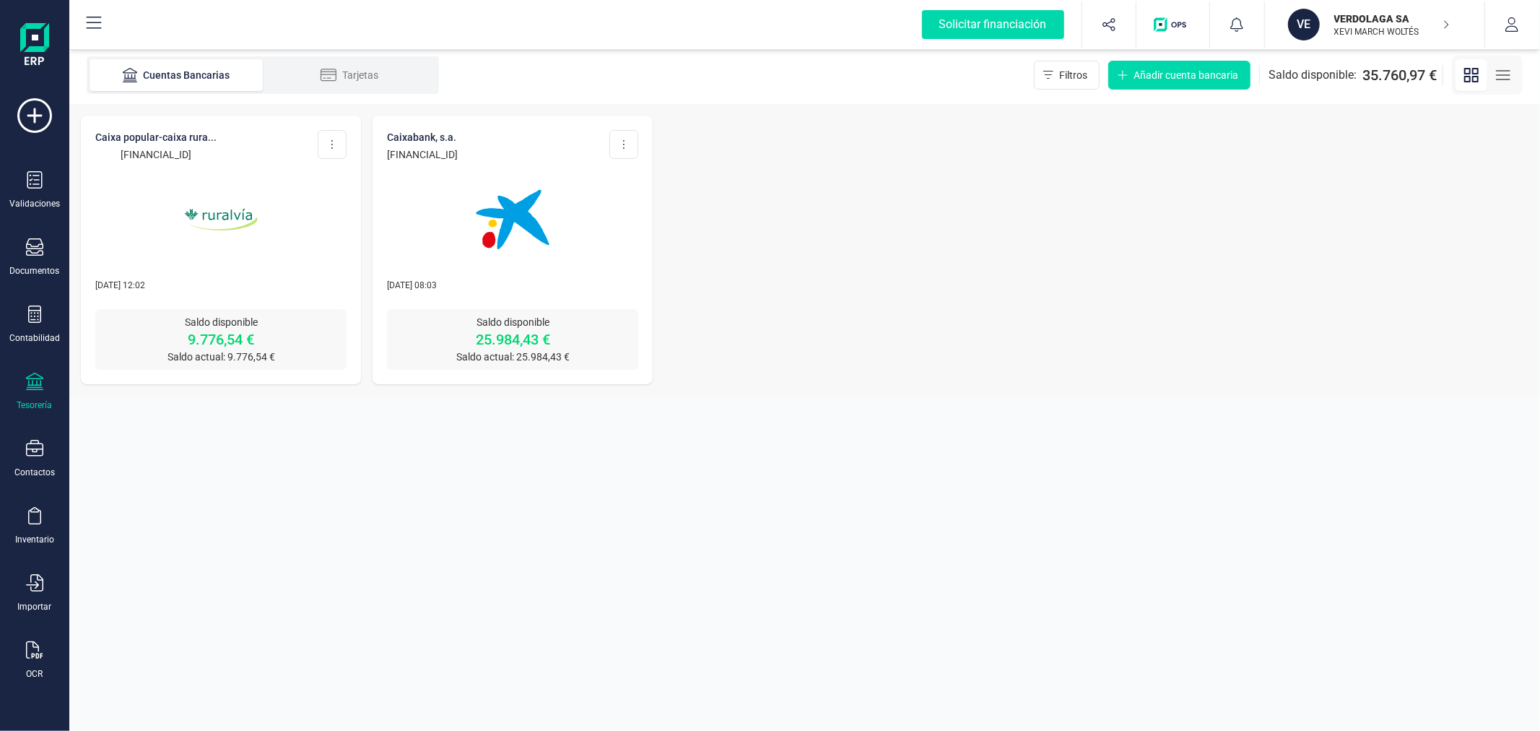
click at [864, 316] on div "CAIXA POPULAR-CAIXA RURA... [FINANCIAL_ID] Editar cuenta Actualizar Desconectar…" at bounding box center [804, 250] width 1471 height 292
click at [1346, 22] on p "VERDOLAGA SA" at bounding box center [1393, 19] width 116 height 14
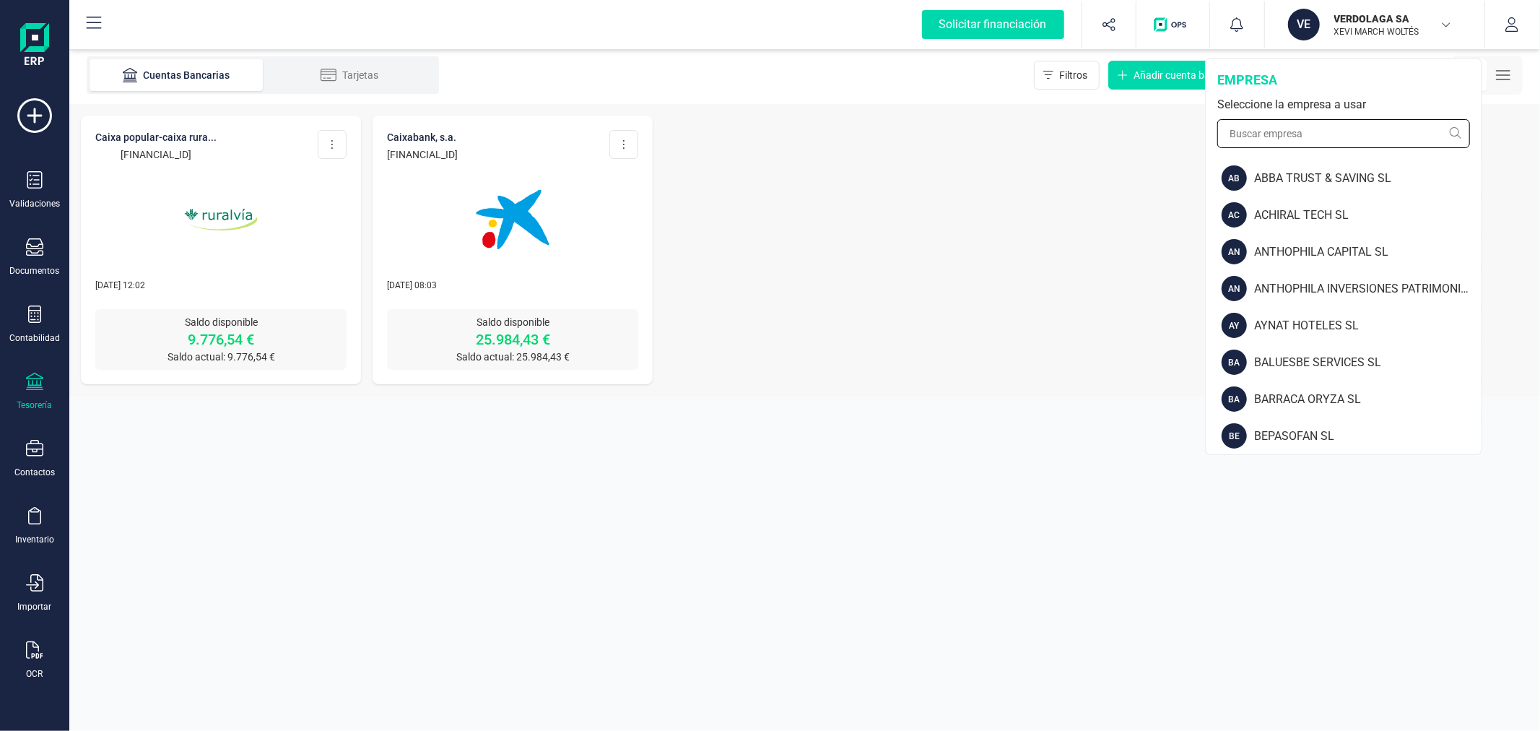
click at [1319, 136] on input "text" at bounding box center [1344, 133] width 253 height 29
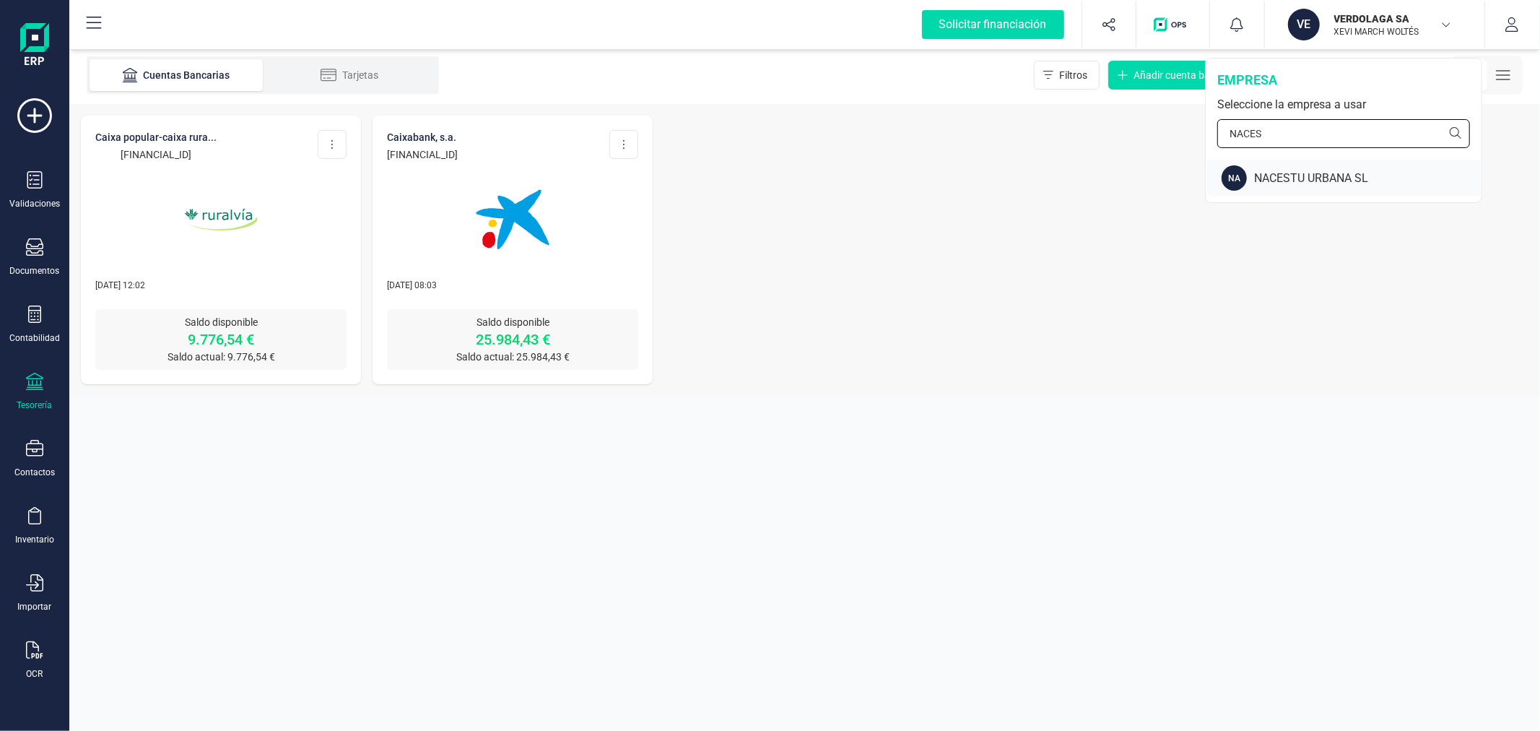
type input "NACES"
click at [1296, 179] on div "NACESTU URBANA SL" at bounding box center [1367, 178] width 227 height 17
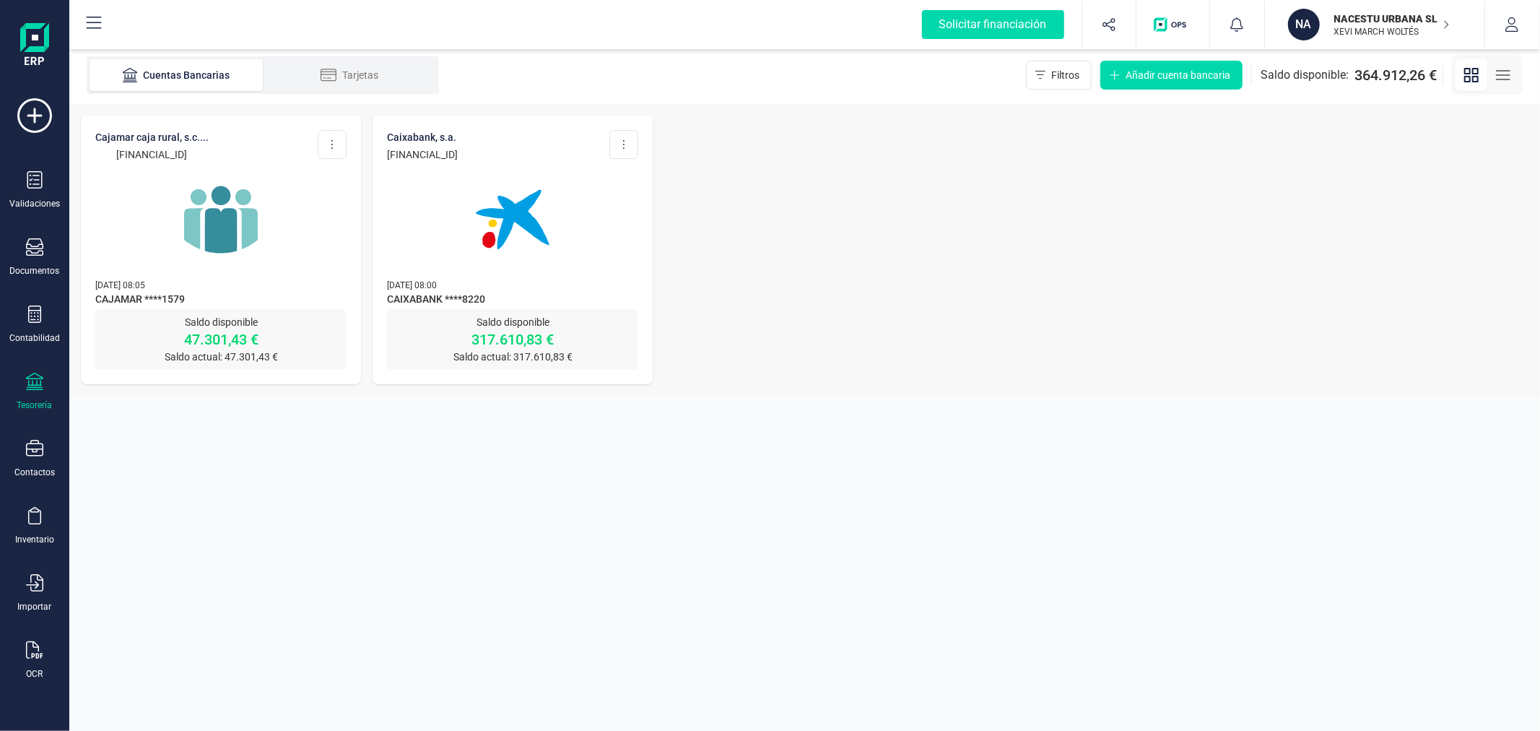
click at [31, 237] on div "Validaciones Documentos Documentos Presupuestos Pedidos Albaranes Facturas Fact…" at bounding box center [35, 394] width 58 height 593
click at [40, 251] on icon at bounding box center [34, 246] width 17 height 17
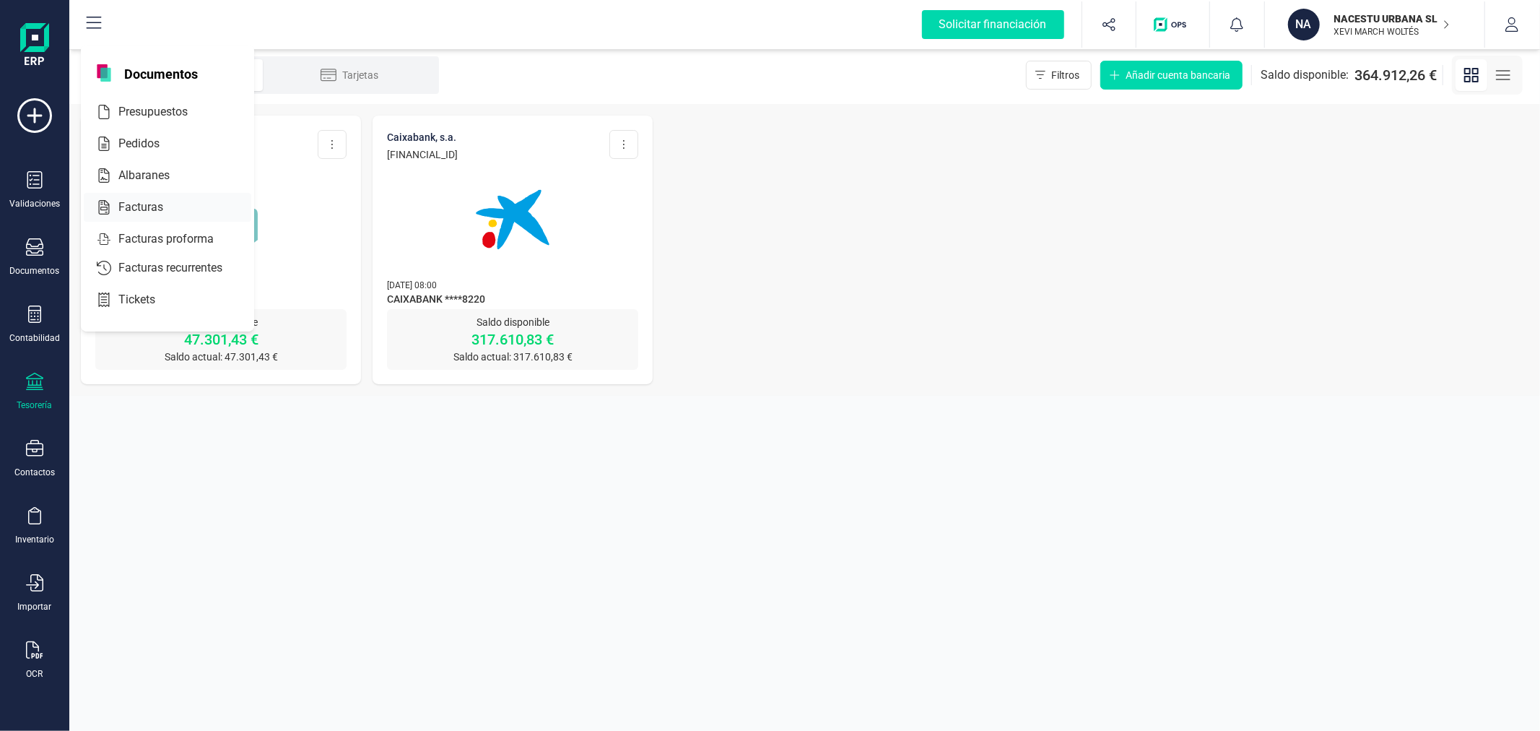
click at [178, 197] on div "Facturas" at bounding box center [168, 207] width 168 height 29
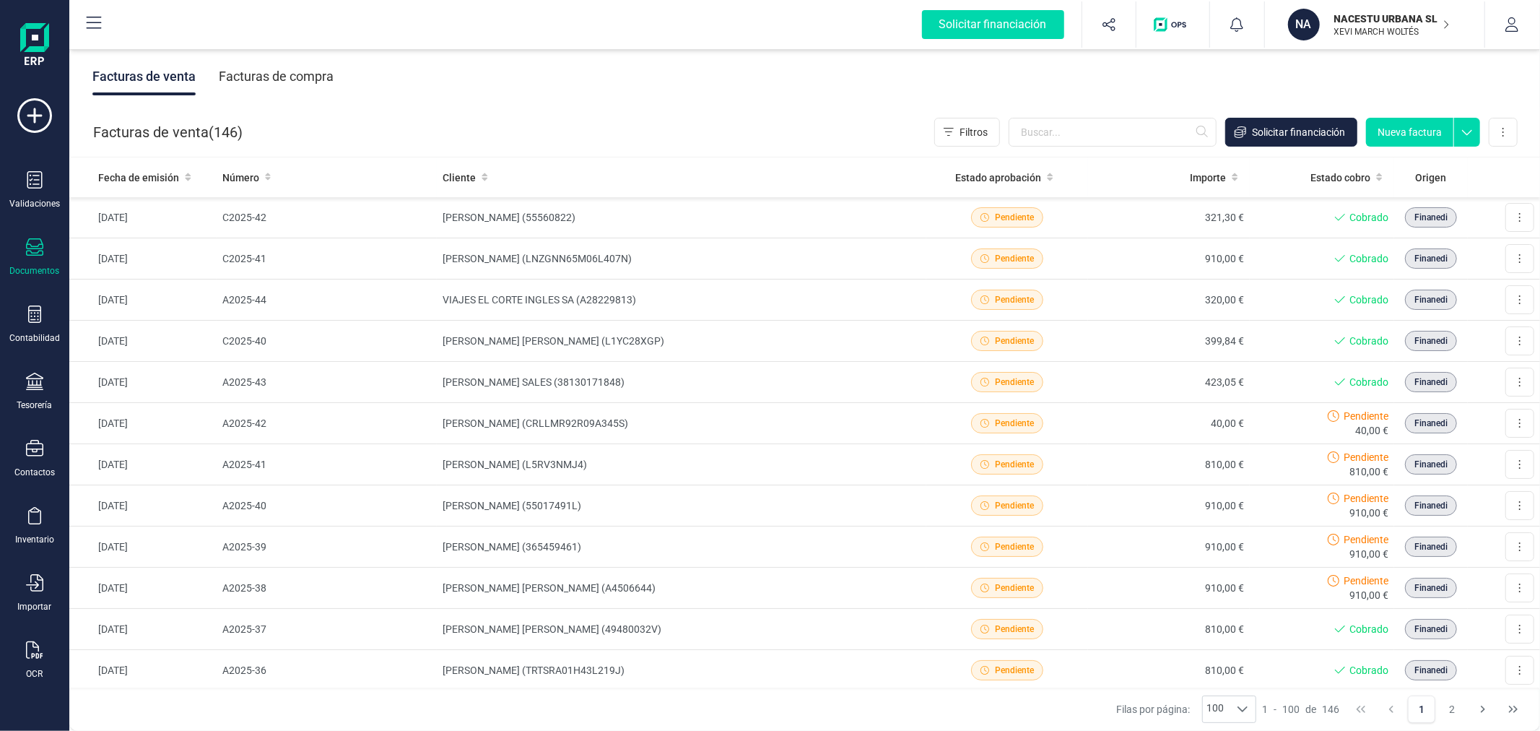
click at [279, 69] on div "Facturas de compra" at bounding box center [276, 77] width 115 height 38
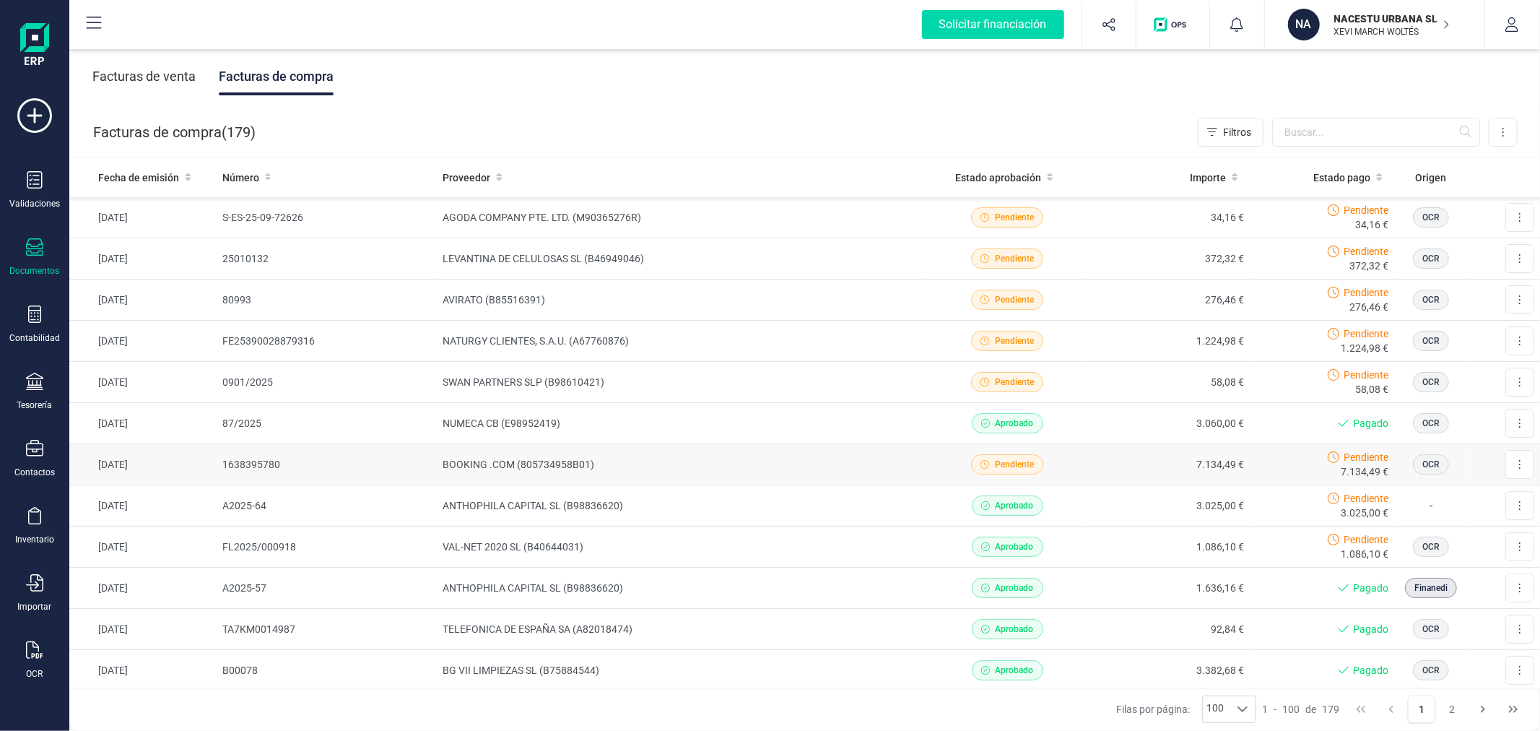
click at [545, 455] on td "BOOKING .COM (805734958B01)" at bounding box center [682, 464] width 490 height 41
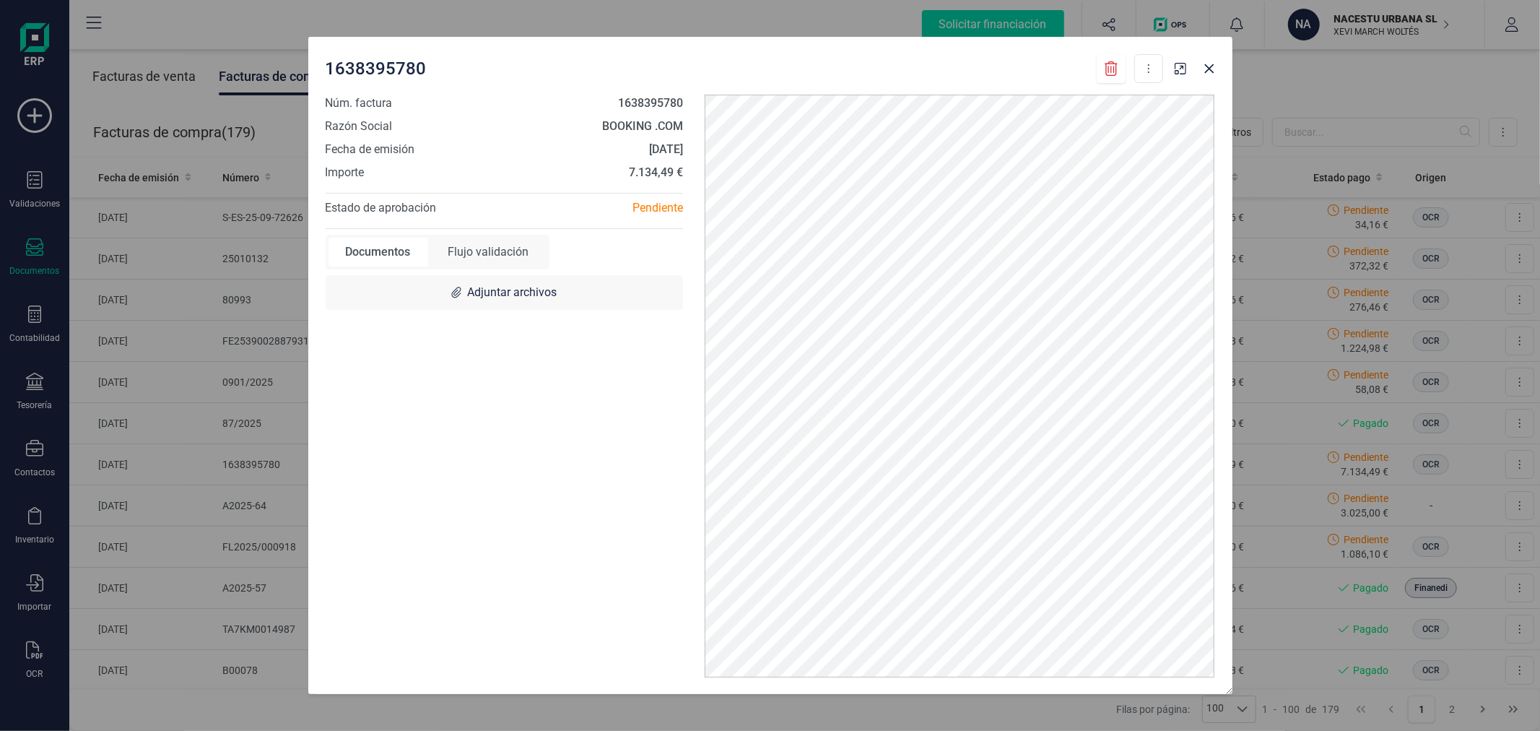
click at [1173, 79] on div at bounding box center [1195, 64] width 52 height 32
click at [1182, 69] on icon "button" at bounding box center [1181, 69] width 12 height 12
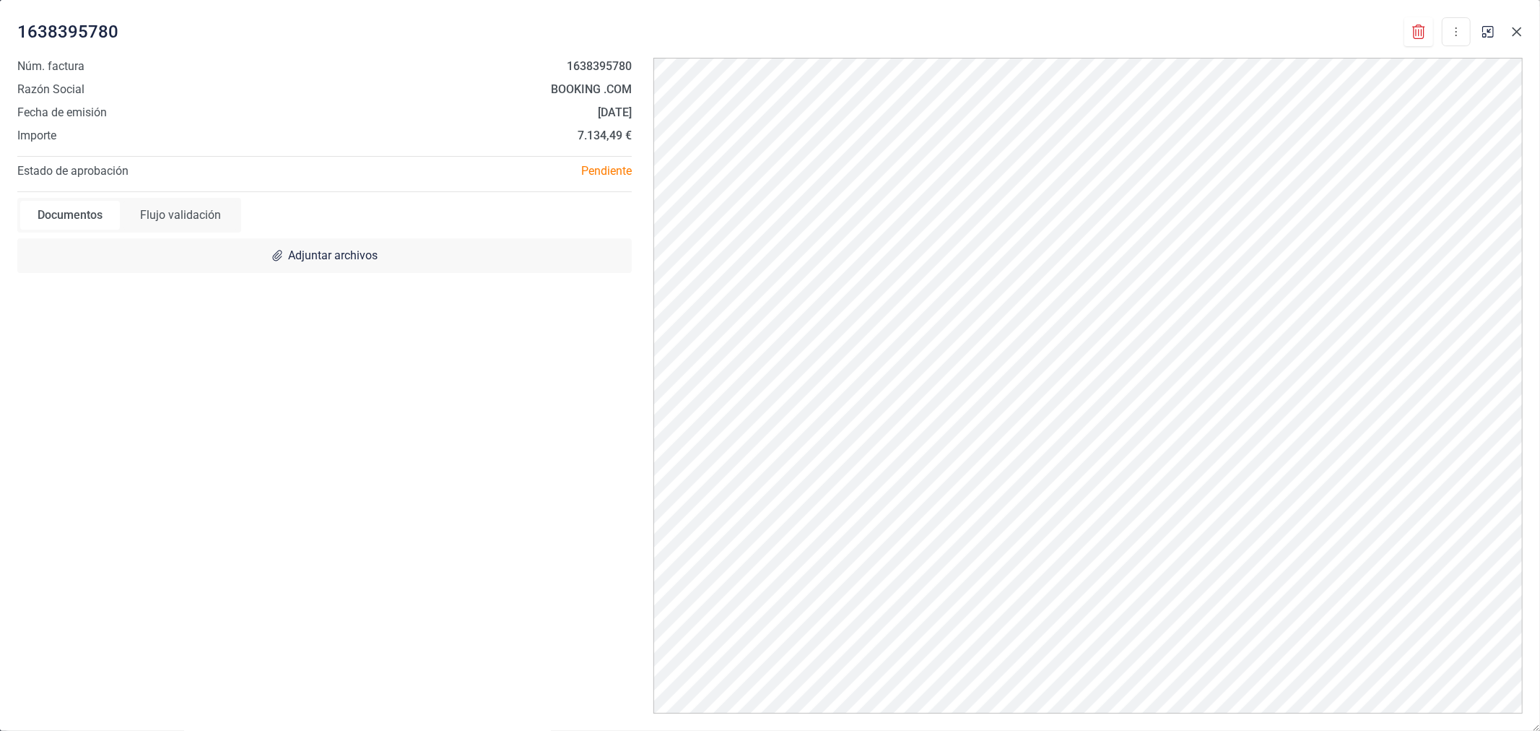
click at [1517, 29] on icon "Close" at bounding box center [1518, 32] width 12 height 12
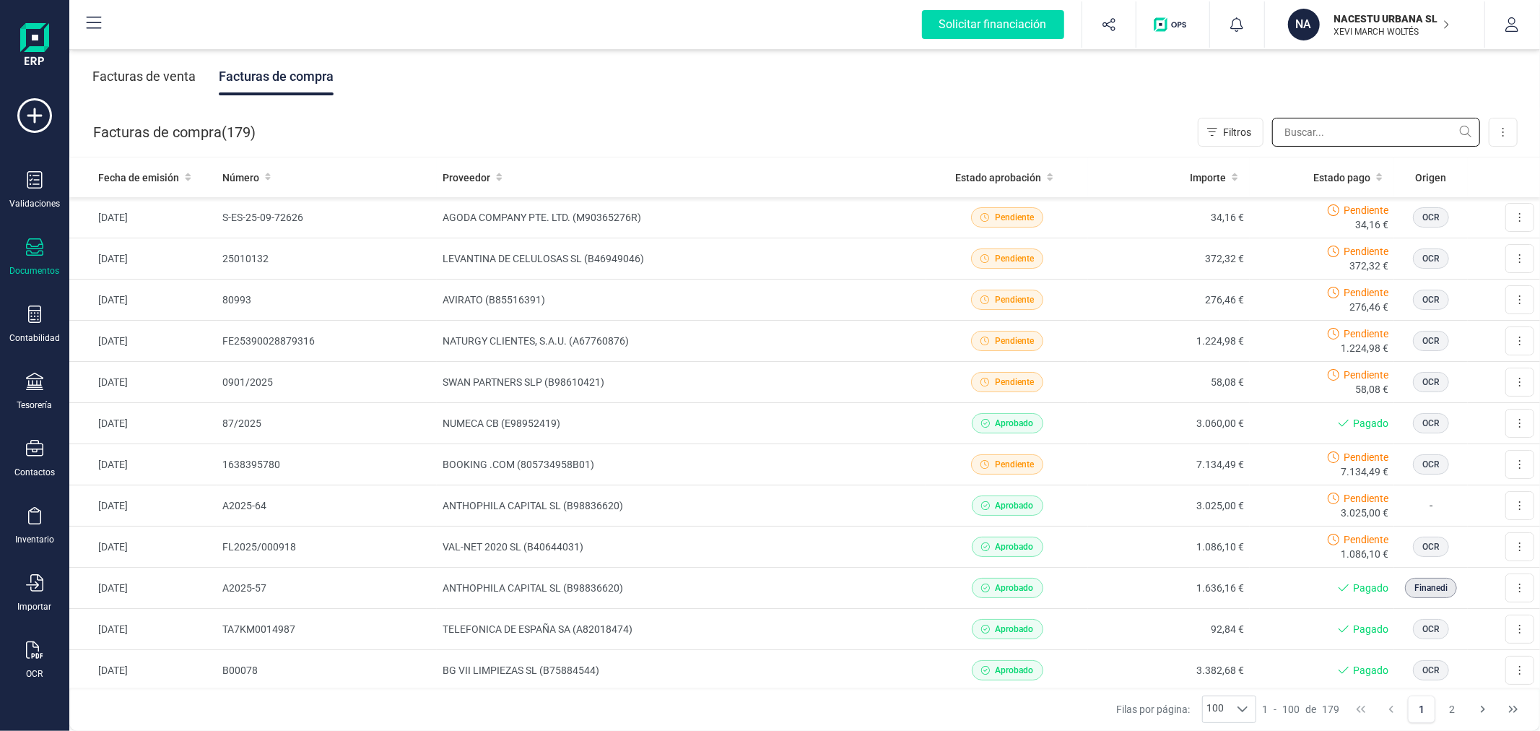
drag, startPoint x: 1337, startPoint y: 131, endPoint x: 1337, endPoint y: 142, distance: 10.1
click at [1337, 139] on input "text" at bounding box center [1376, 132] width 208 height 29
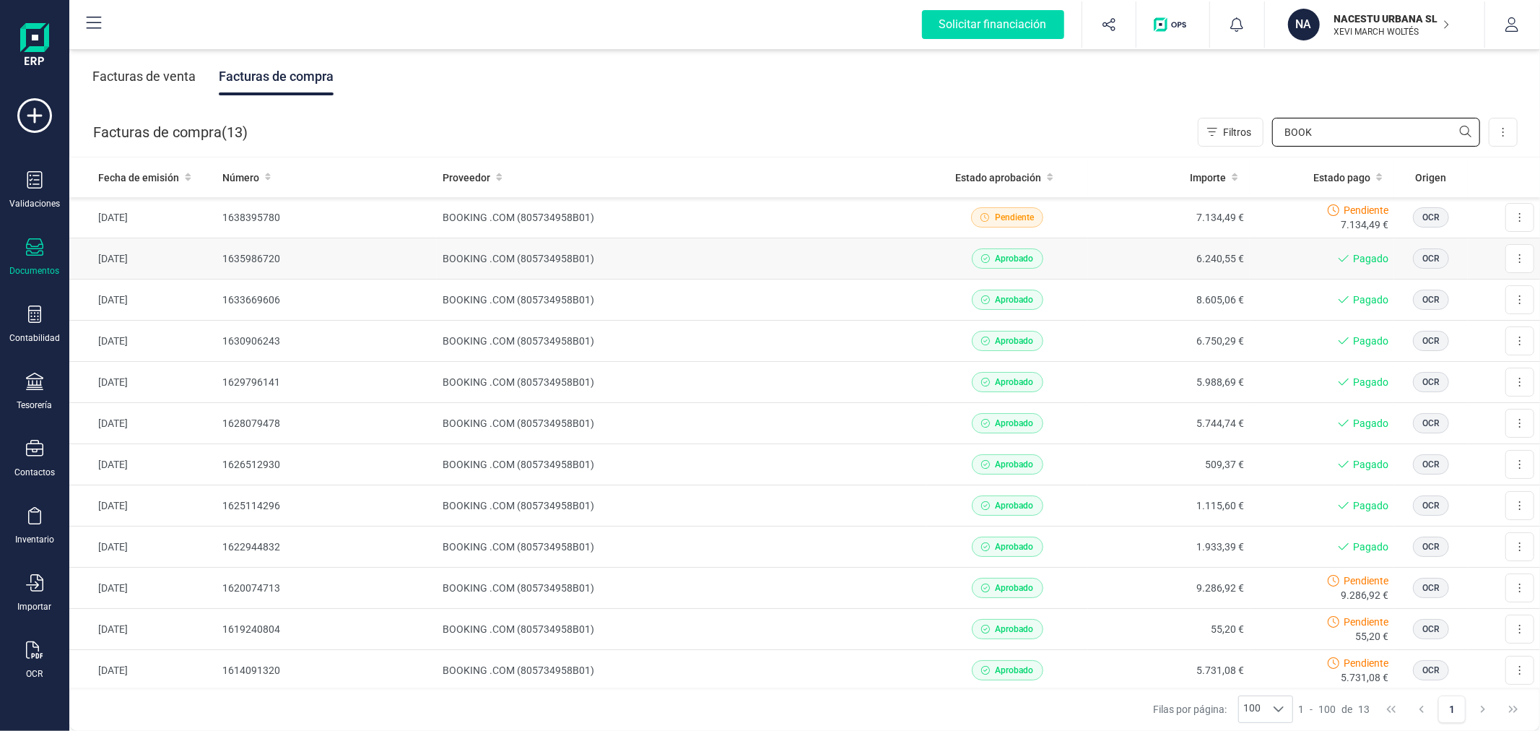
type input "BOOK"
click at [551, 261] on td "BOOKING .COM (805734958B01)" at bounding box center [682, 258] width 490 height 41
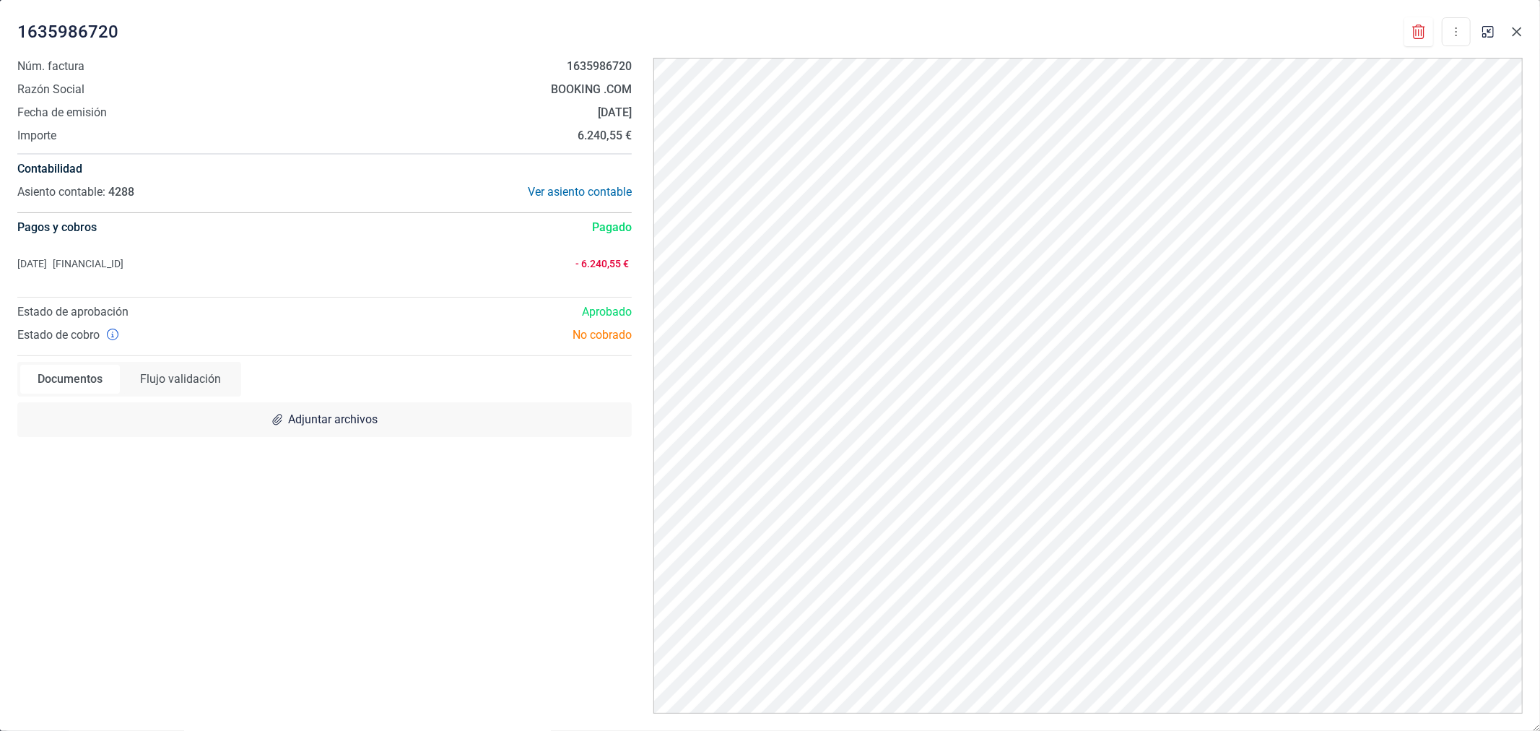
click at [1519, 27] on icon "Close" at bounding box center [1518, 32] width 12 height 12
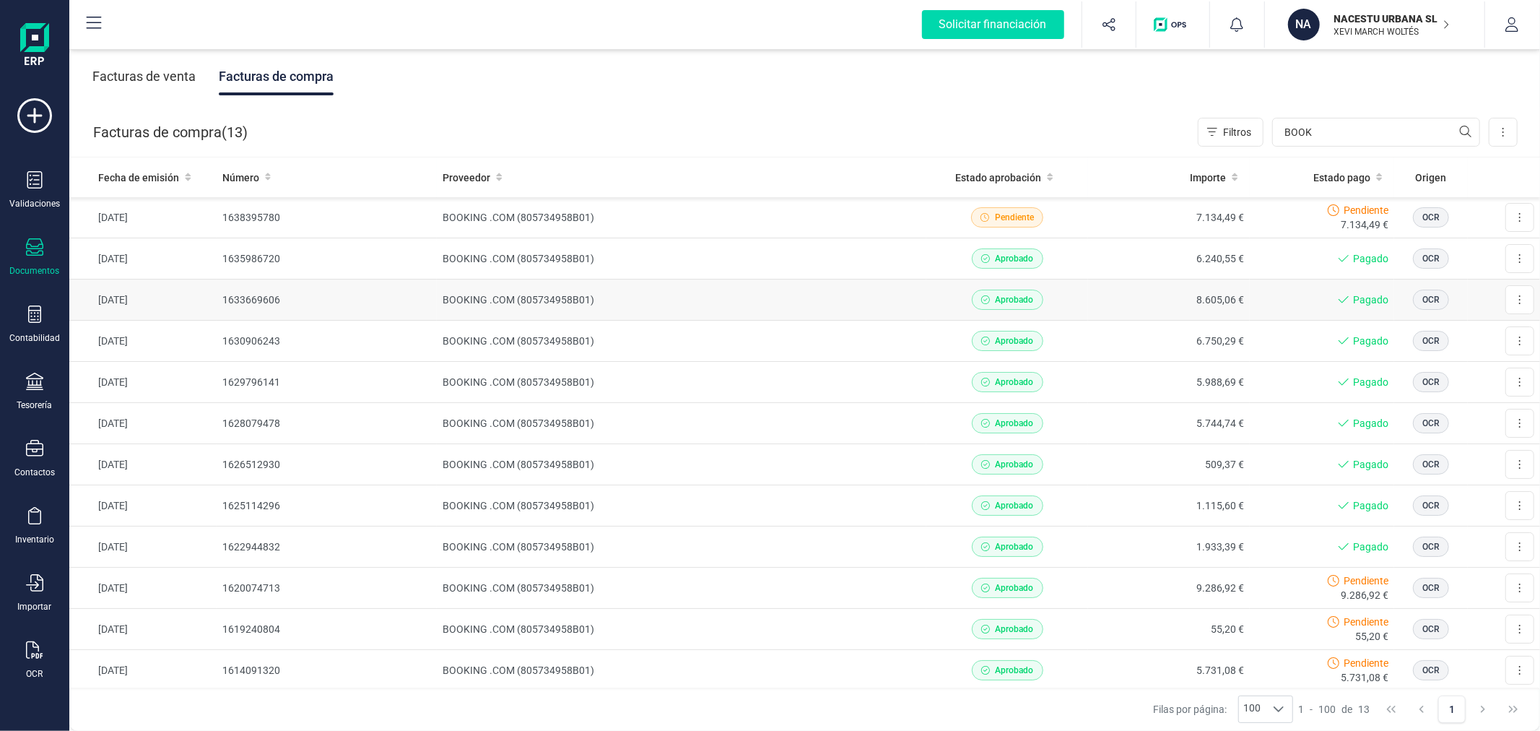
click at [546, 291] on td "BOOKING .COM (805734958B01)" at bounding box center [682, 299] width 490 height 41
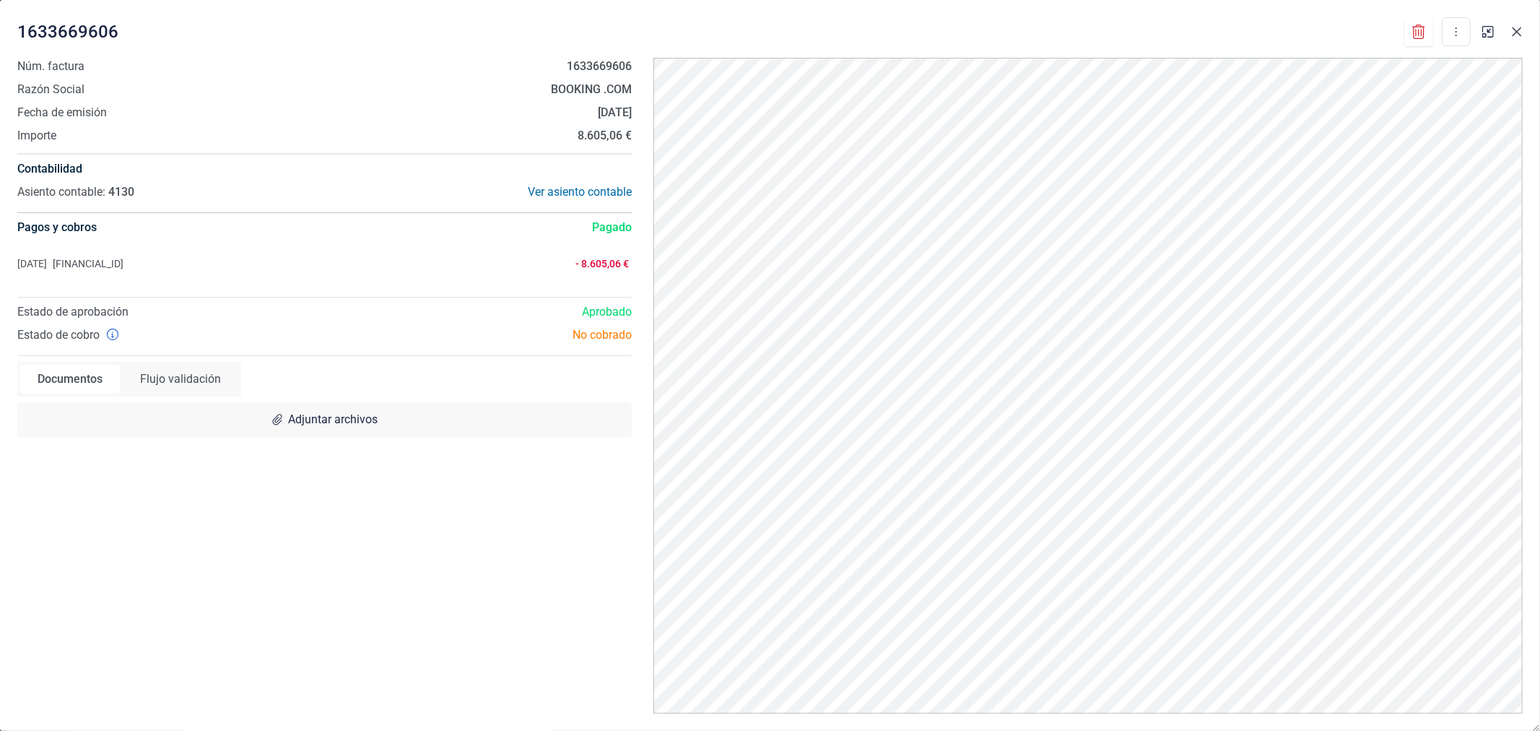
click at [1514, 32] on icon "Close" at bounding box center [1518, 32] width 12 height 12
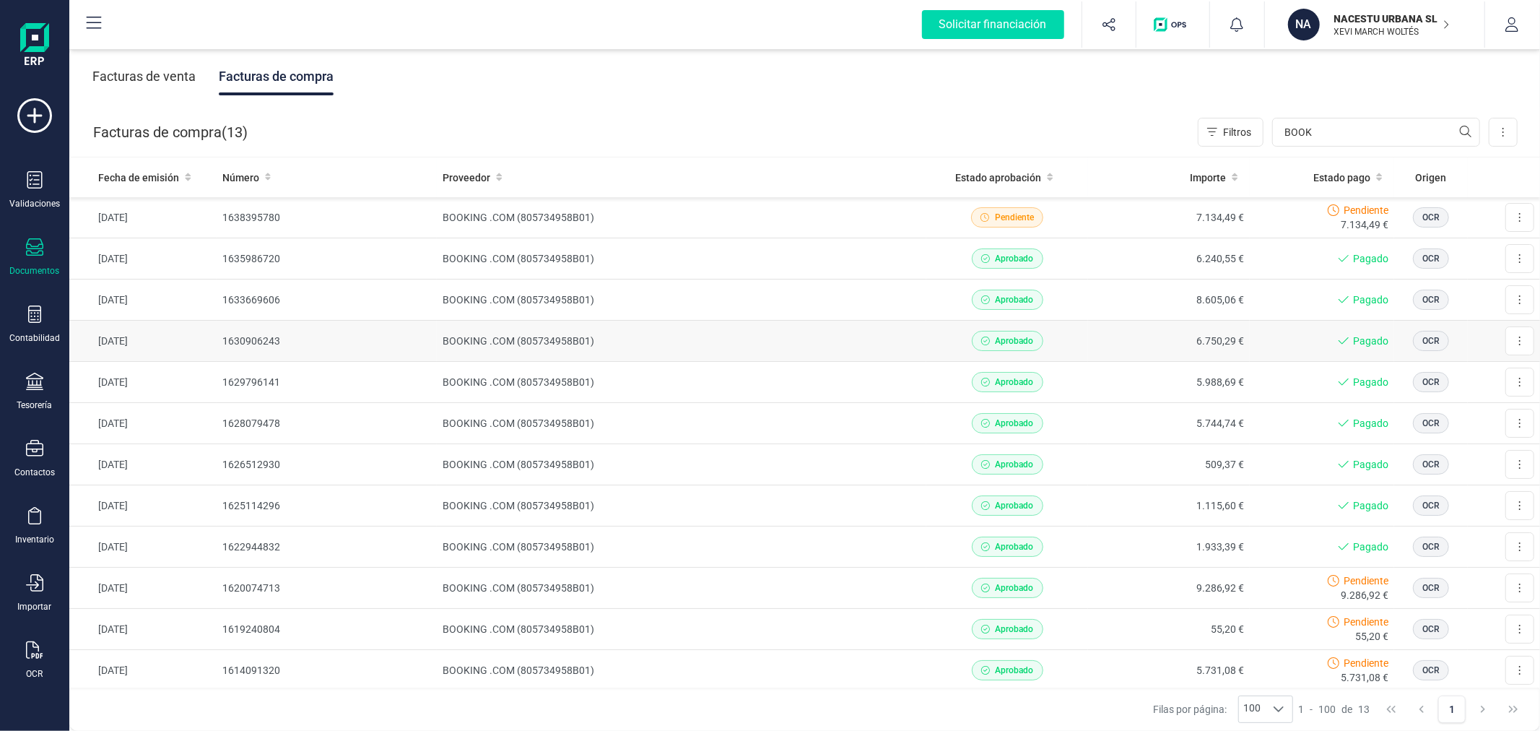
click at [524, 342] on td "BOOKING .COM (805734958B01)" at bounding box center [682, 341] width 490 height 41
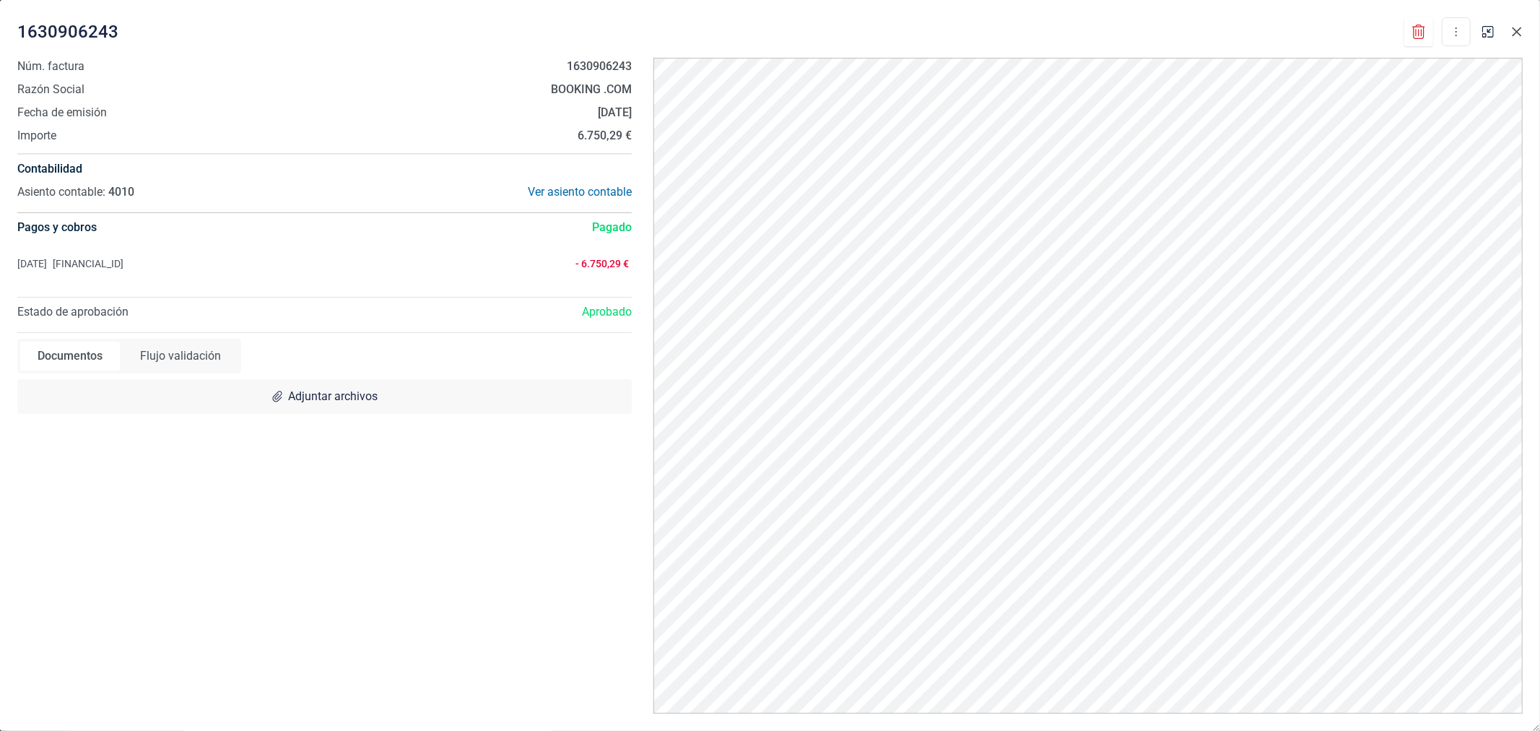
click at [1514, 30] on icon "Close" at bounding box center [1518, 32] width 12 height 12
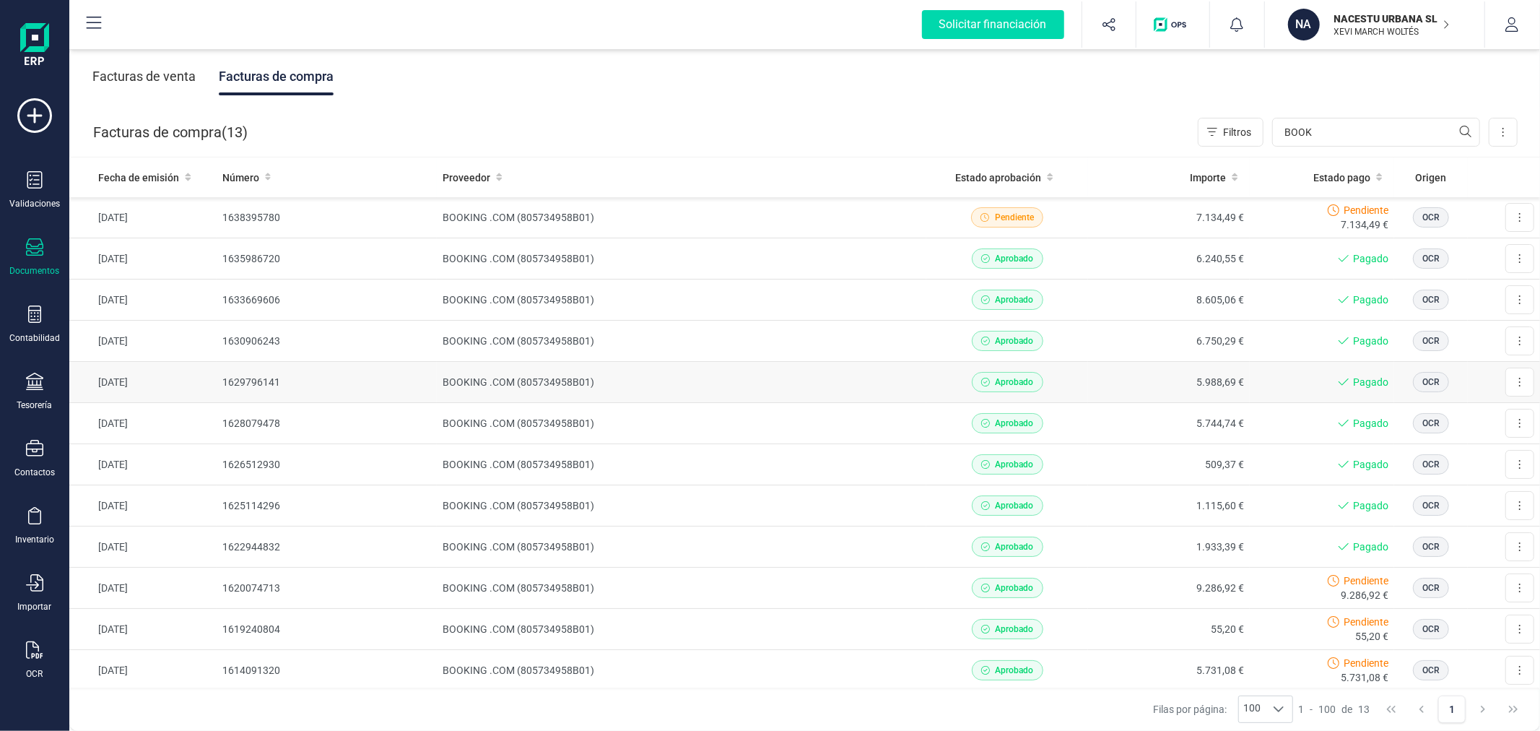
click at [469, 373] on td "BOOKING .COM (805734958B01)" at bounding box center [682, 382] width 490 height 41
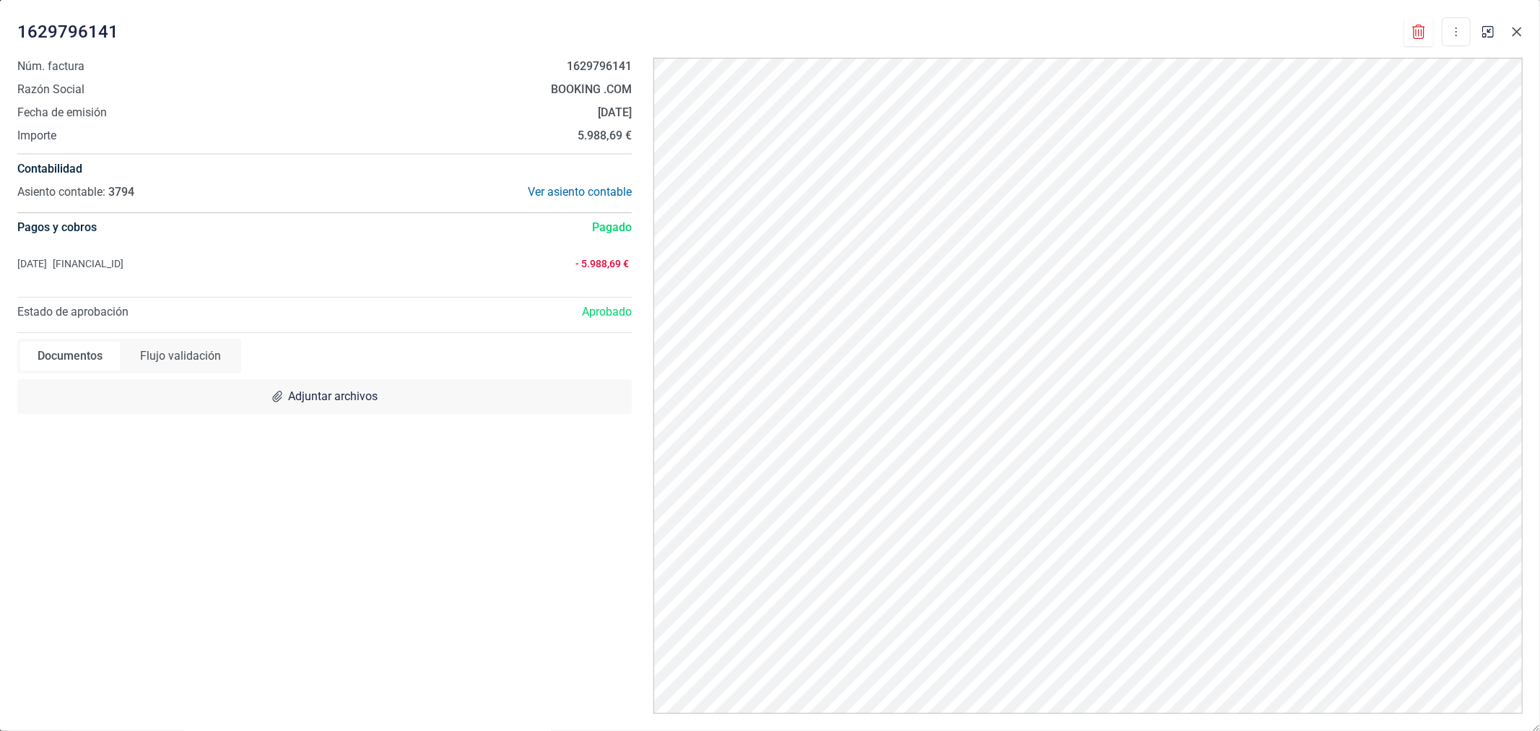
click at [1519, 27] on icon "Close" at bounding box center [1518, 32] width 12 height 12
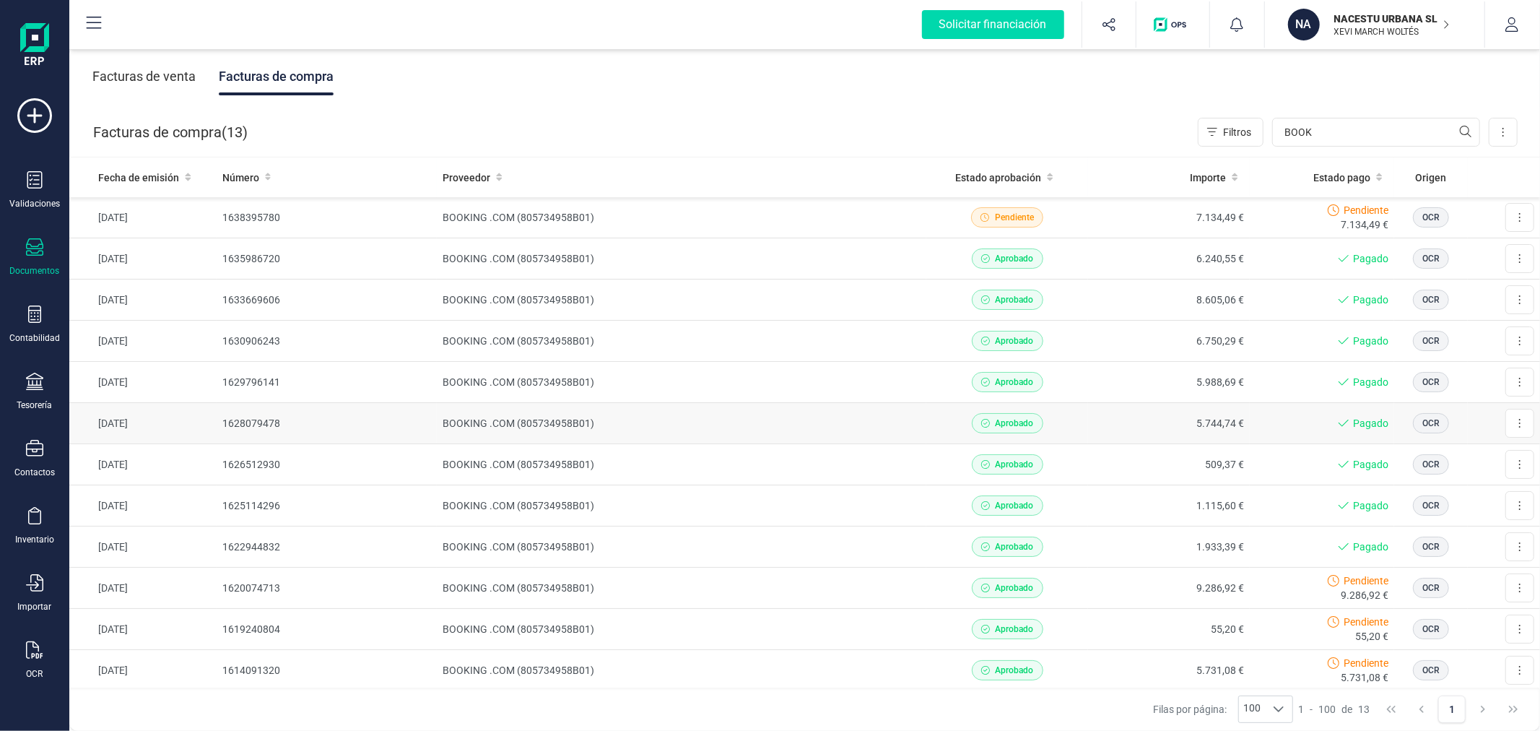
click at [474, 417] on td "BOOKING .COM (805734958B01)" at bounding box center [682, 423] width 490 height 41
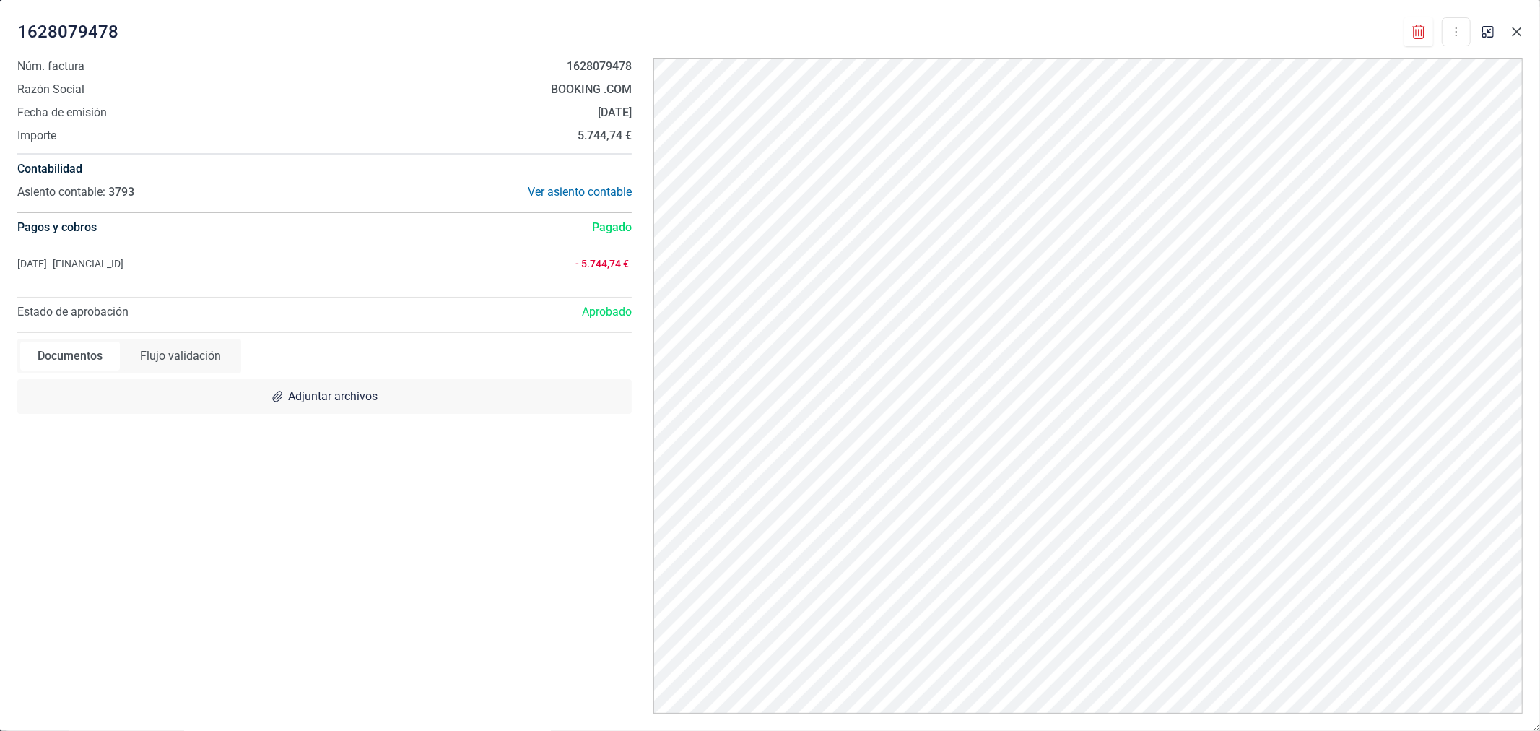
click at [1522, 32] on icon "Close" at bounding box center [1518, 32] width 12 height 12
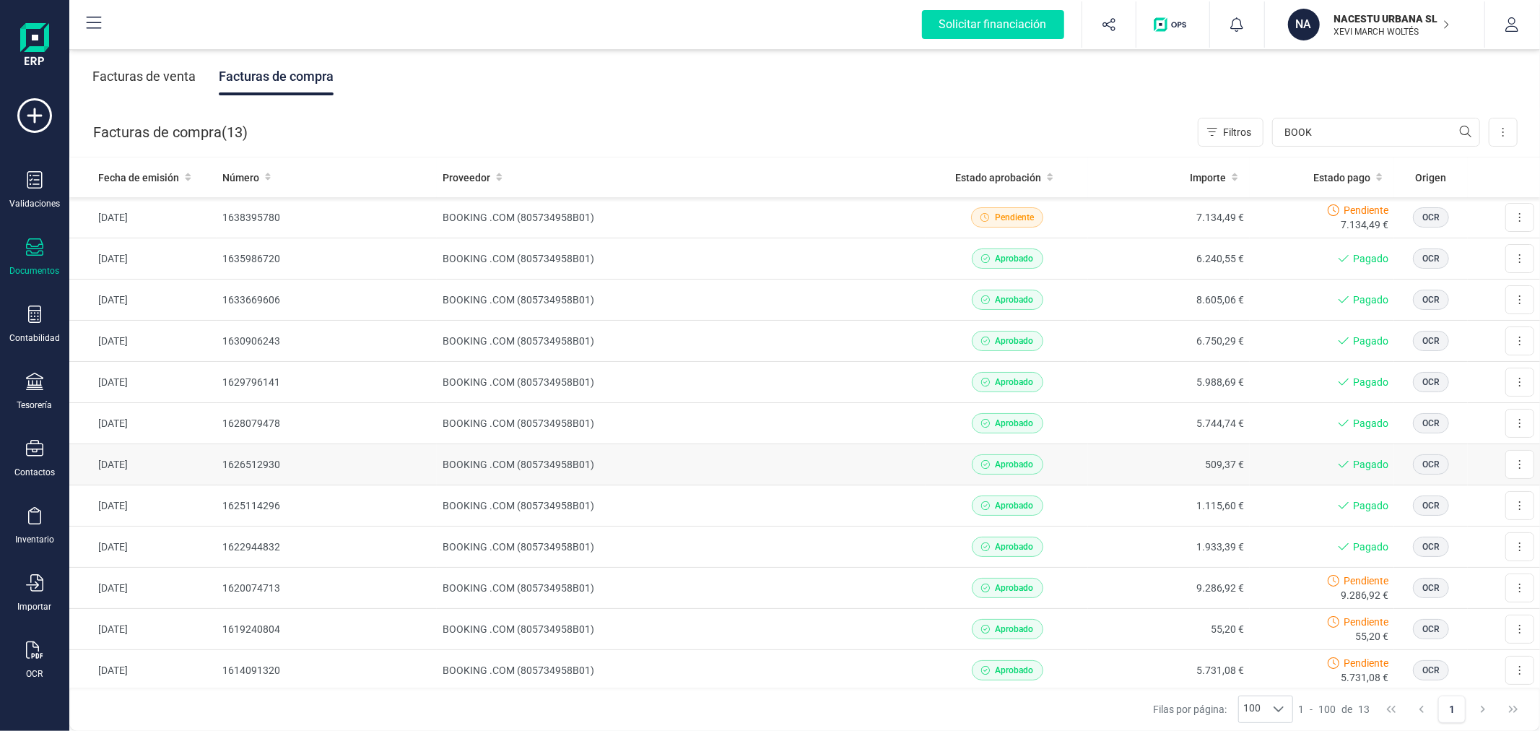
click at [501, 464] on td "BOOKING .COM (805734958B01)" at bounding box center [682, 464] width 490 height 41
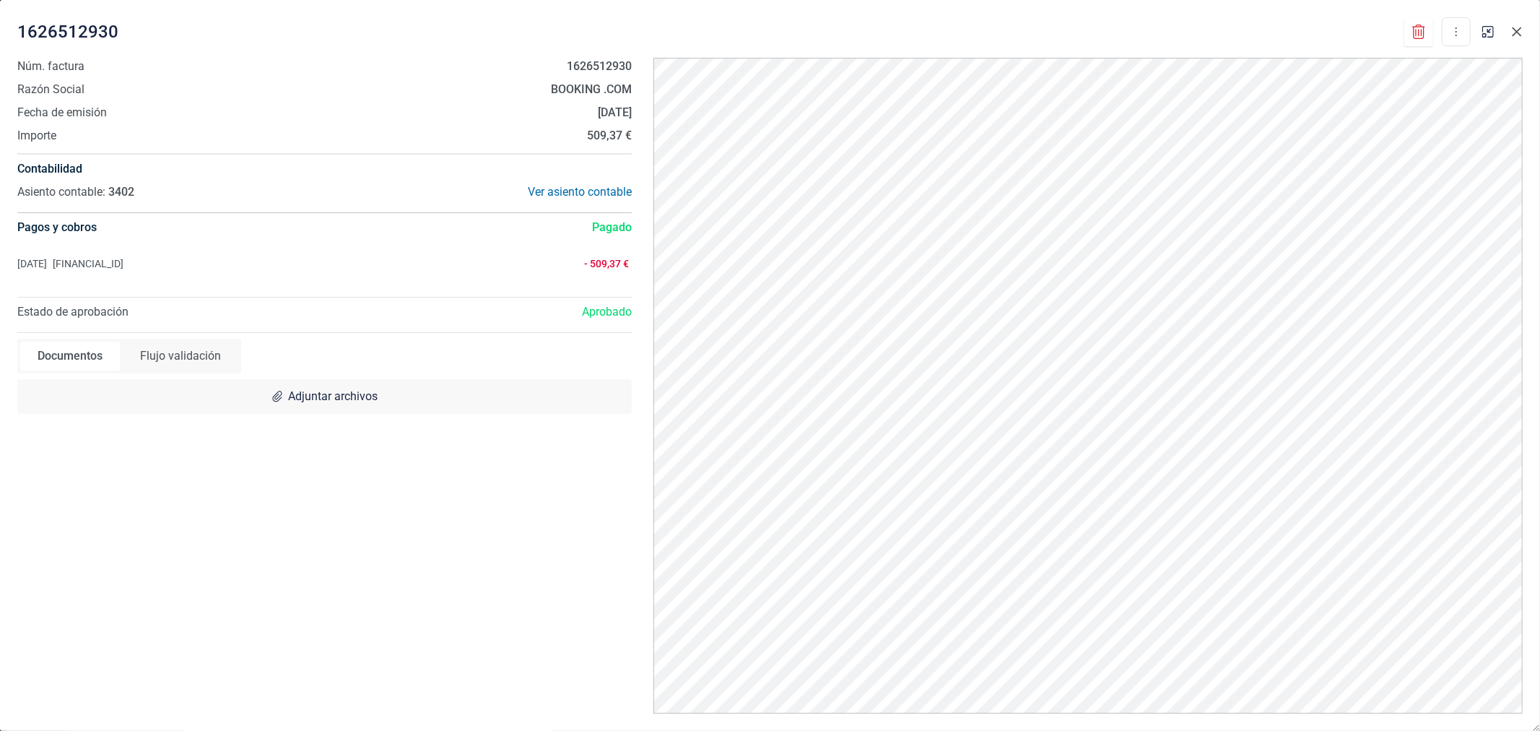
click at [1522, 30] on icon "Close" at bounding box center [1518, 32] width 12 height 12
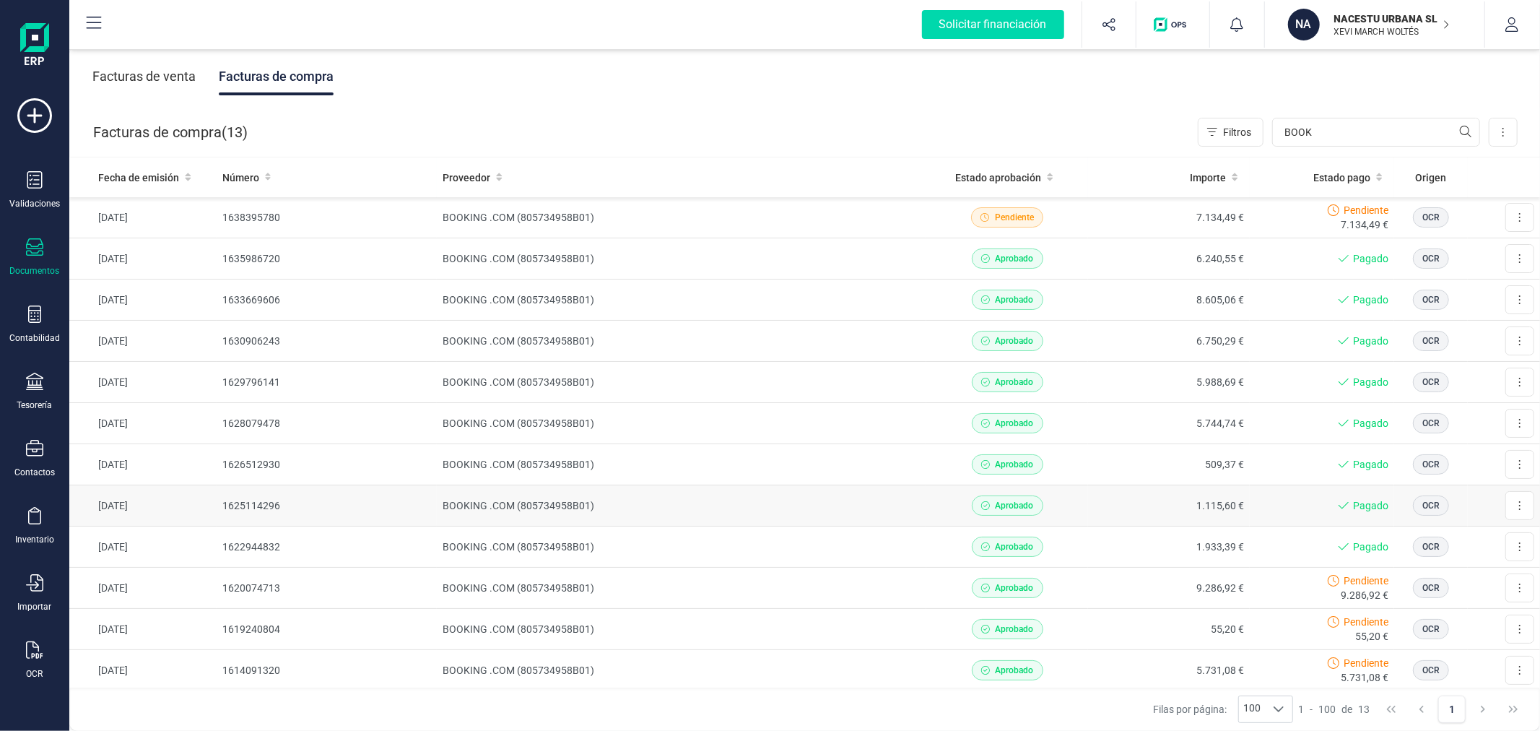
click at [500, 503] on td "BOOKING .COM (805734958B01)" at bounding box center [682, 505] width 490 height 41
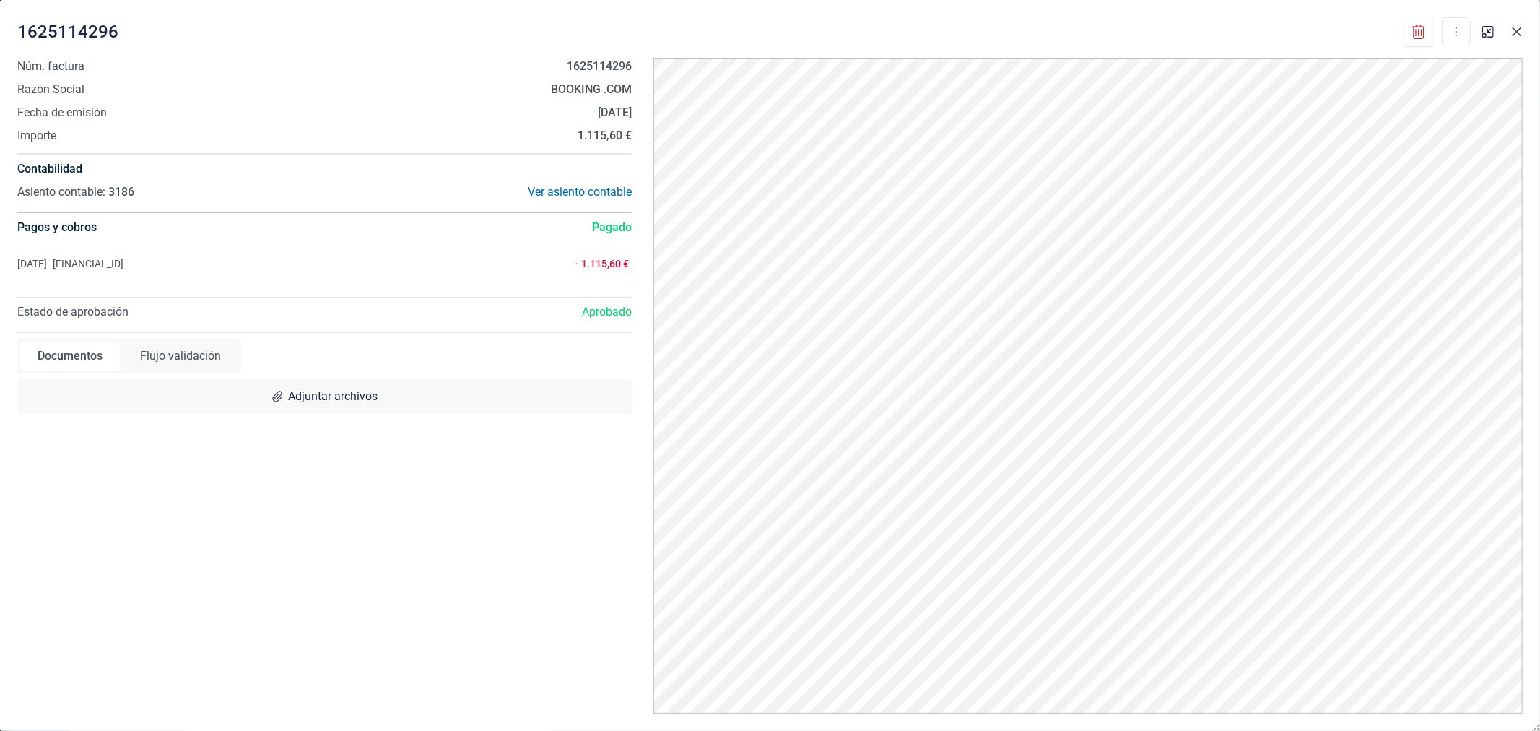
click at [1514, 30] on icon "Close" at bounding box center [1518, 32] width 12 height 12
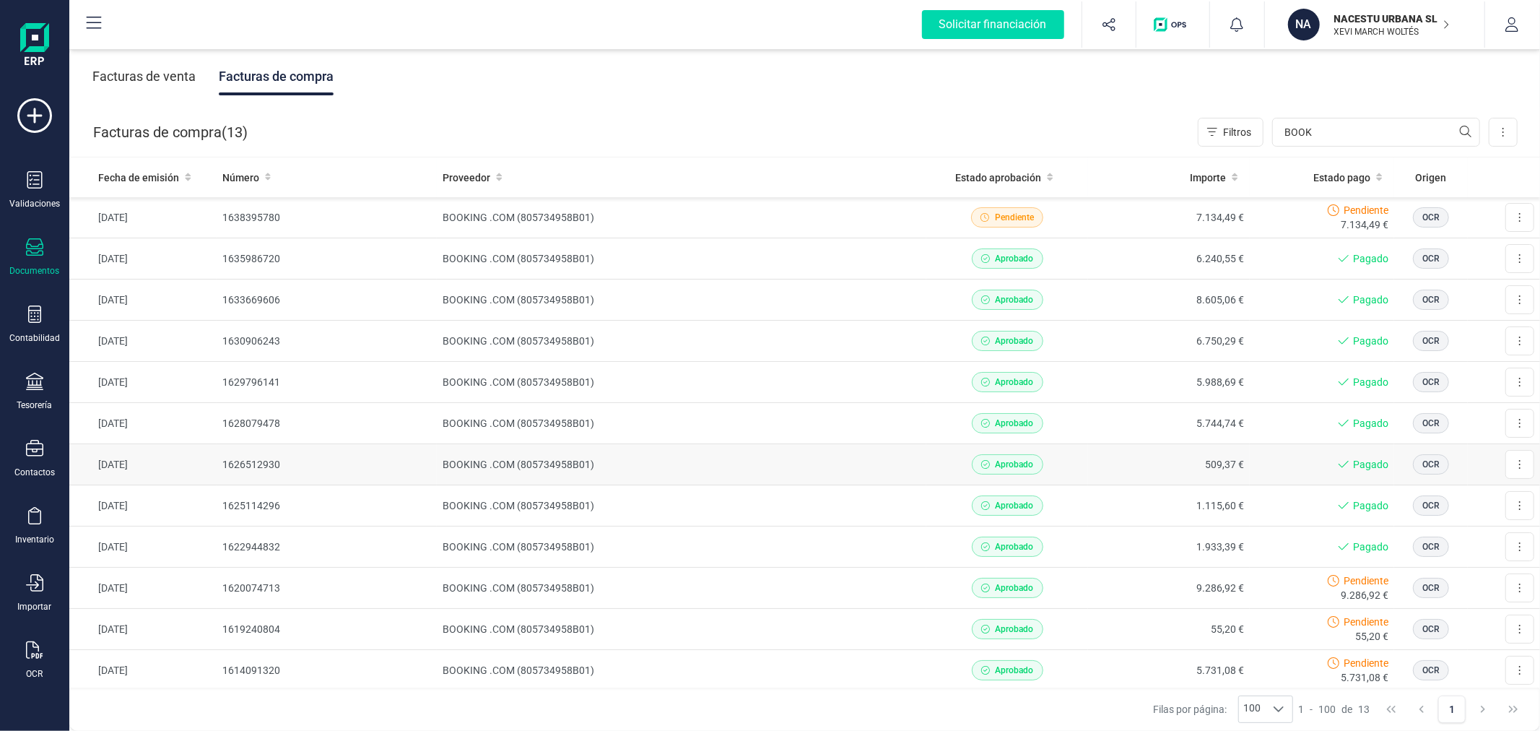
click at [514, 473] on td "BOOKING .COM (805734958B01)" at bounding box center [682, 464] width 490 height 41
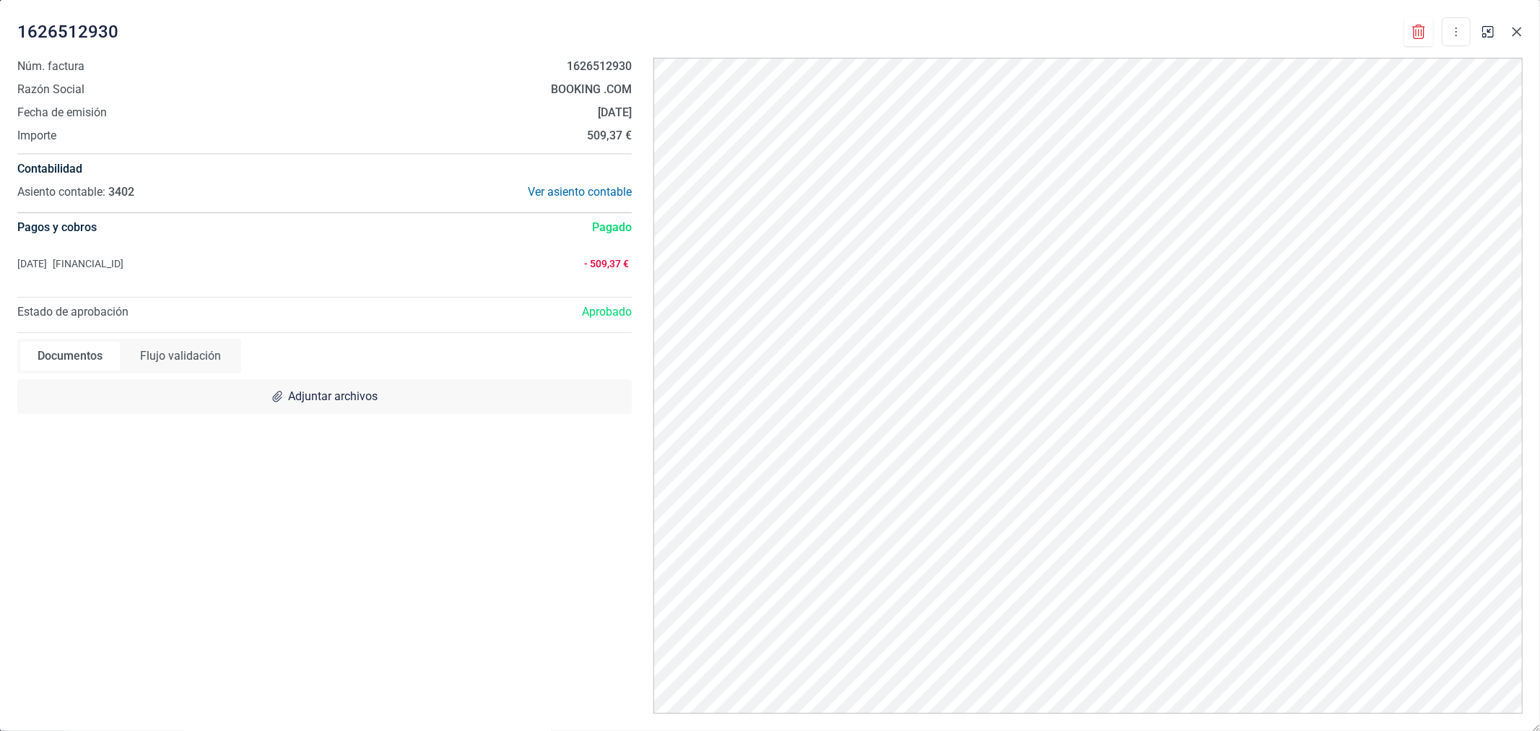
click at [1521, 32] on icon "Close" at bounding box center [1518, 32] width 12 height 12
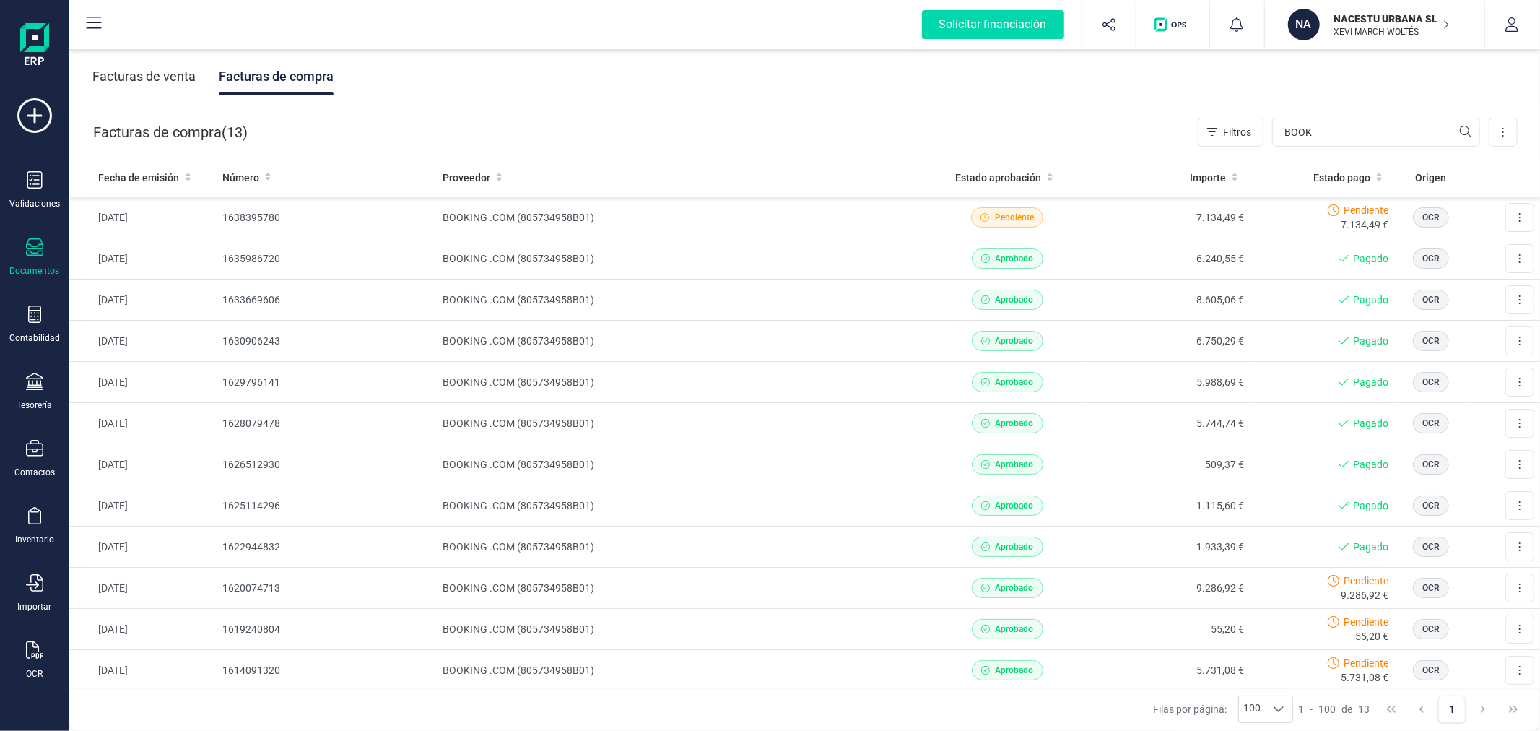
click at [1405, 19] on p "NACESTU URBANA SL" at bounding box center [1393, 19] width 116 height 14
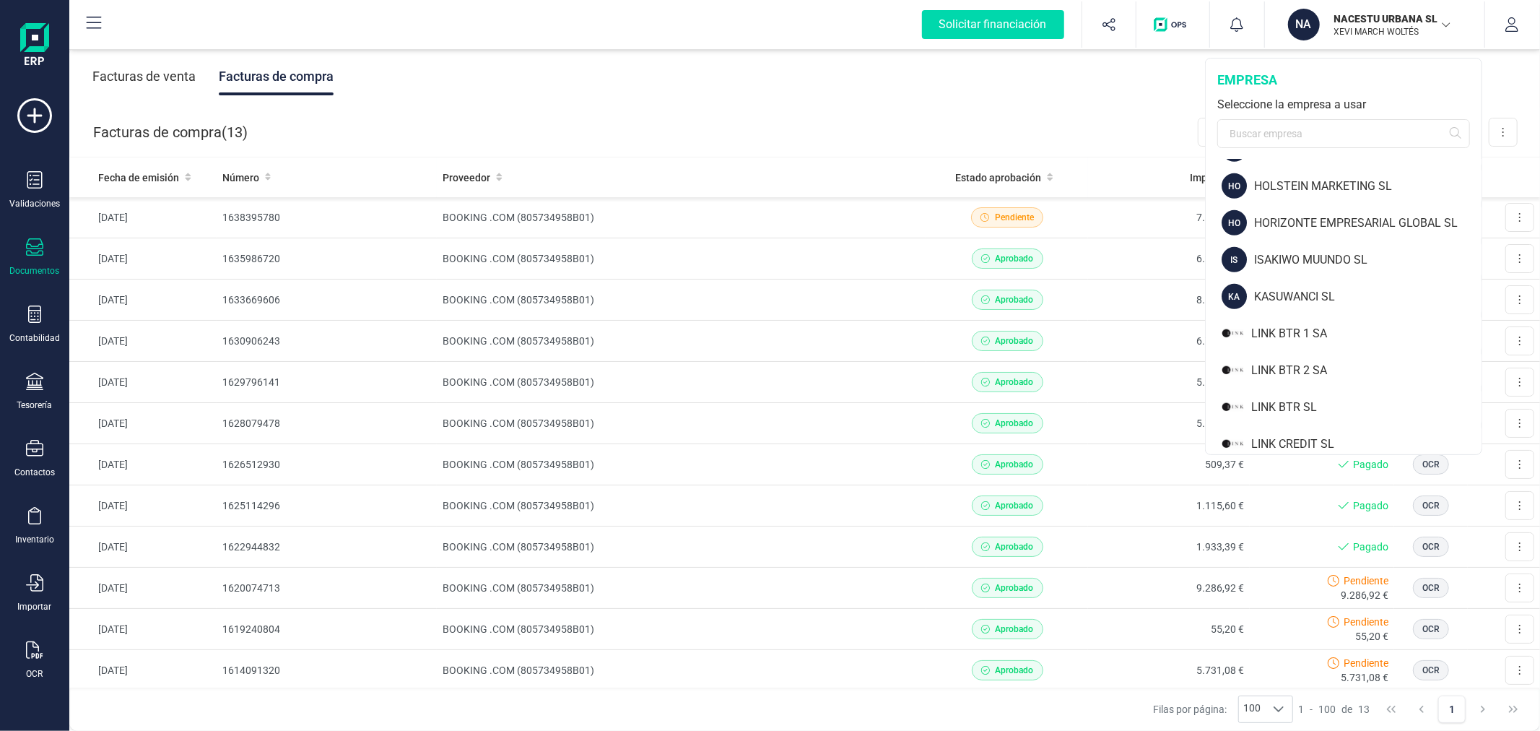
scroll to position [882, 0]
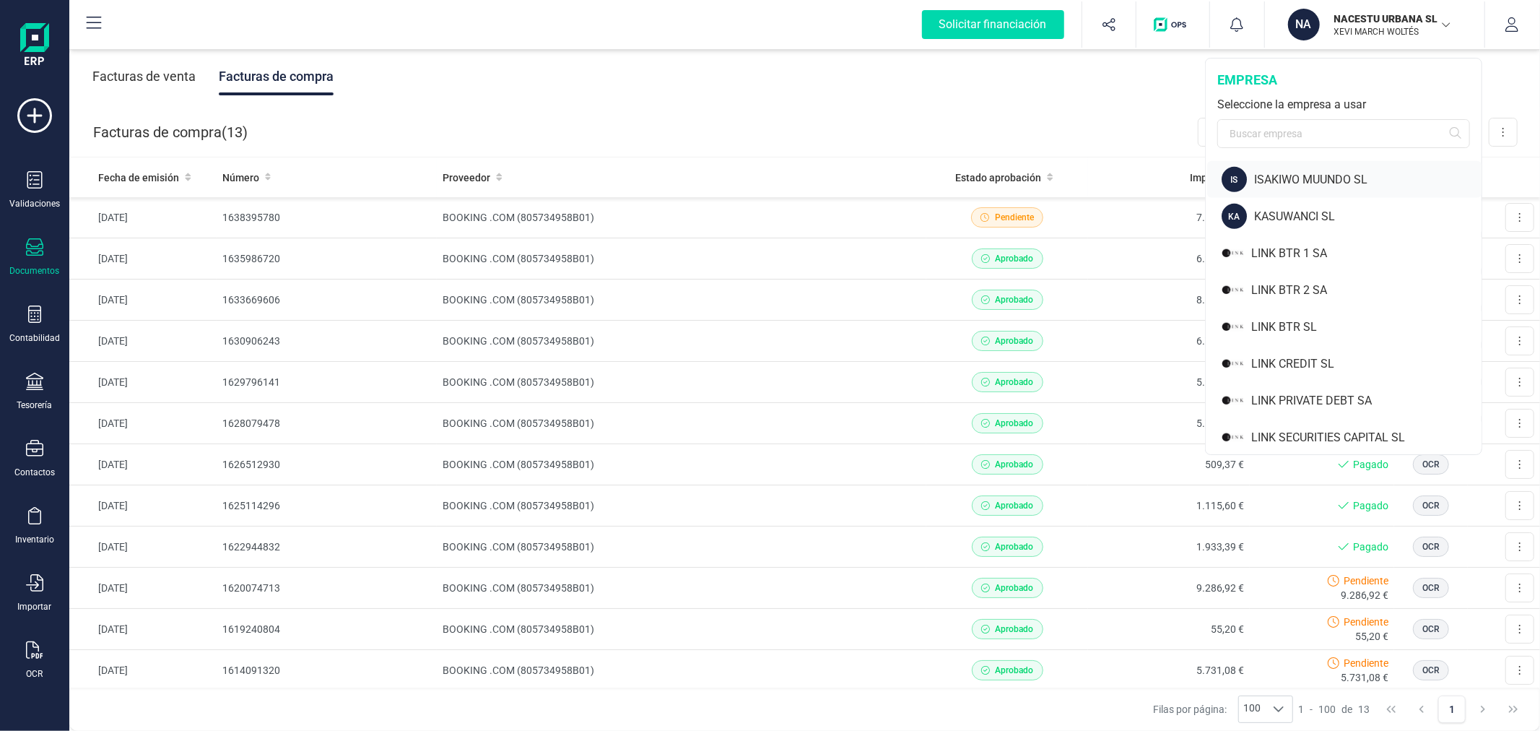
click at [1290, 171] on div "ISAKIWO MUUNDO SL" at bounding box center [1367, 179] width 227 height 17
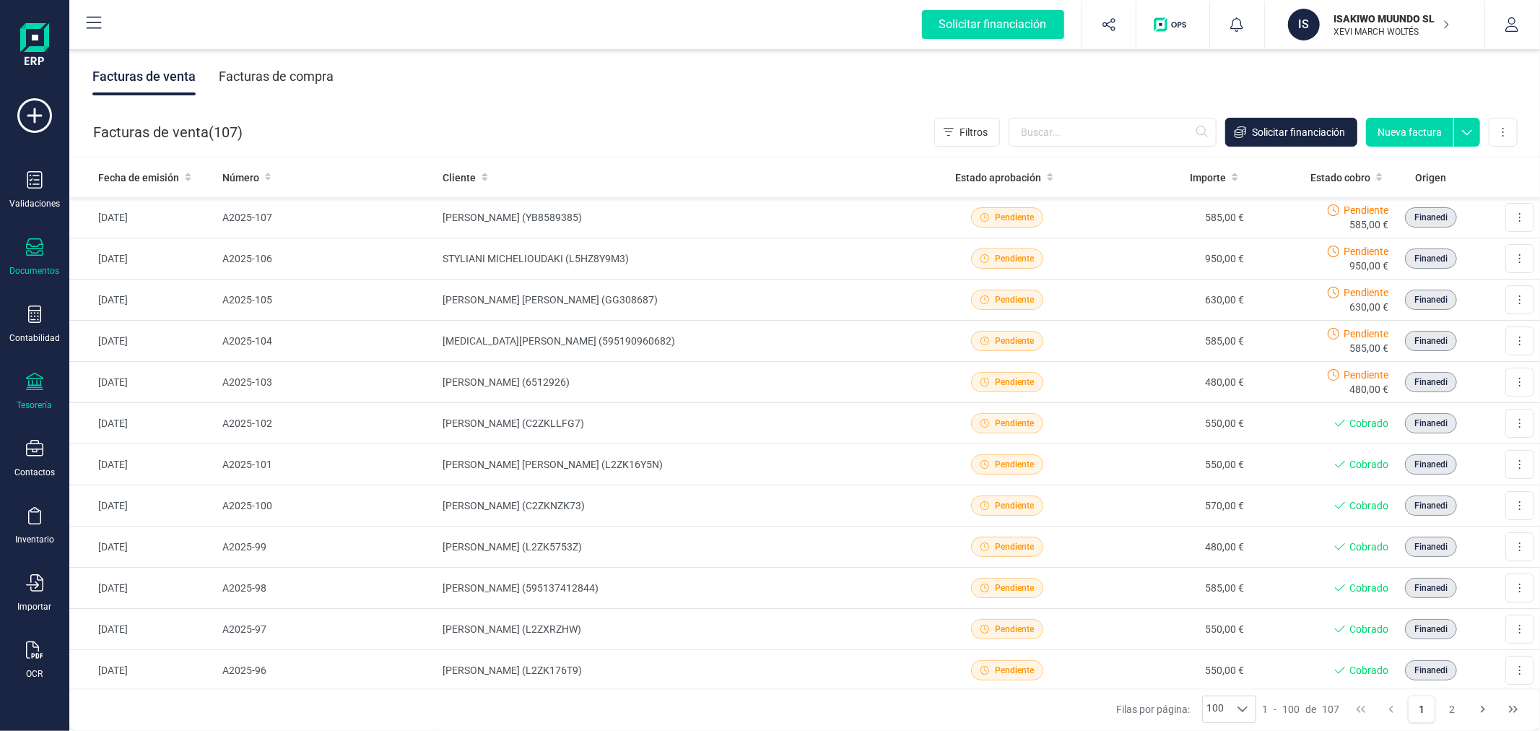
click at [40, 391] on div at bounding box center [34, 383] width 17 height 21
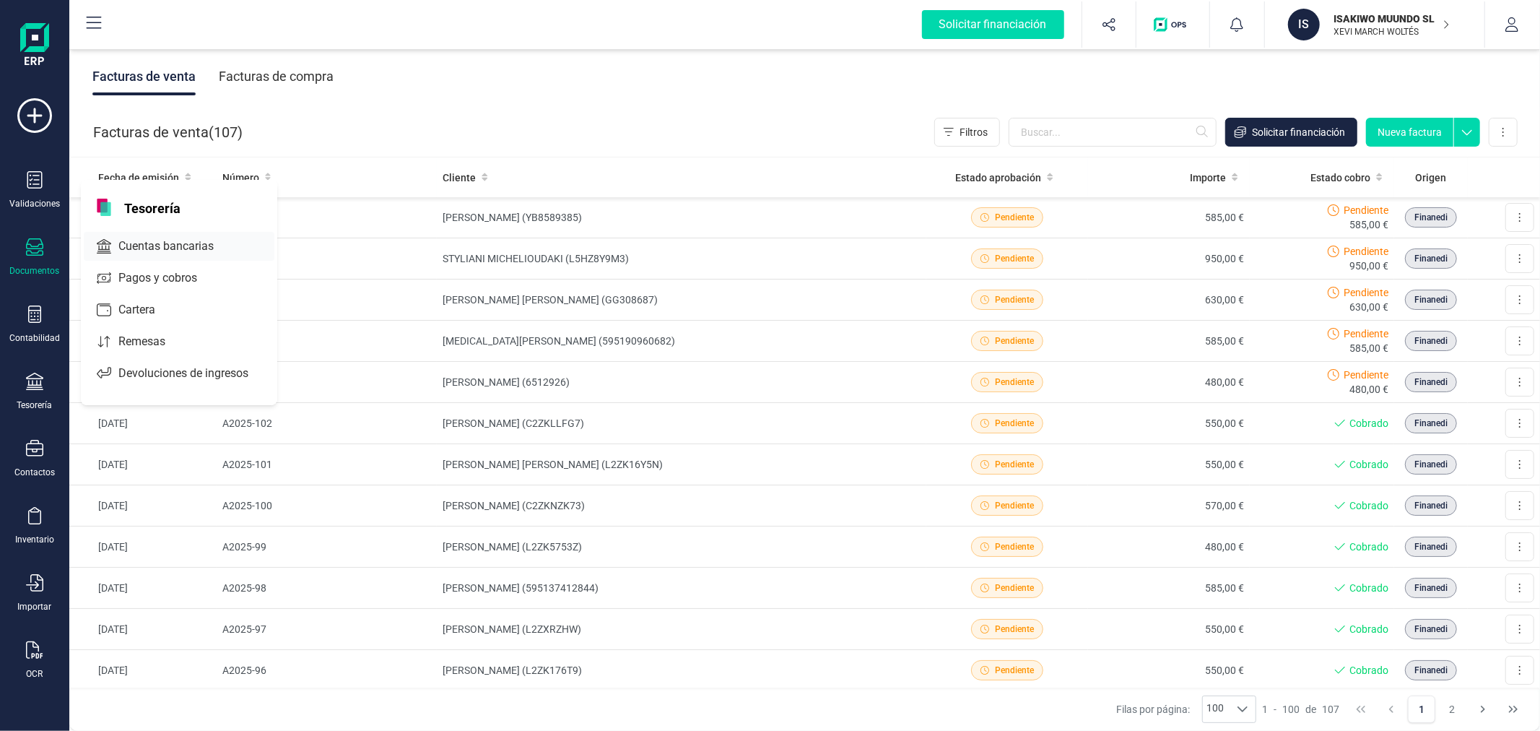
click at [173, 235] on div "Cuentas bancarias" at bounding box center [179, 246] width 191 height 29
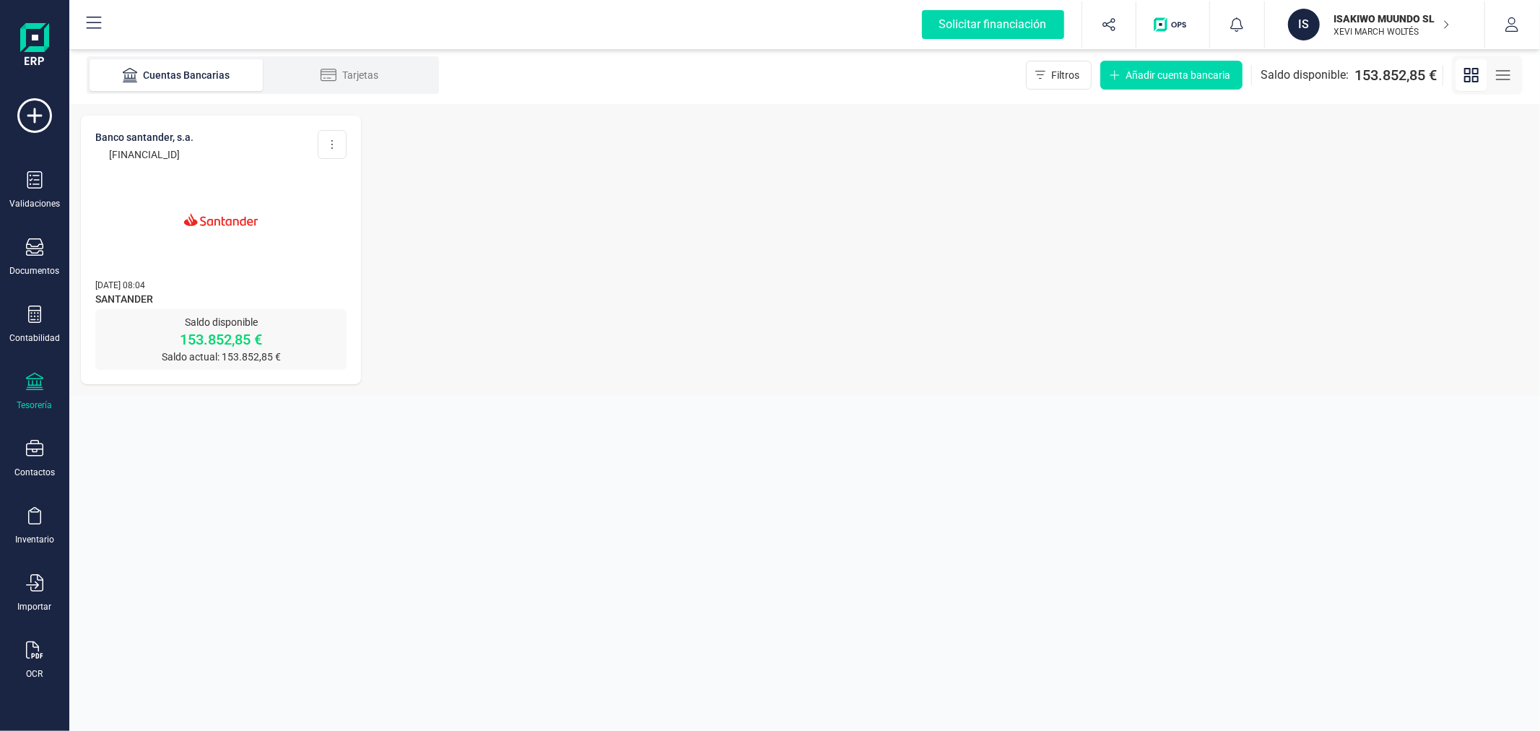
click at [256, 315] on p "Saldo disponible" at bounding box center [220, 322] width 251 height 14
click at [217, 201] on img at bounding box center [220, 219] width 121 height 121
